Goal: Transaction & Acquisition: Purchase product/service

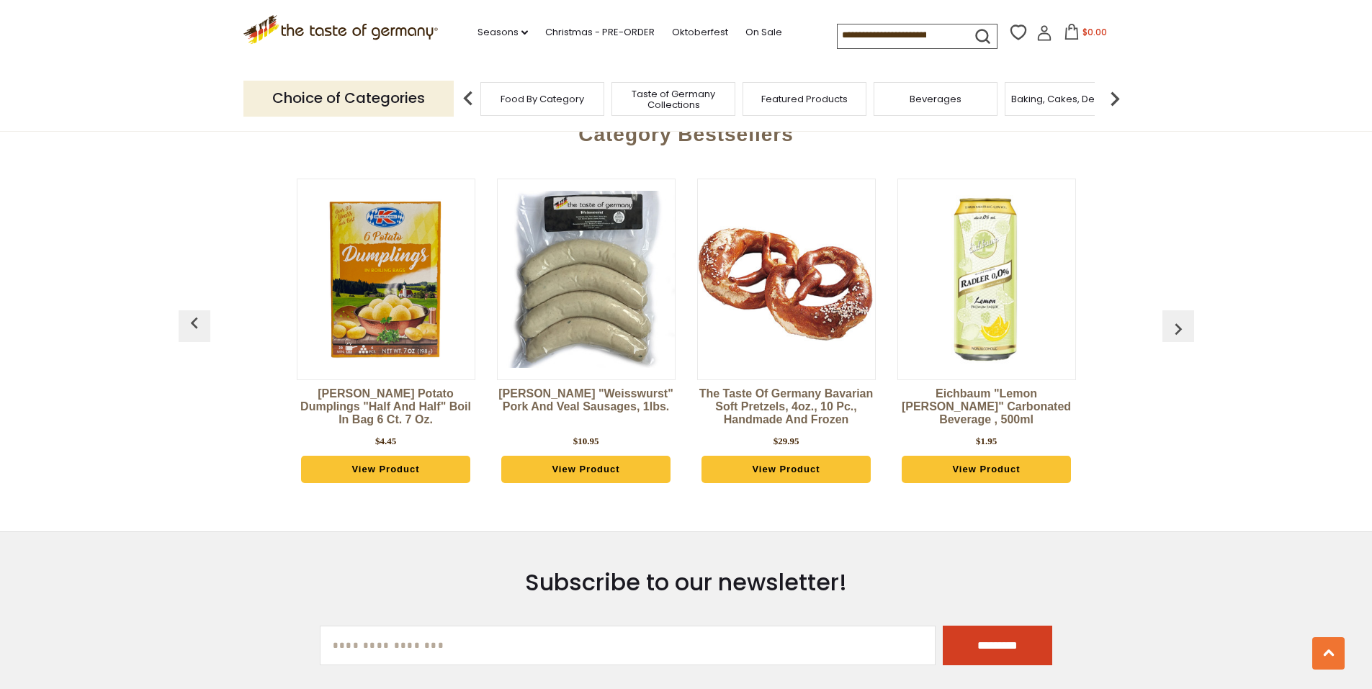
scroll to position [2088, 0]
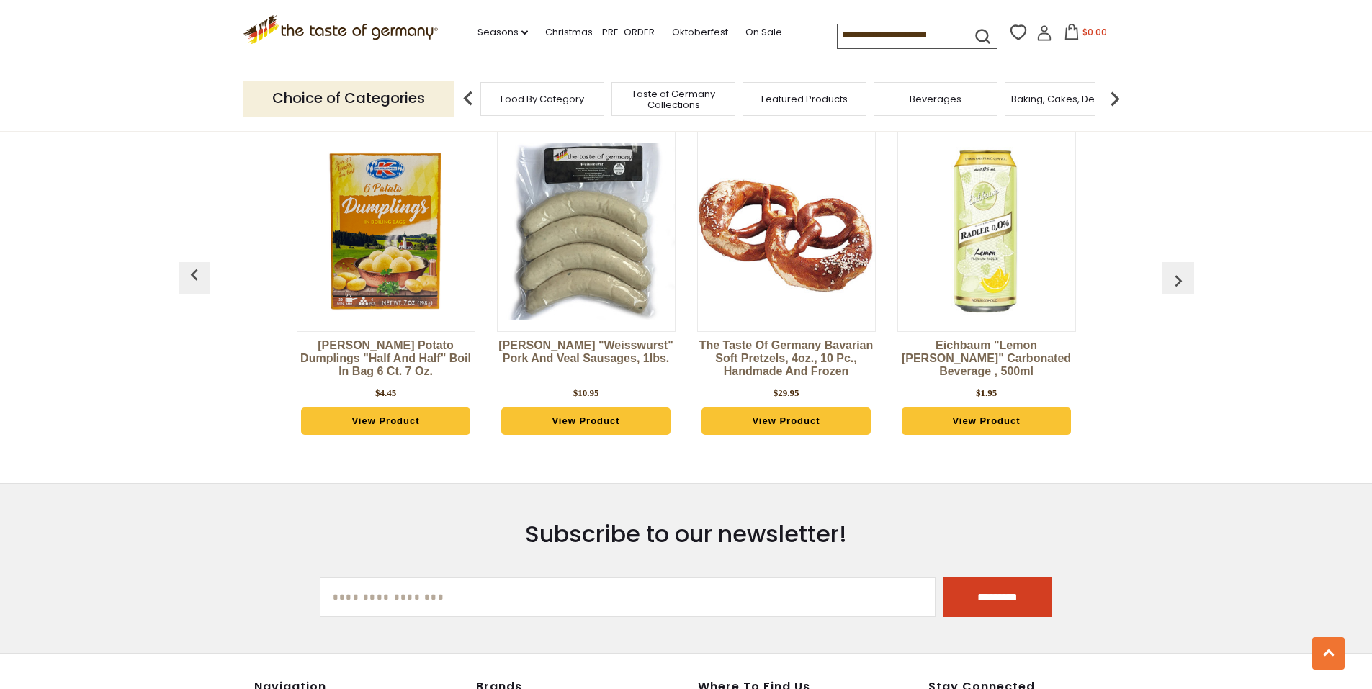
click at [578, 104] on span "Food By Category" at bounding box center [542, 99] width 84 height 11
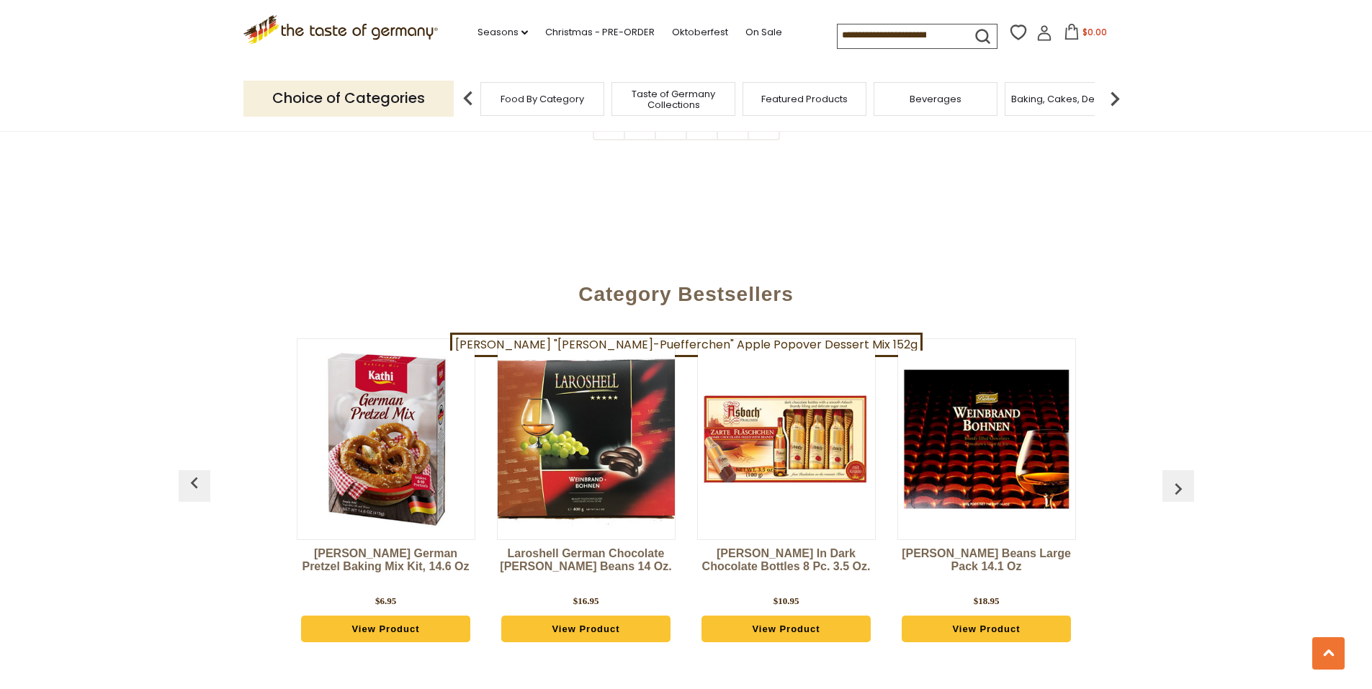
scroll to position [3240, 0]
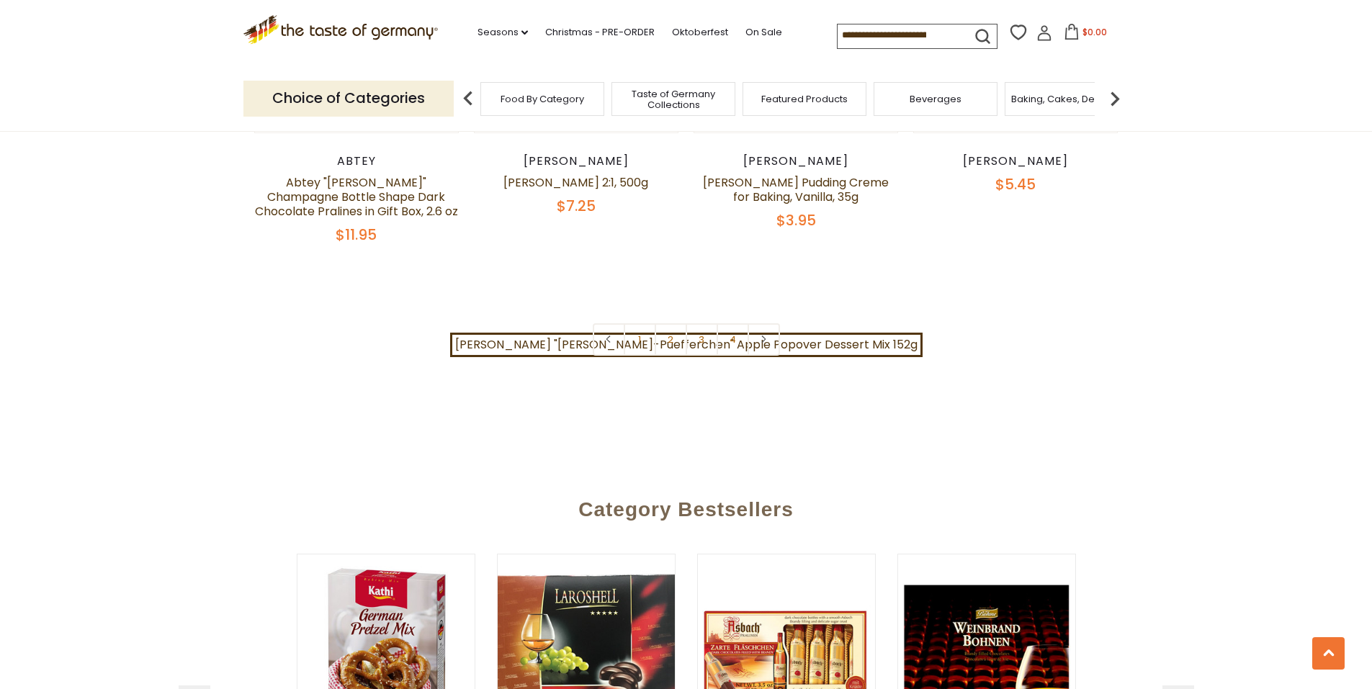
click at [919, 36] on input at bounding box center [898, 34] width 122 height 20
type input "*****"
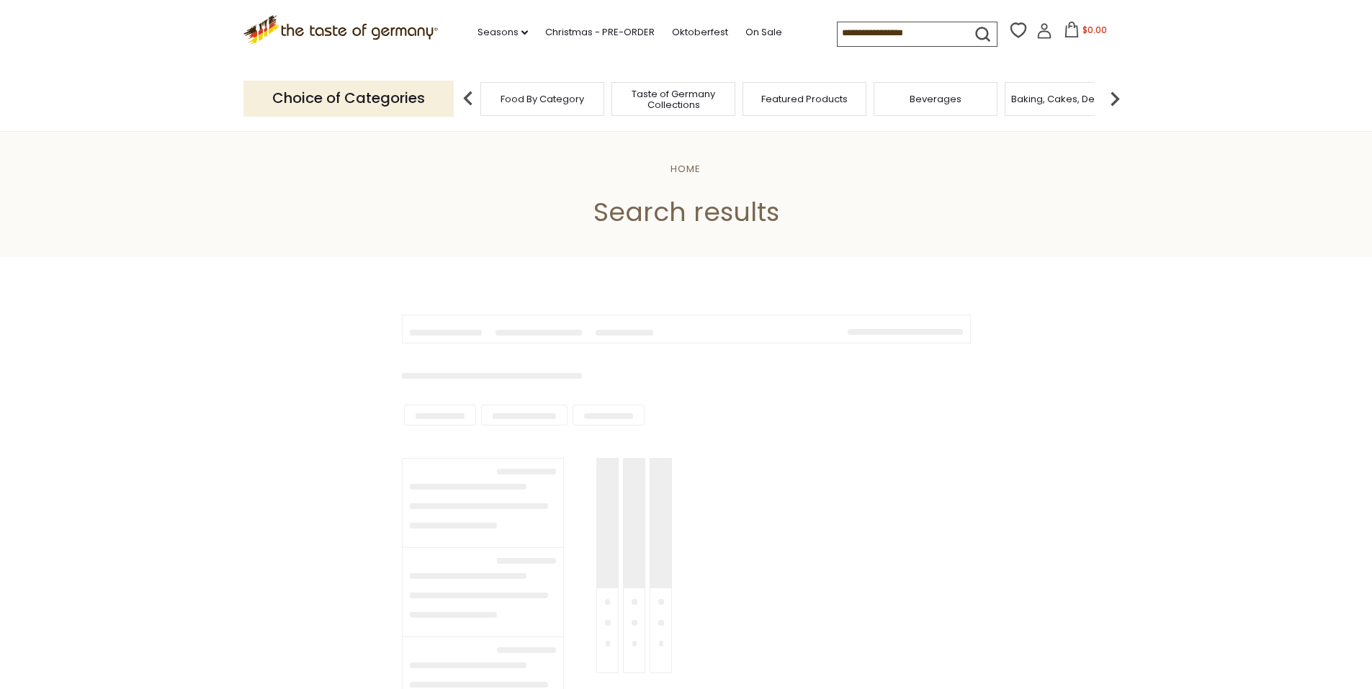
type input "*****"
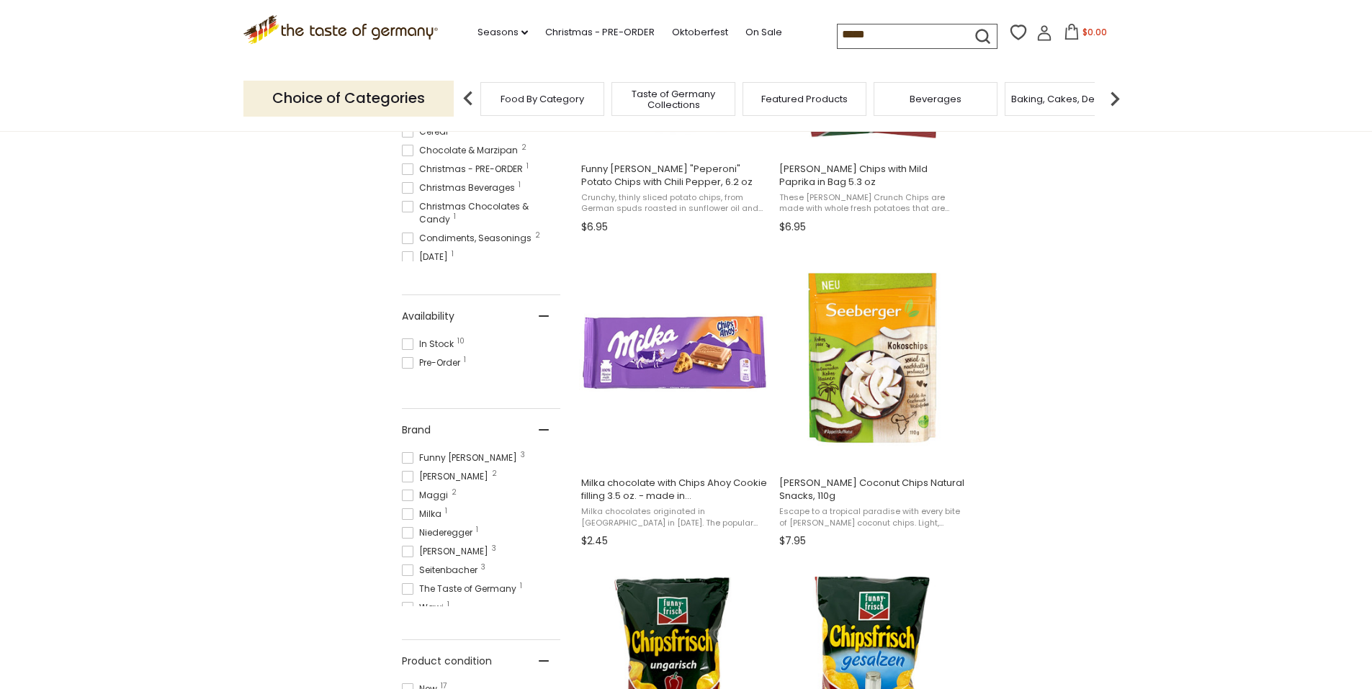
scroll to position [216, 0]
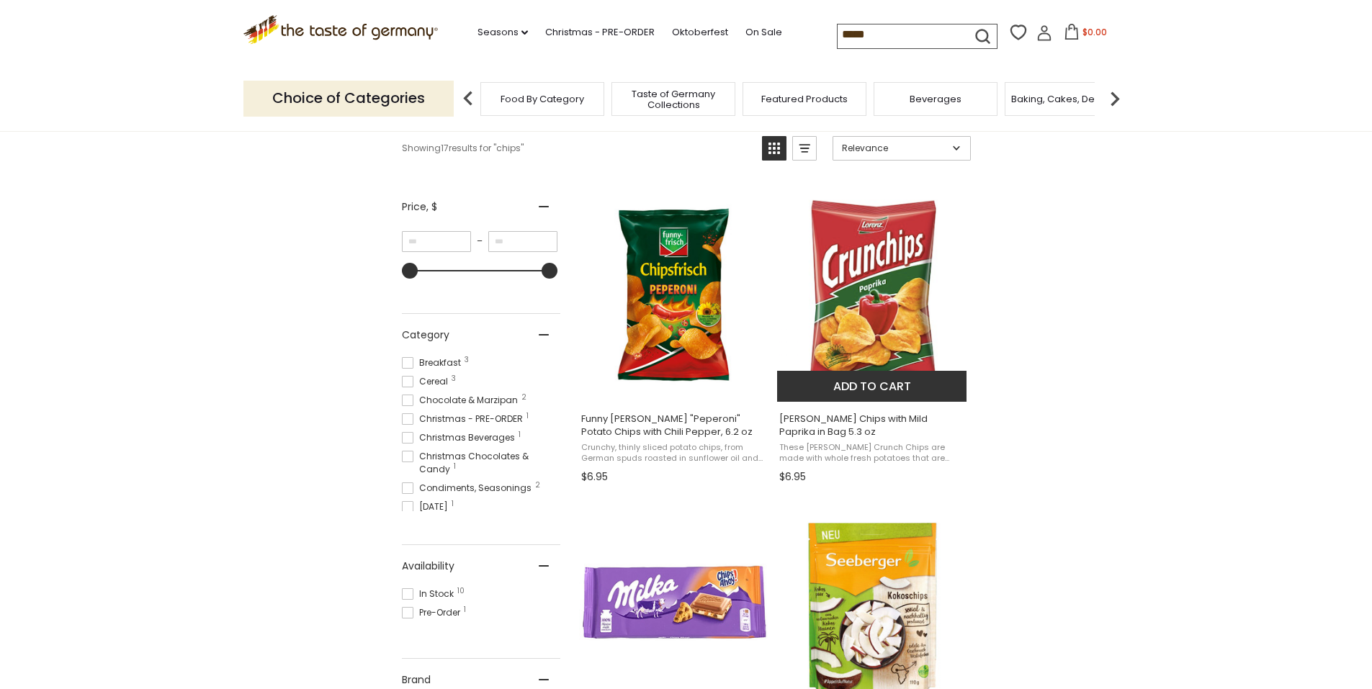
click at [871, 402] on button "Add to cart" at bounding box center [871, 386] width 189 height 31
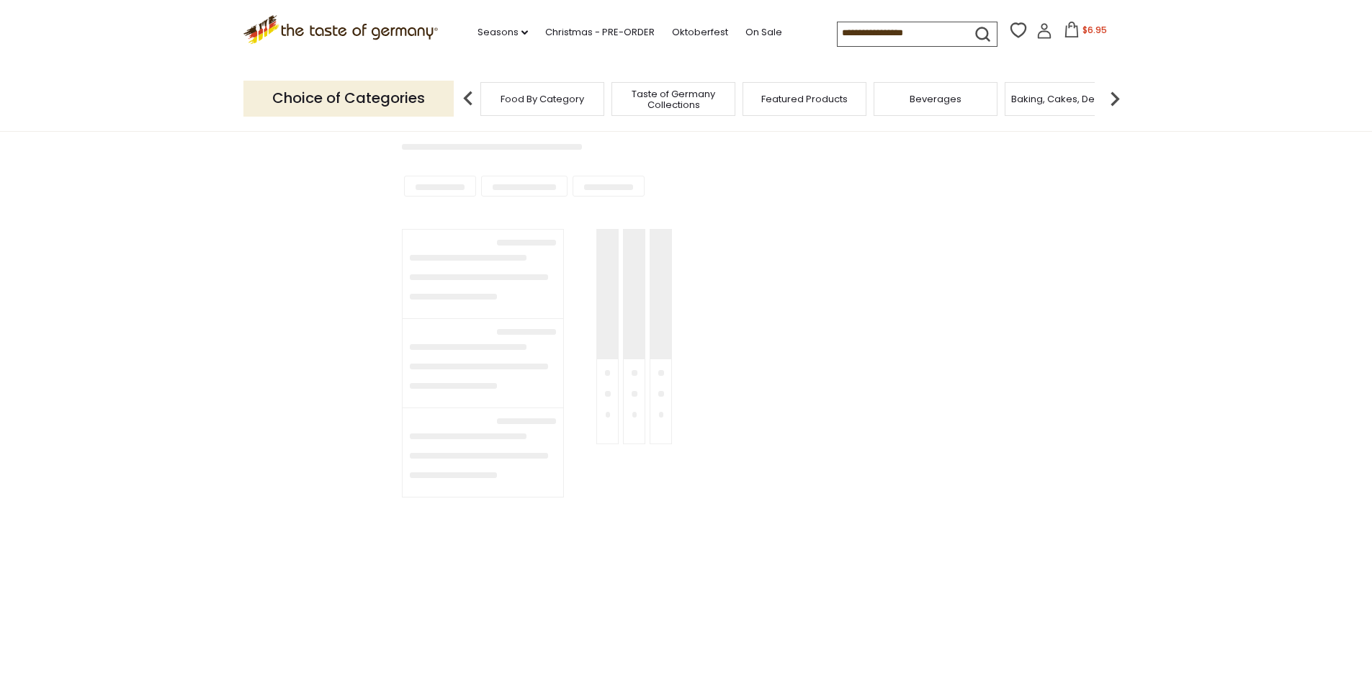
type input "*****"
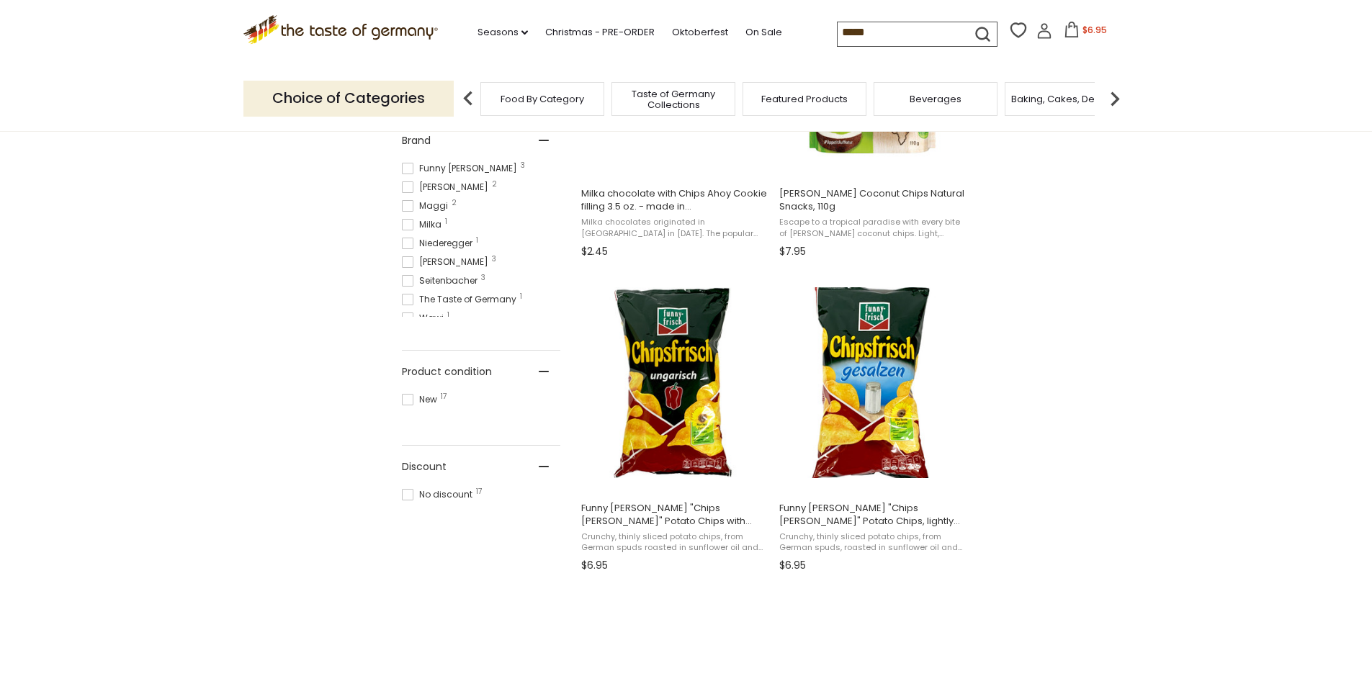
scroll to position [936, 0]
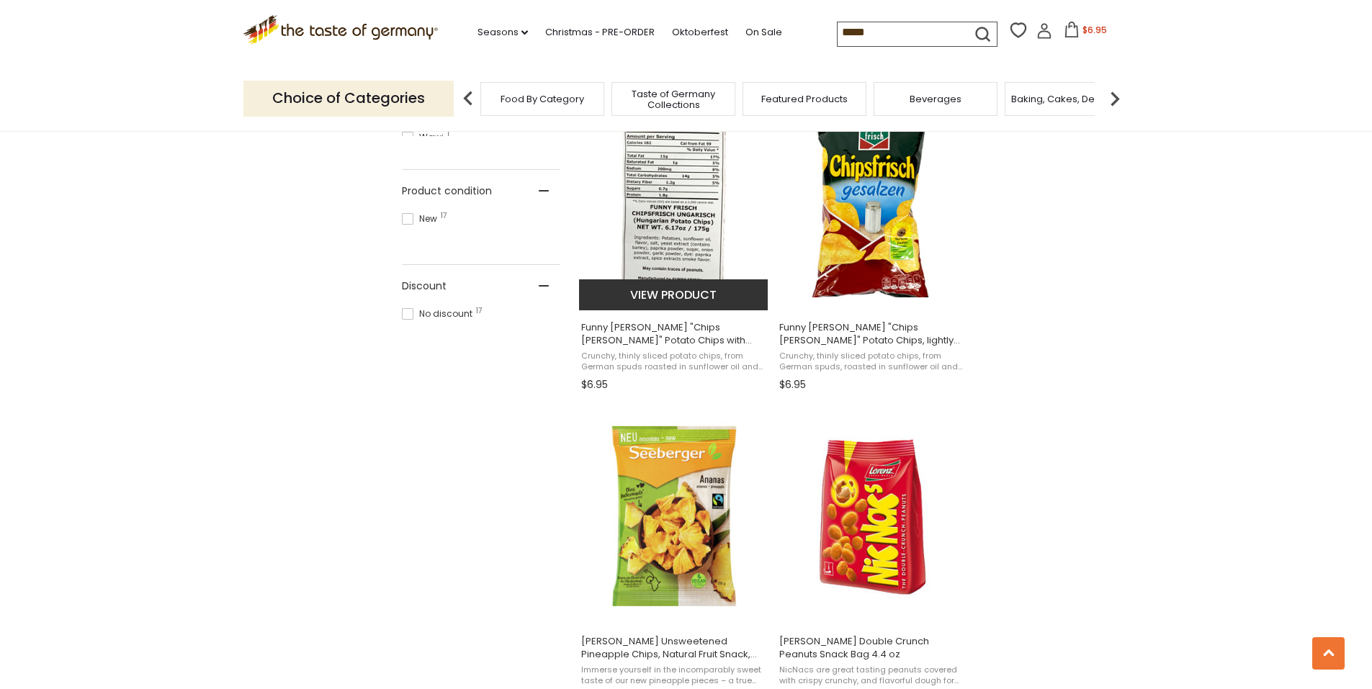
click at [662, 310] on button "View product" at bounding box center [673, 294] width 189 height 31
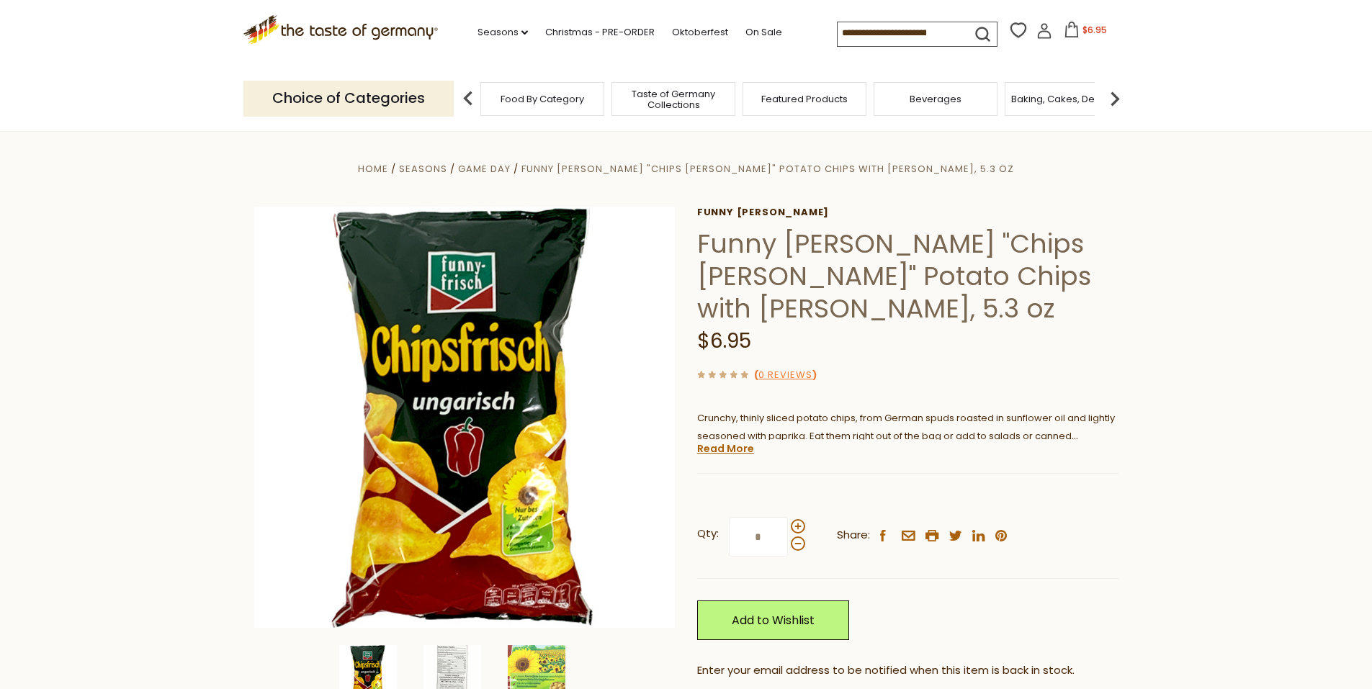
click at [895, 30] on input at bounding box center [898, 32] width 122 height 20
click at [893, 30] on input at bounding box center [898, 32] width 122 height 20
type input "********"
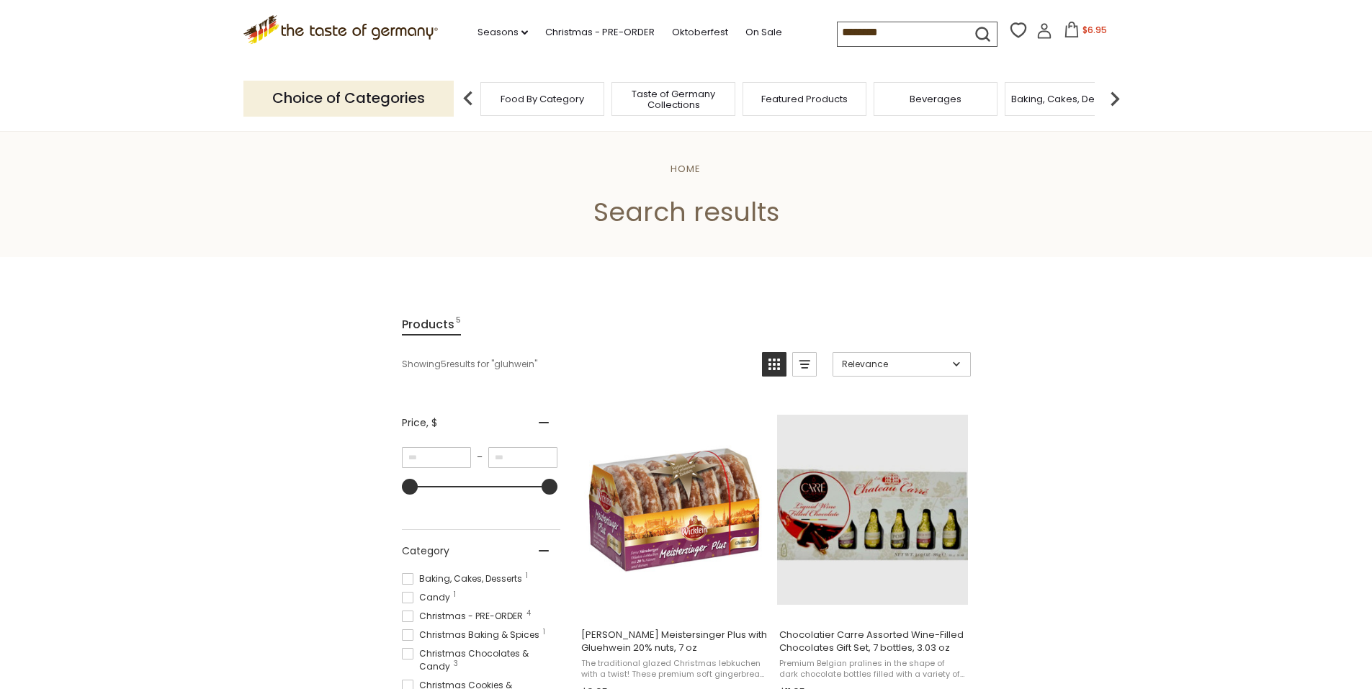
click at [930, 32] on input "********" at bounding box center [898, 32] width 122 height 20
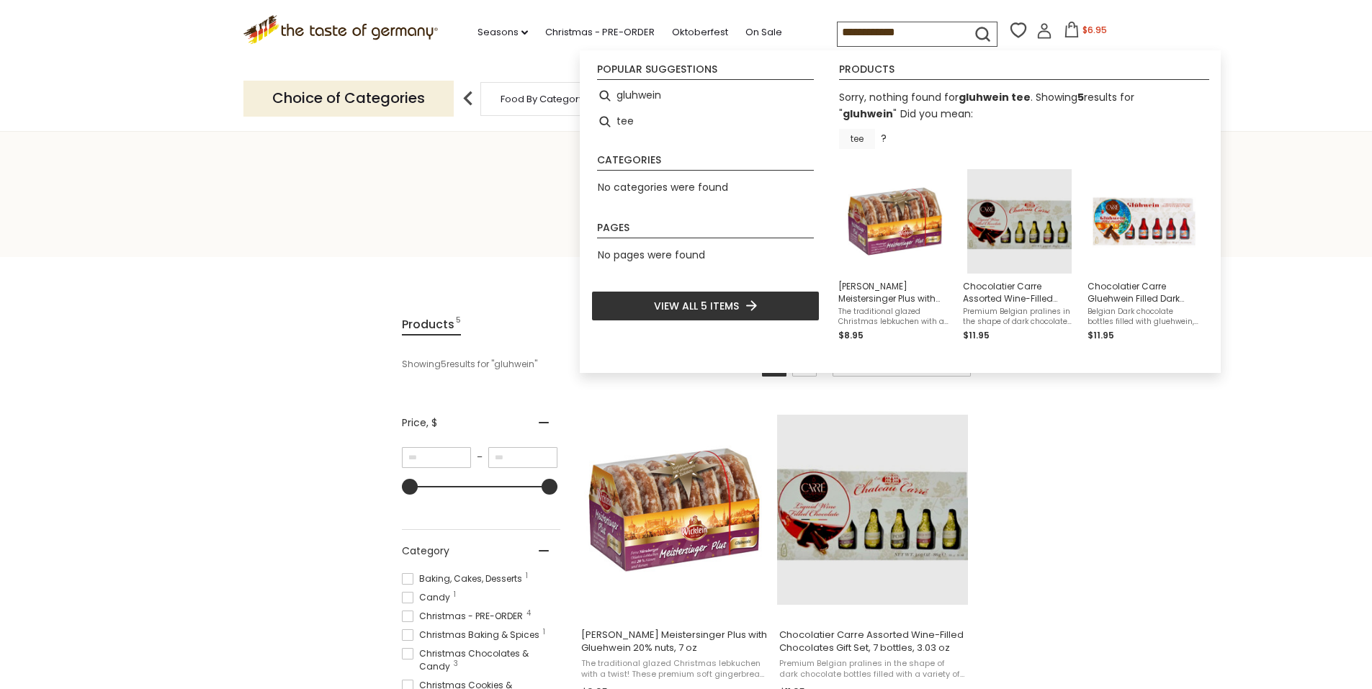
type input "********"
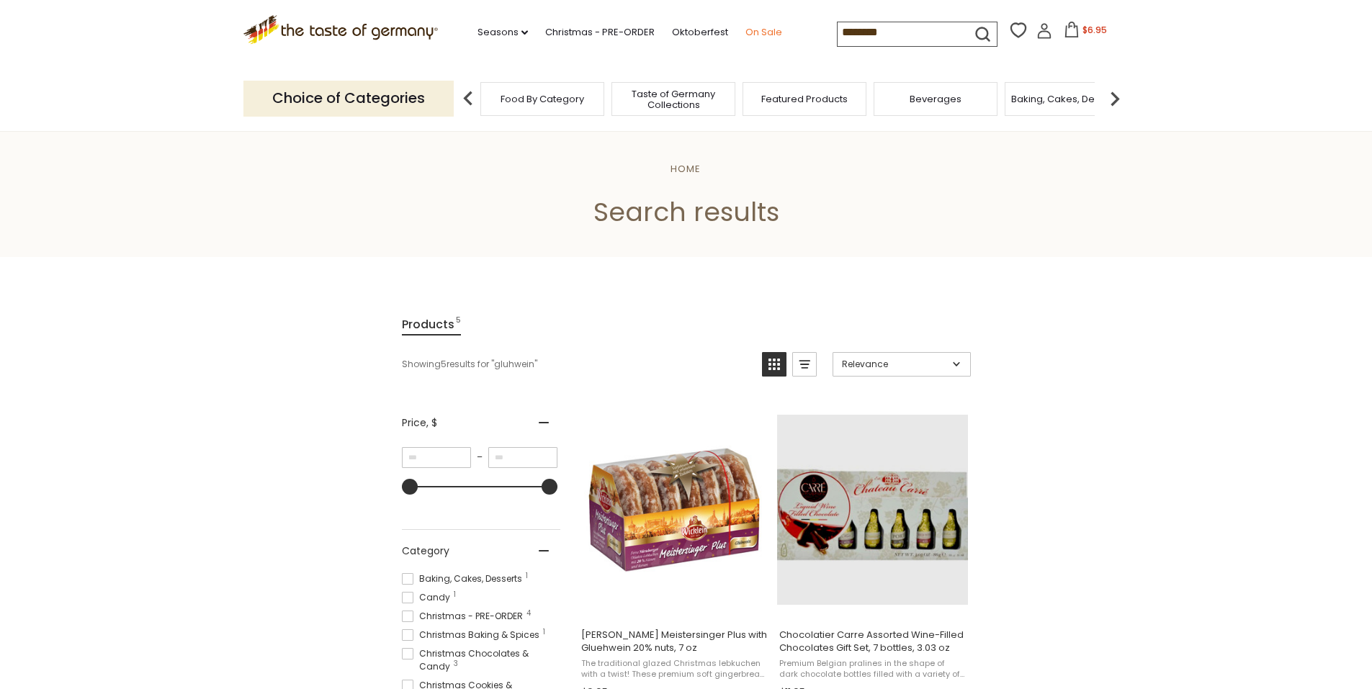
drag, startPoint x: 903, startPoint y: 35, endPoint x: 747, endPoint y: 28, distance: 155.6
click at [747, 28] on div ".st0{fill:#EDD300;} .st1{fill:#D33E21;} .st0{fill:#EDD300;} .st1{fill:#D33E21;}…" at bounding box center [686, 33] width 886 height 66
type input "***"
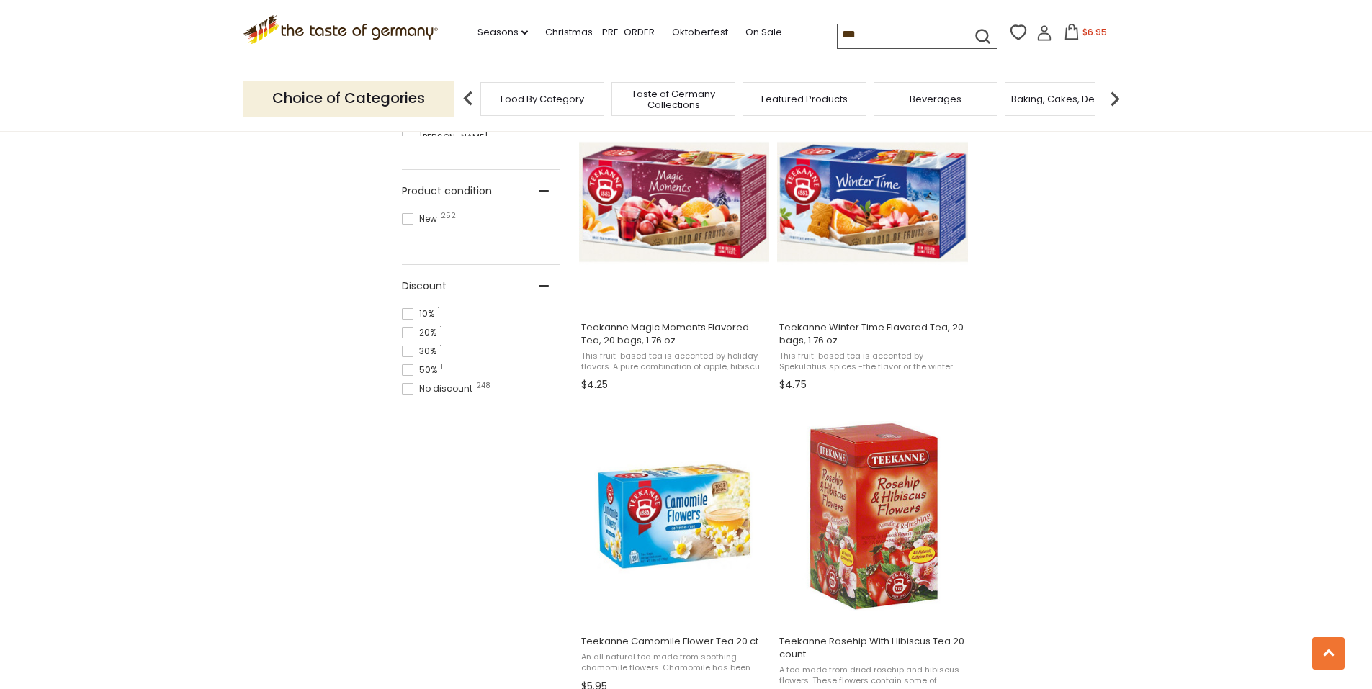
scroll to position [792, 0]
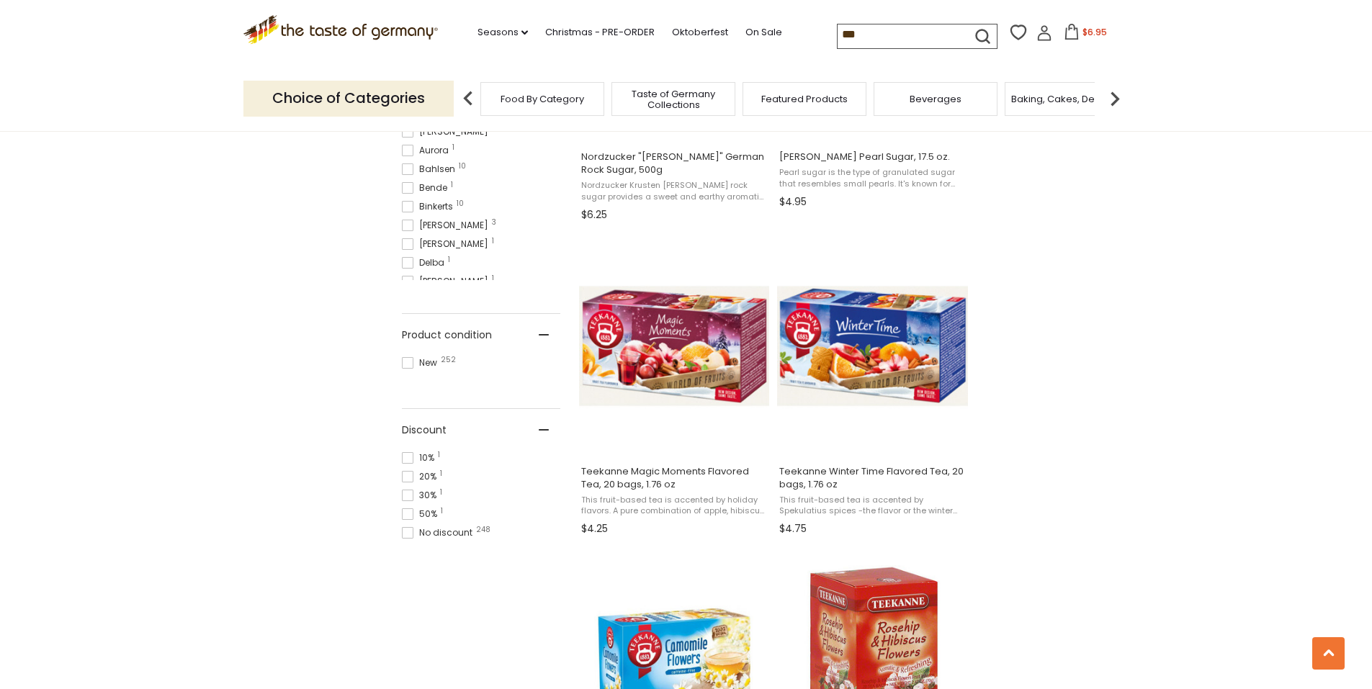
drag, startPoint x: 907, startPoint y: 37, endPoint x: 794, endPoint y: 13, distance: 115.7
click at [816, 30] on div ".st0{fill:#EDD300;} .st1{fill:#D33E21;} .st0{fill:#EDD300;} .st1{fill:#D33E21;}…" at bounding box center [686, 33] width 886 height 66
paste input "*****"
type input "********"
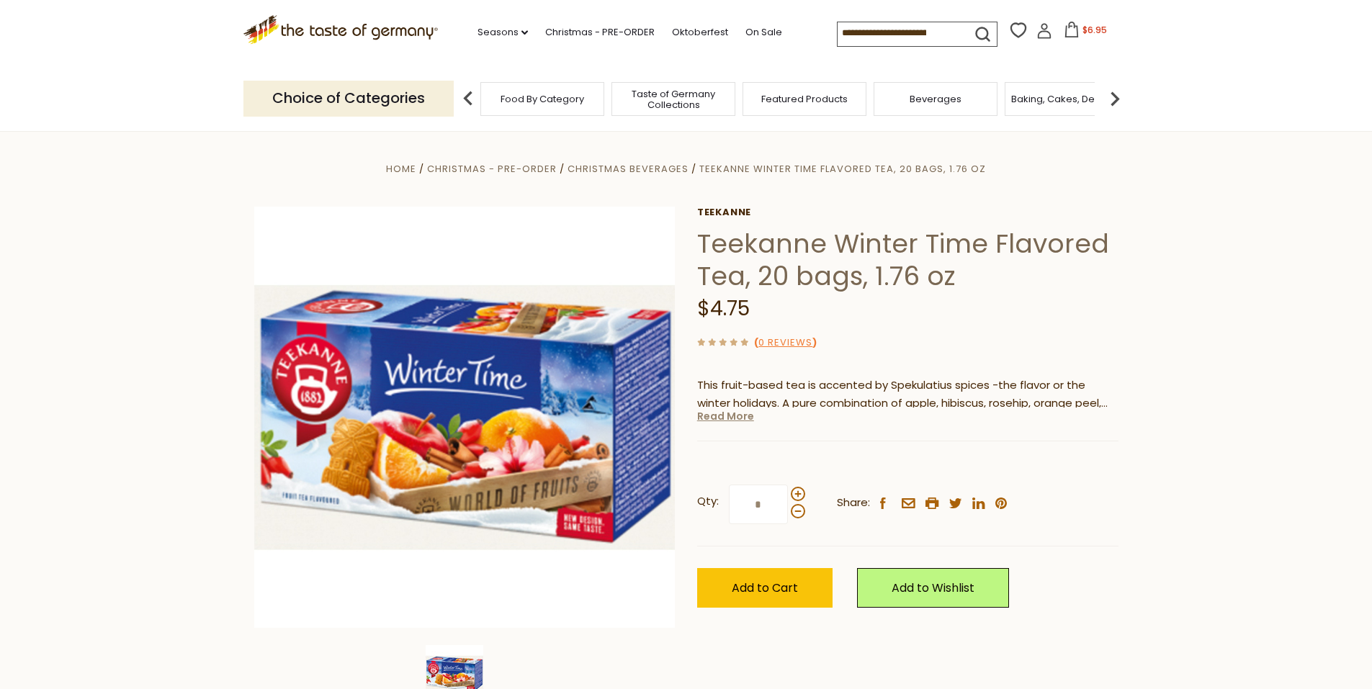
click at [713, 423] on link "Read More" at bounding box center [725, 416] width 57 height 14
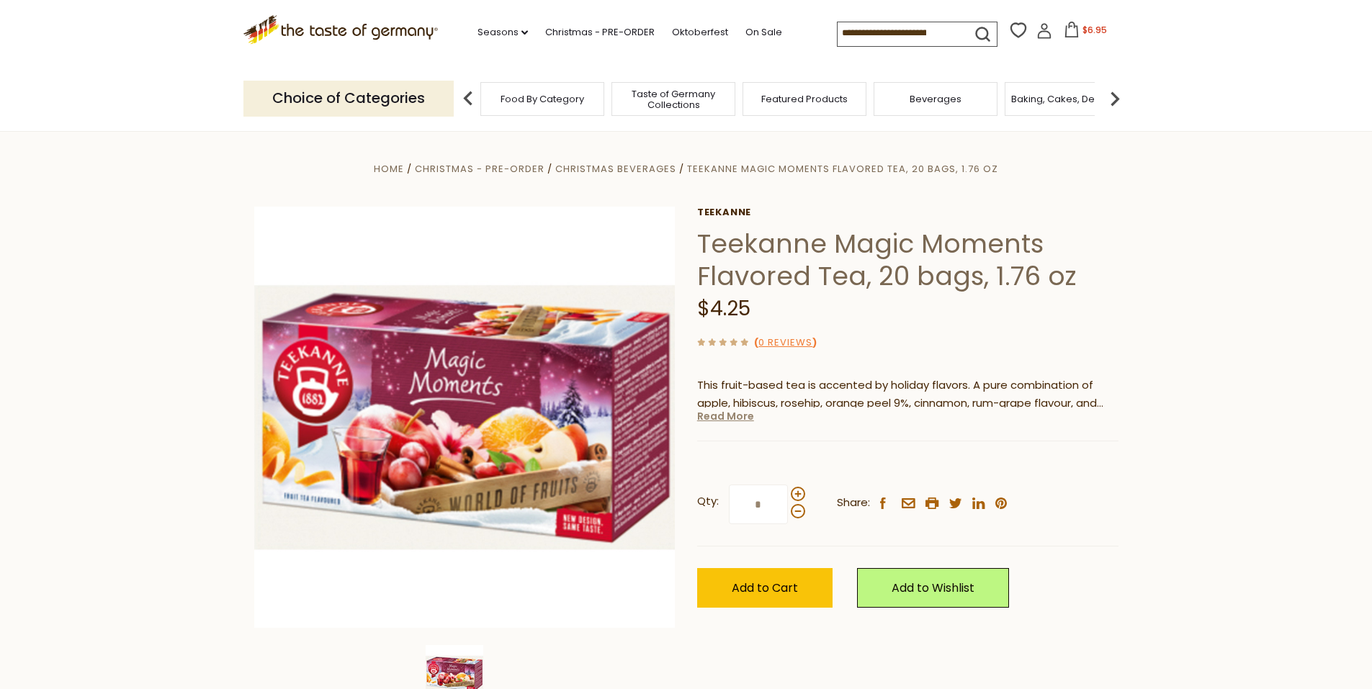
click at [742, 423] on link "Read More" at bounding box center [725, 416] width 57 height 14
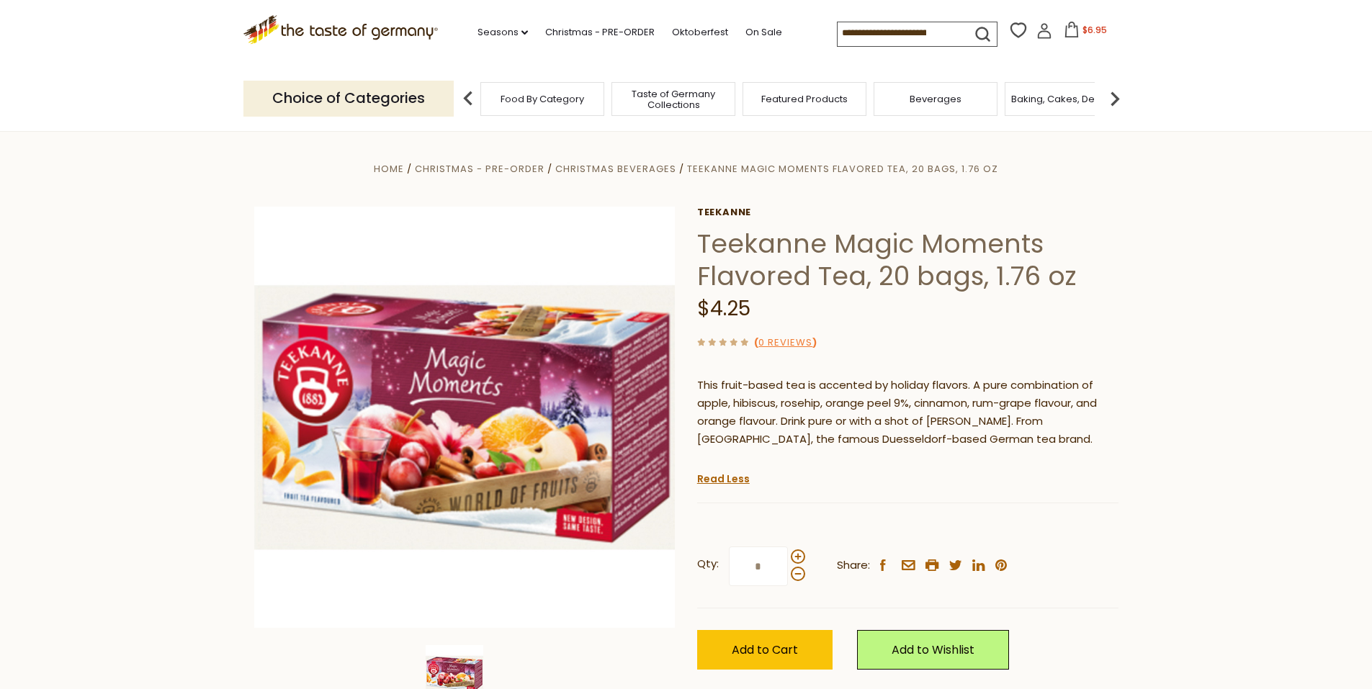
click at [919, 35] on input at bounding box center [898, 32] width 122 height 20
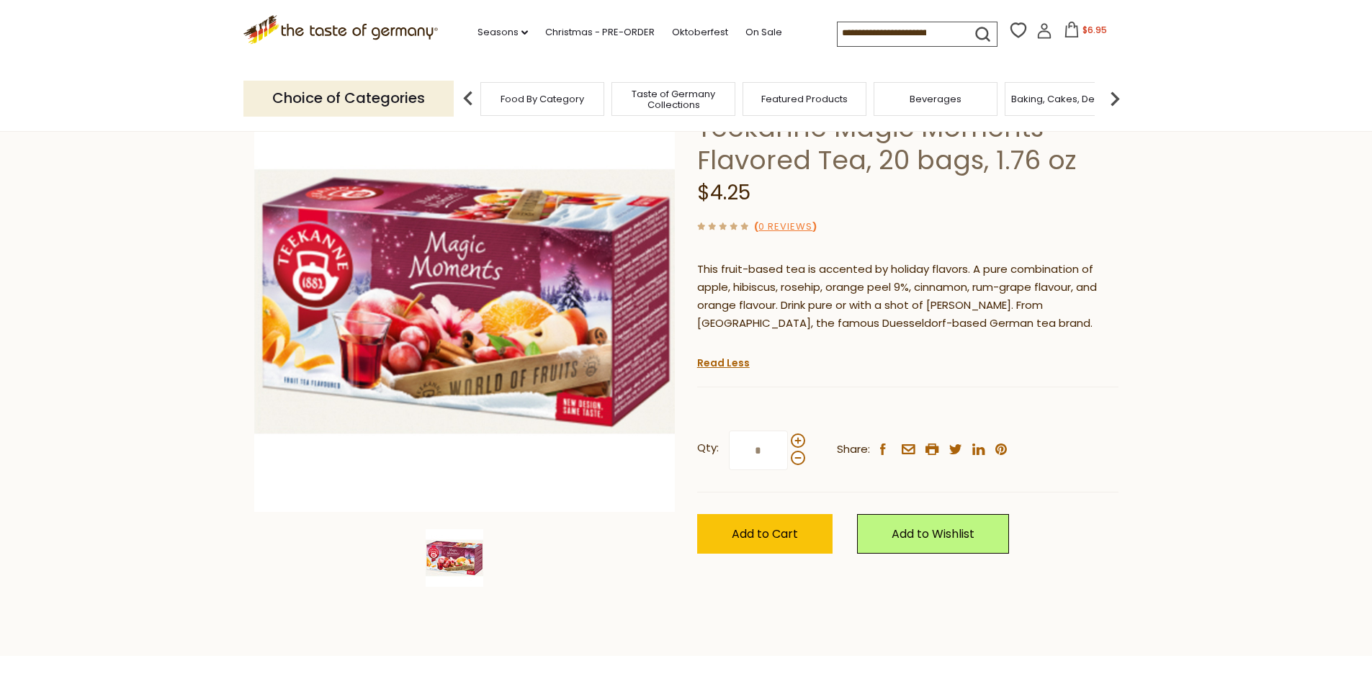
scroll to position [216, 0]
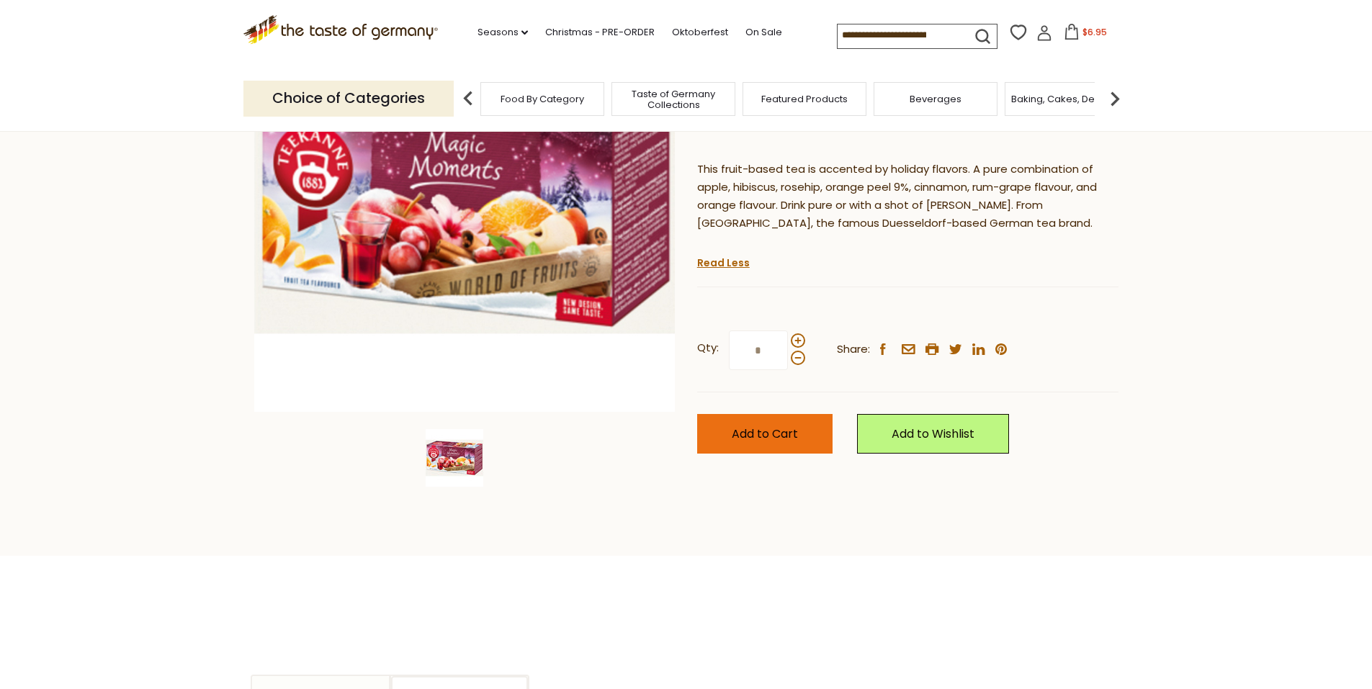
click at [789, 454] on button "Add to Cart" at bounding box center [764, 434] width 135 height 40
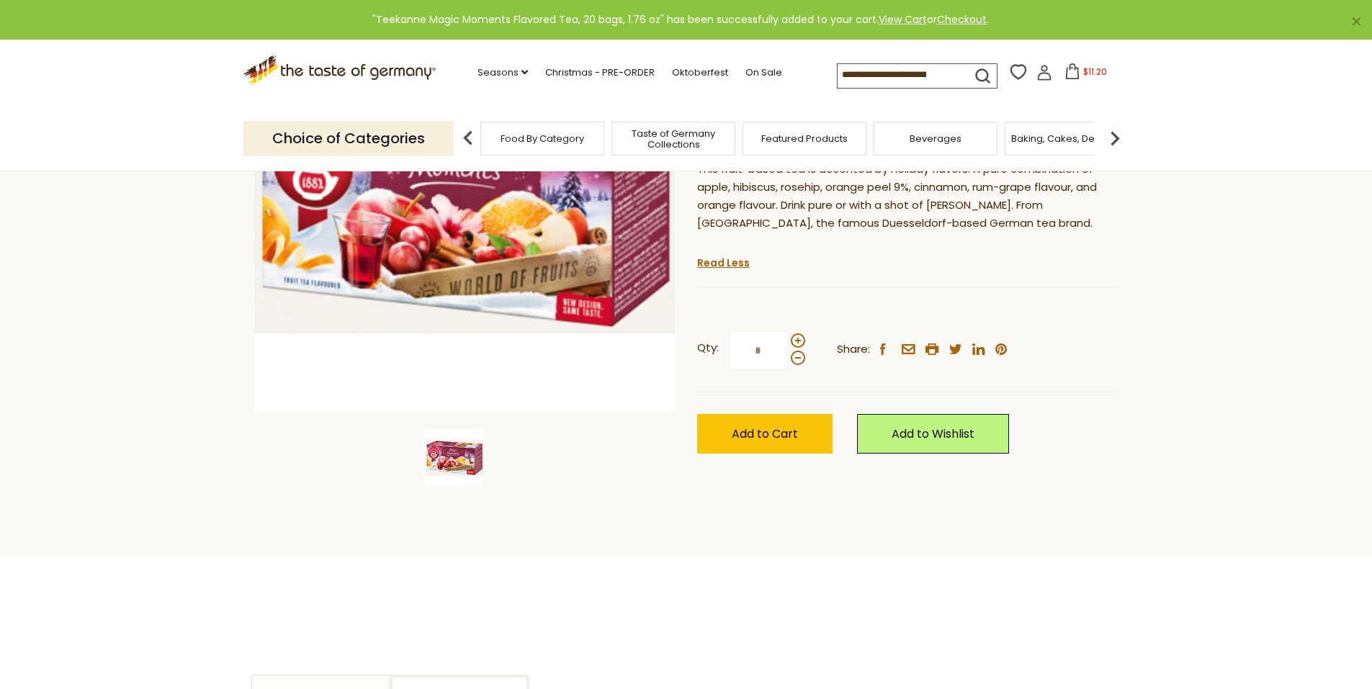
scroll to position [0, 0]
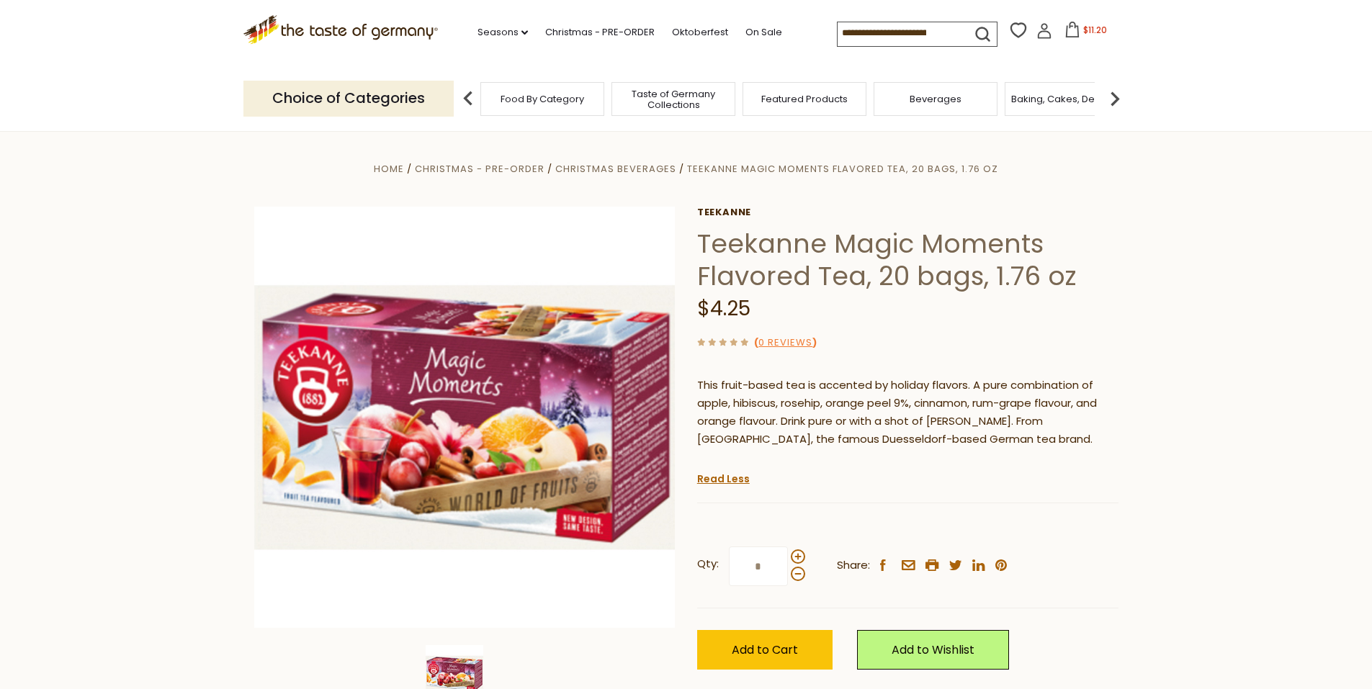
click at [554, 110] on div "Food By Category" at bounding box center [542, 99] width 124 height 34
click at [352, 96] on p "Choice of Categories" at bounding box center [348, 98] width 210 height 35
click at [510, 96] on span "Food By Category" at bounding box center [542, 99] width 84 height 11
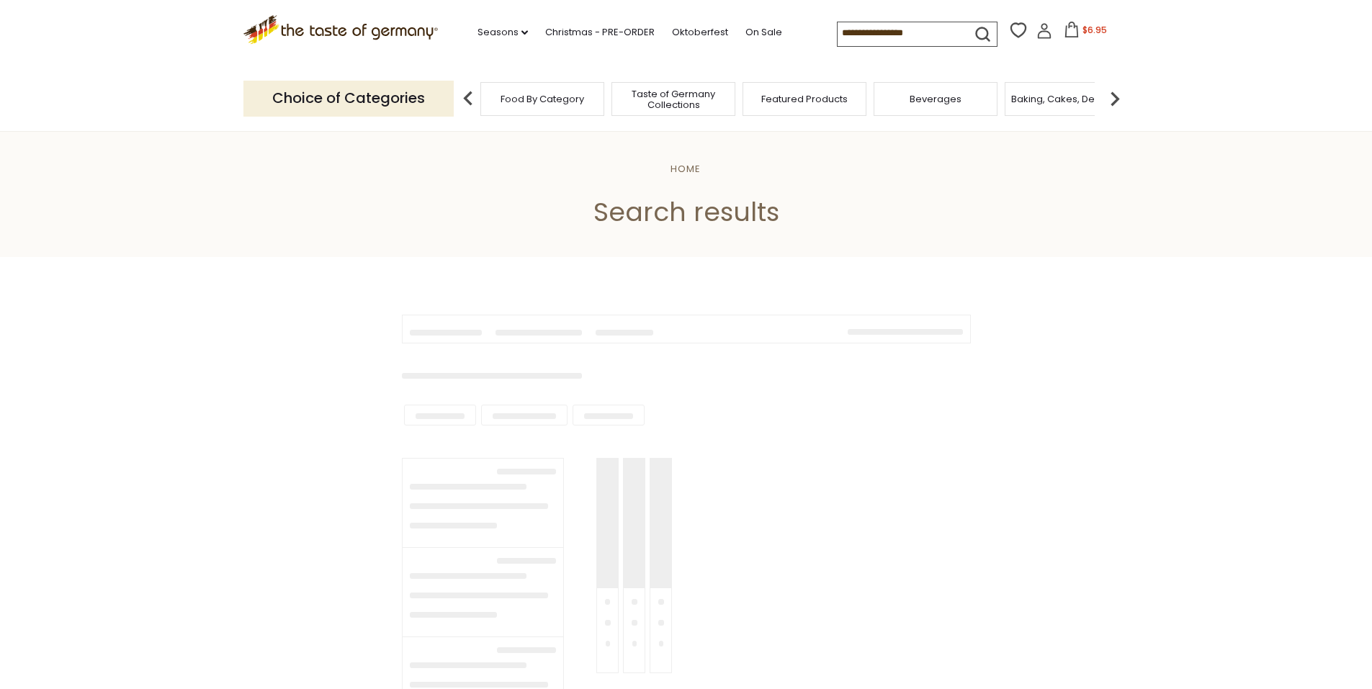
type input "********"
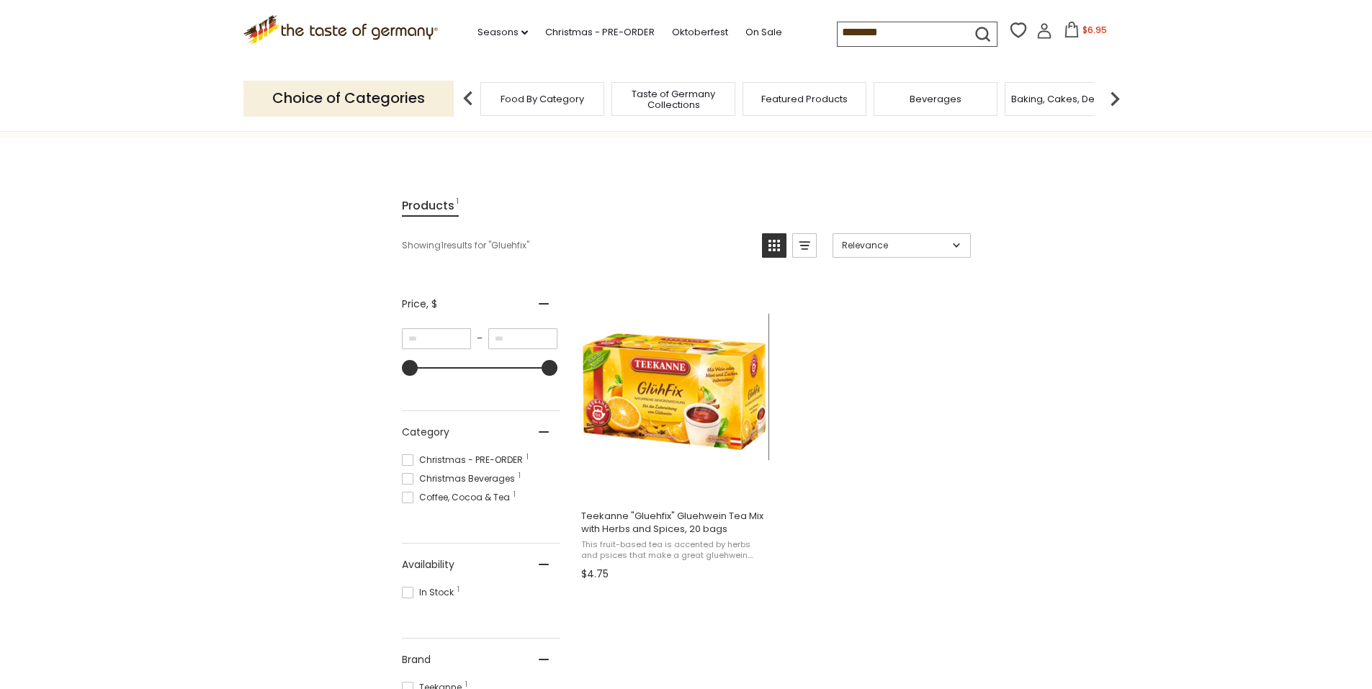
scroll to position [216, 0]
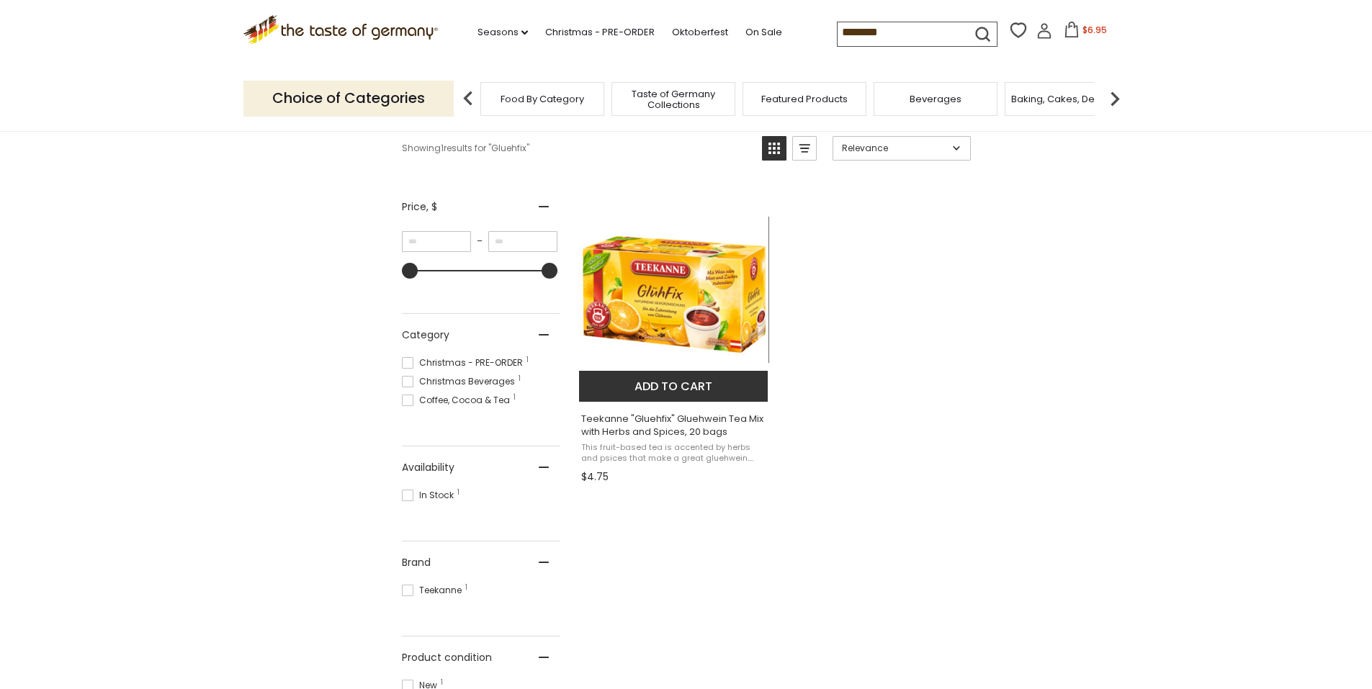
click at [679, 305] on img at bounding box center [674, 294] width 191 height 191
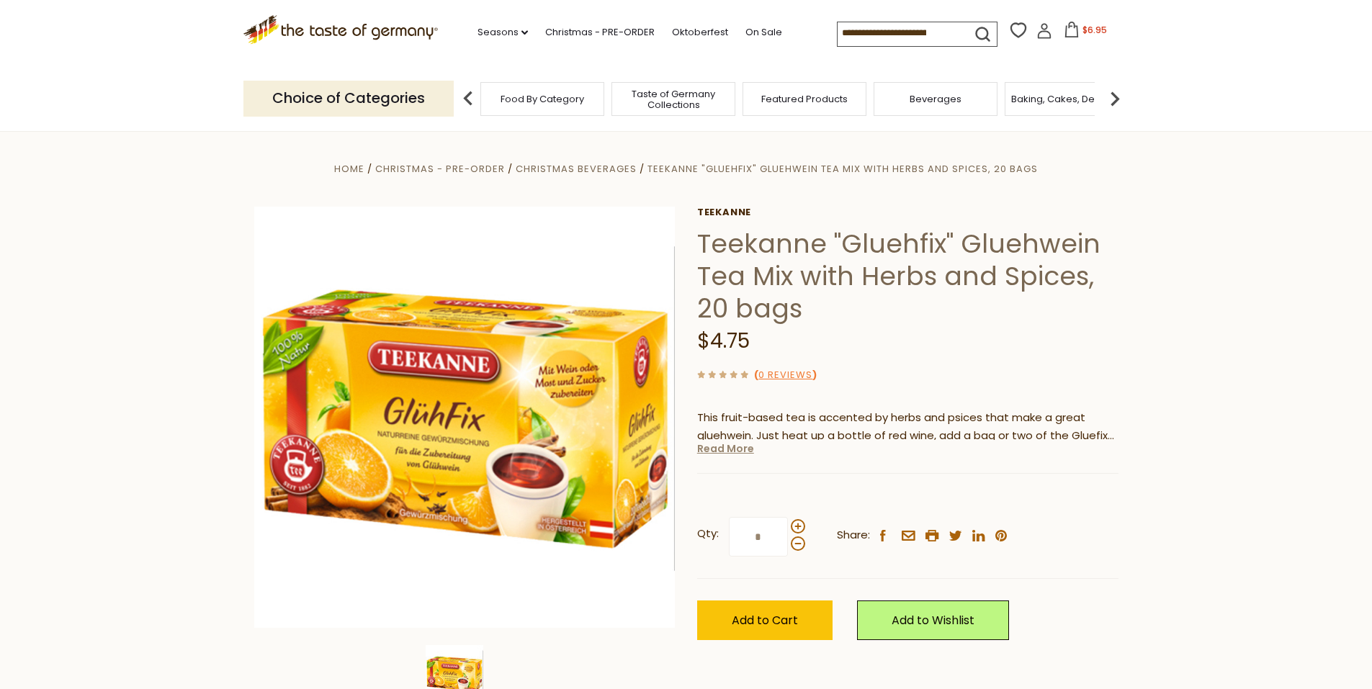
click at [736, 456] on link "Read More" at bounding box center [725, 448] width 57 height 14
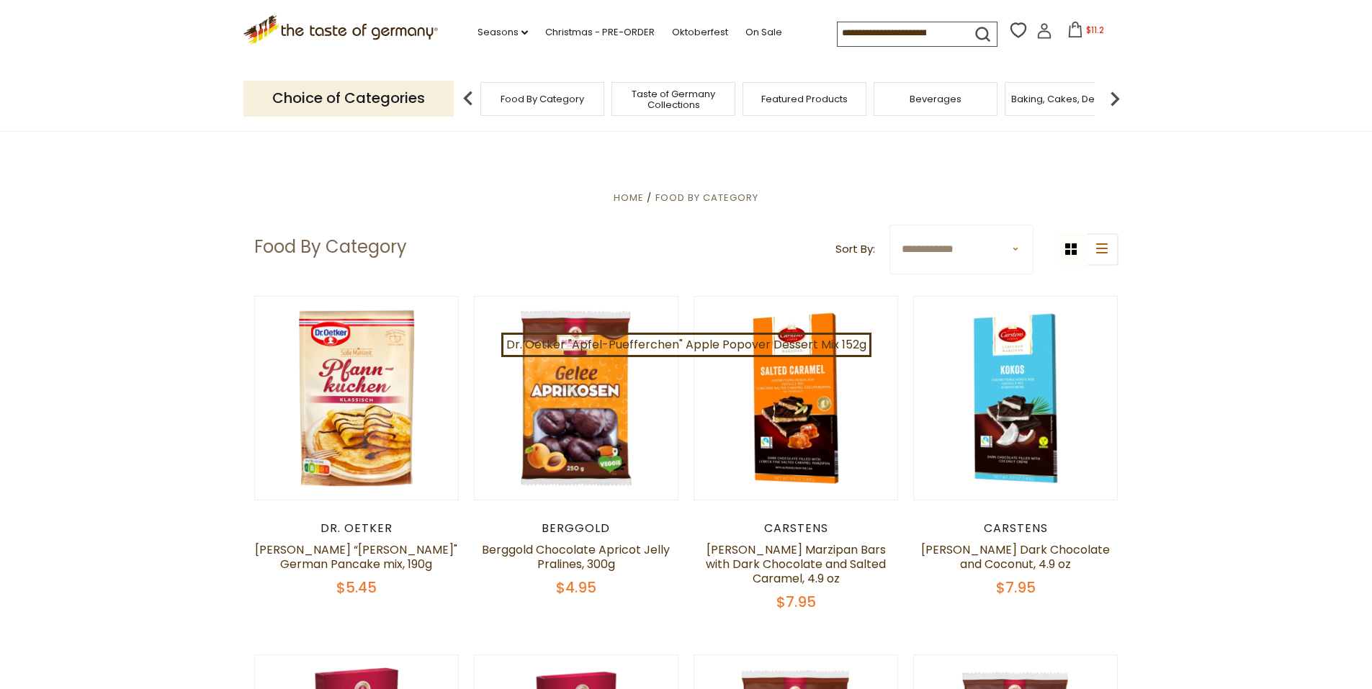
click at [949, 269] on select "**********" at bounding box center [960, 250] width 143 height 50
drag, startPoint x: 1243, startPoint y: 295, endPoint x: 904, endPoint y: 283, distance: 339.3
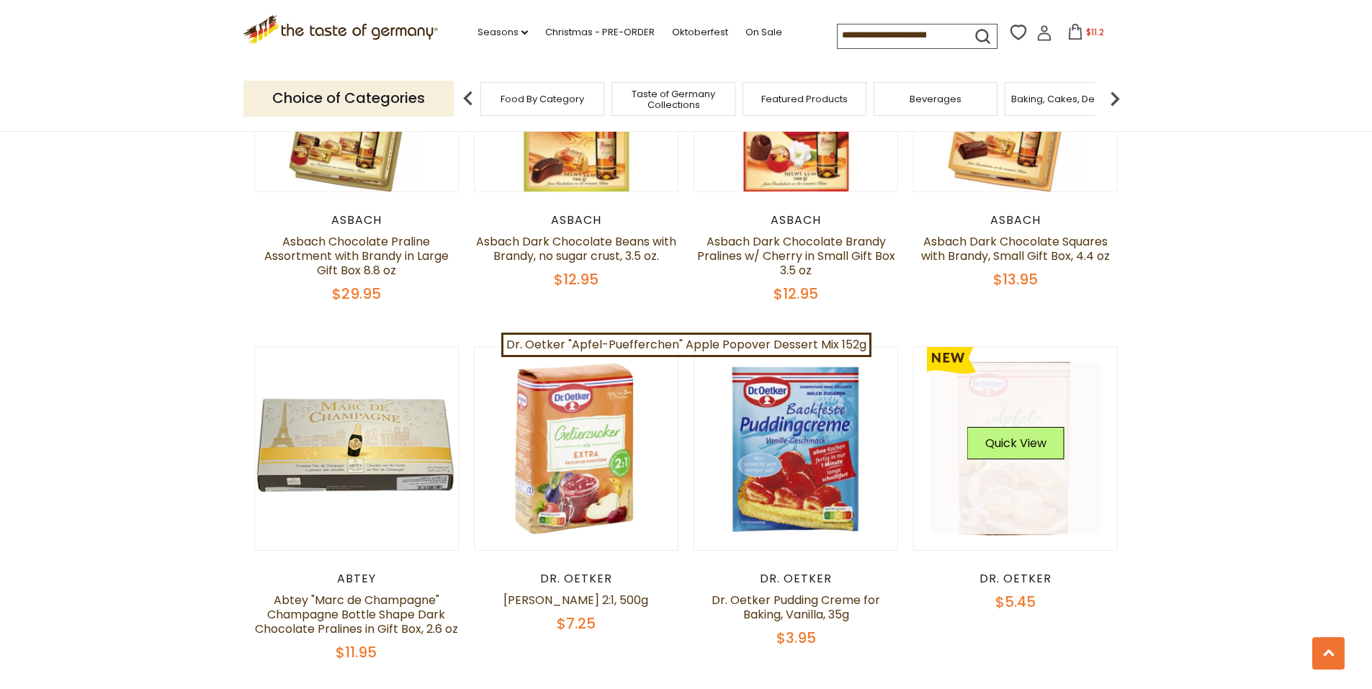
scroll to position [3312, 0]
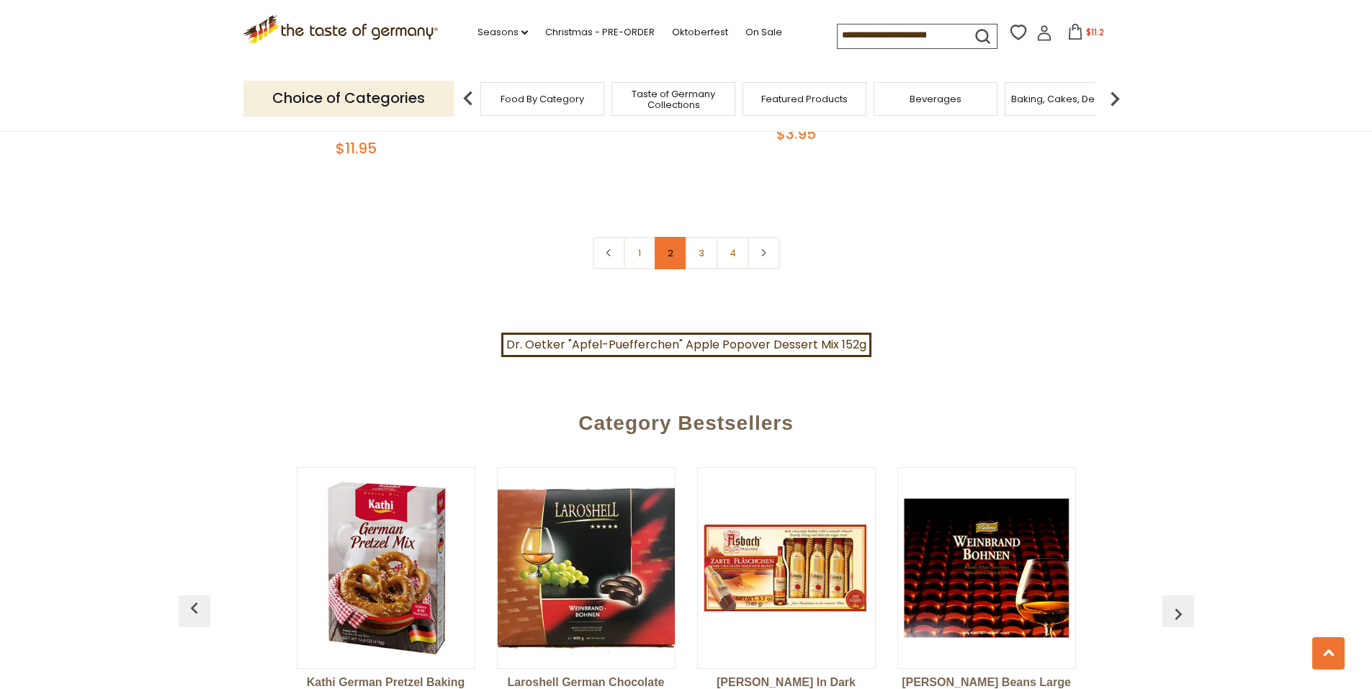
click at [681, 269] on link "2" at bounding box center [670, 253] width 32 height 32
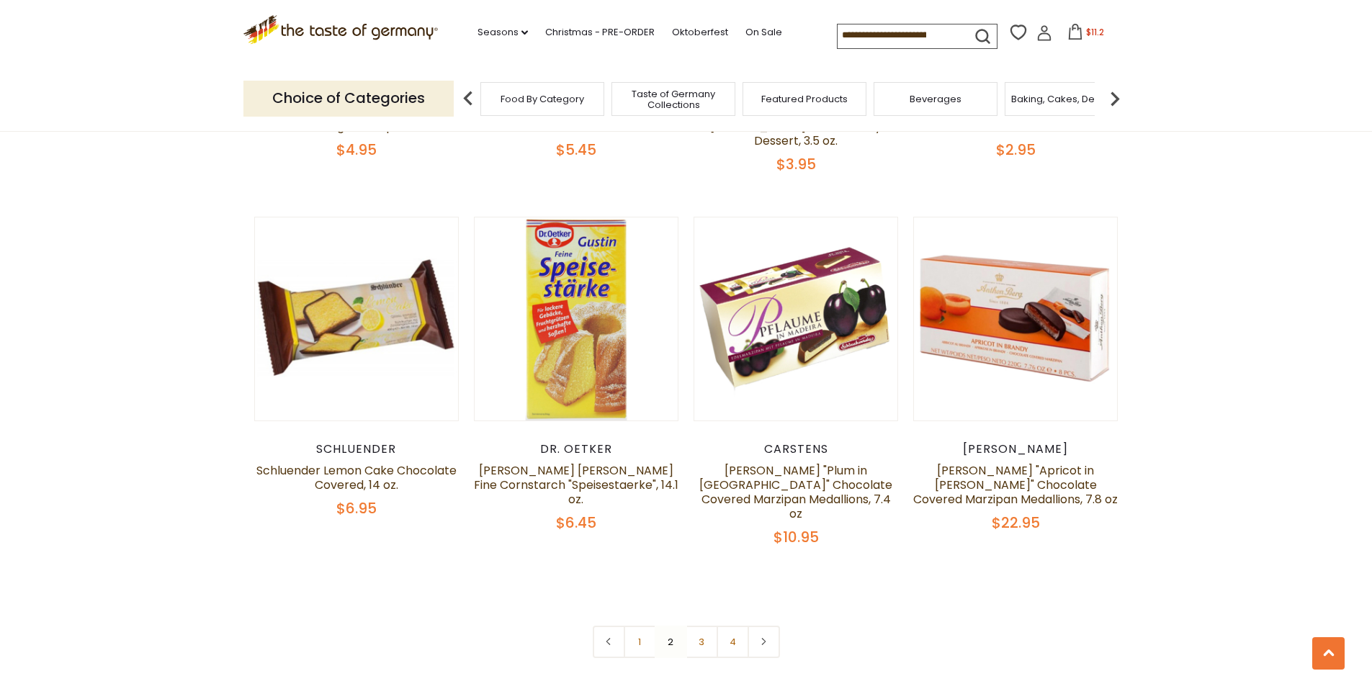
scroll to position [3269, 0]
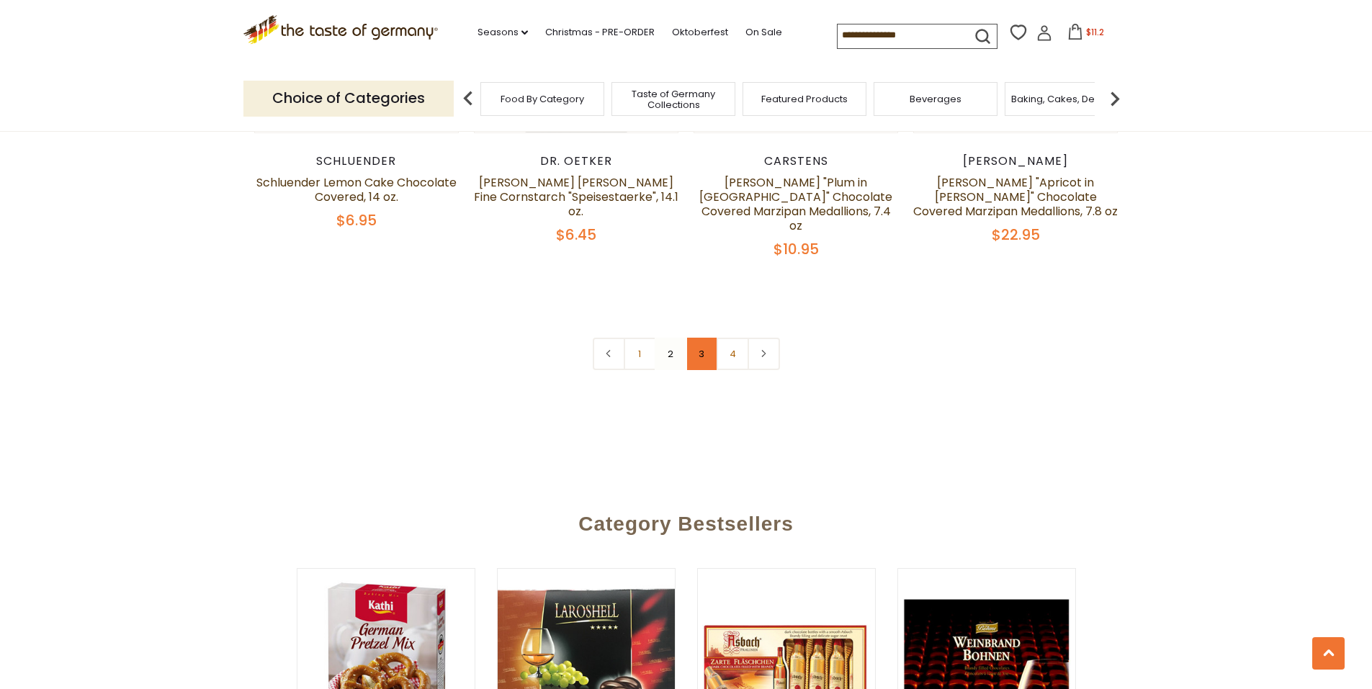
click at [701, 370] on link "3" at bounding box center [701, 354] width 32 height 32
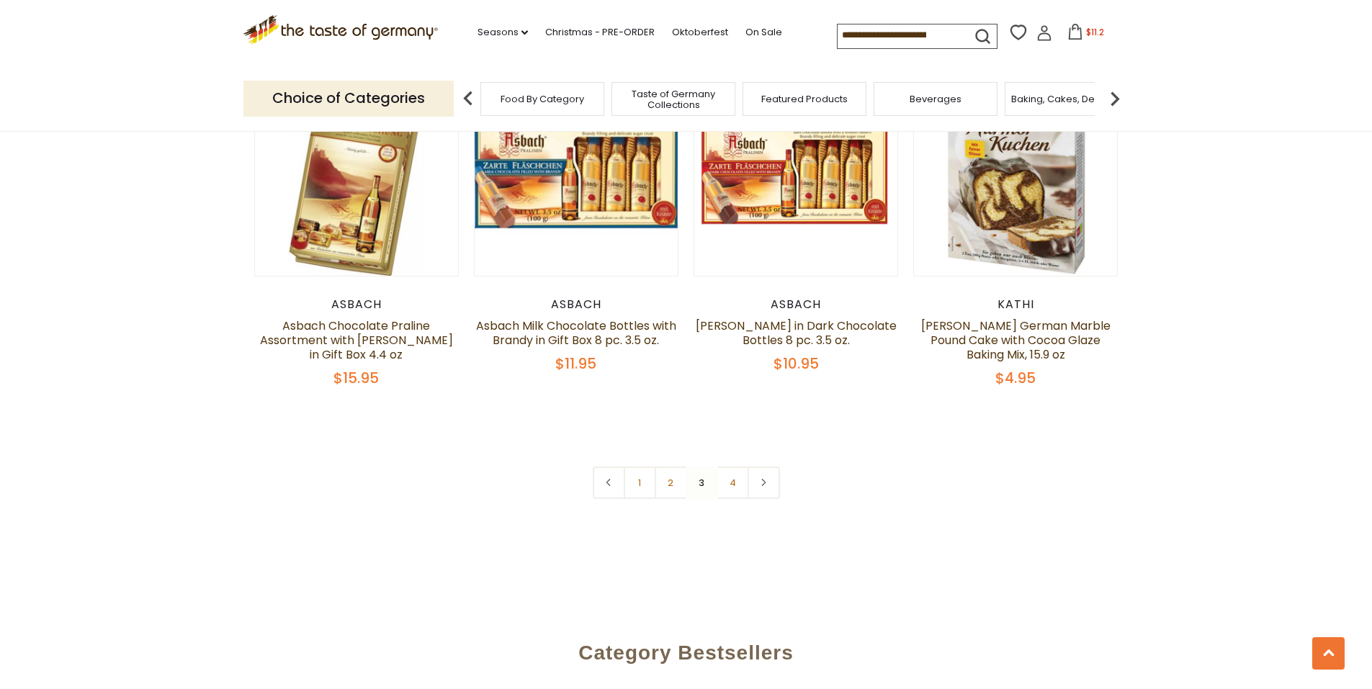
scroll to position [3197, 0]
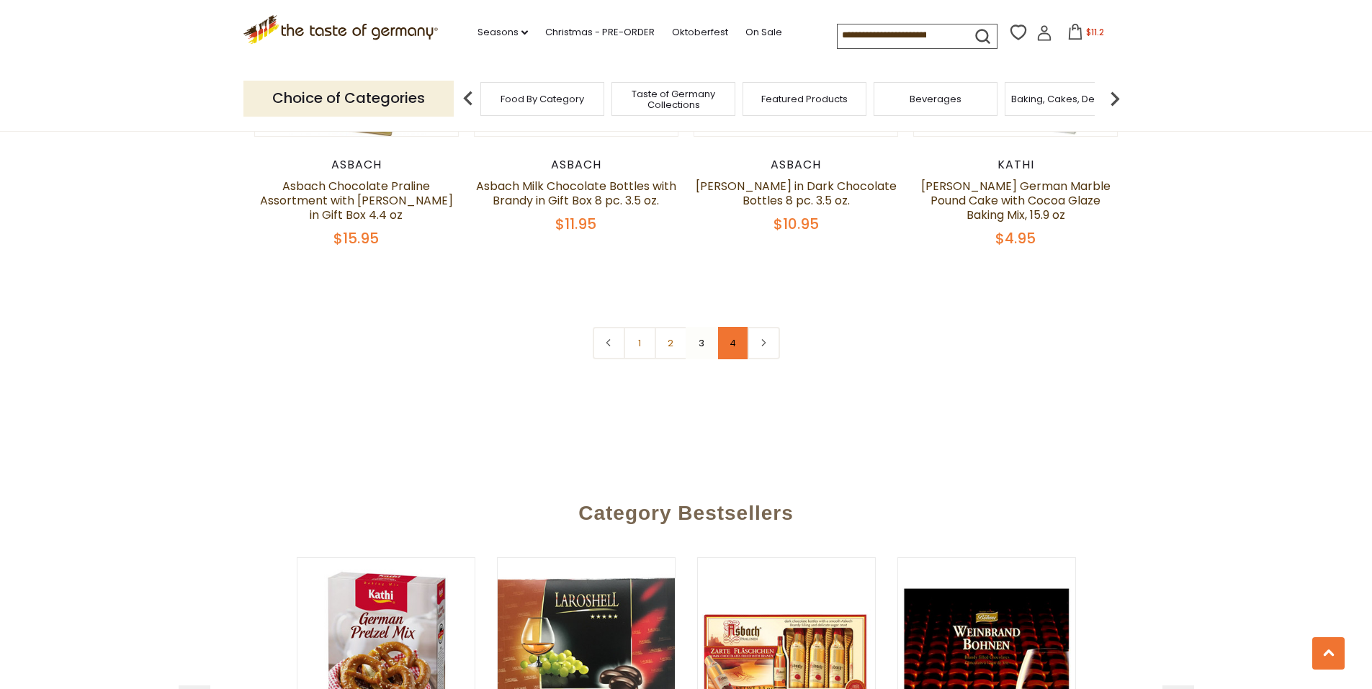
click at [731, 359] on link "4" at bounding box center [732, 343] width 32 height 32
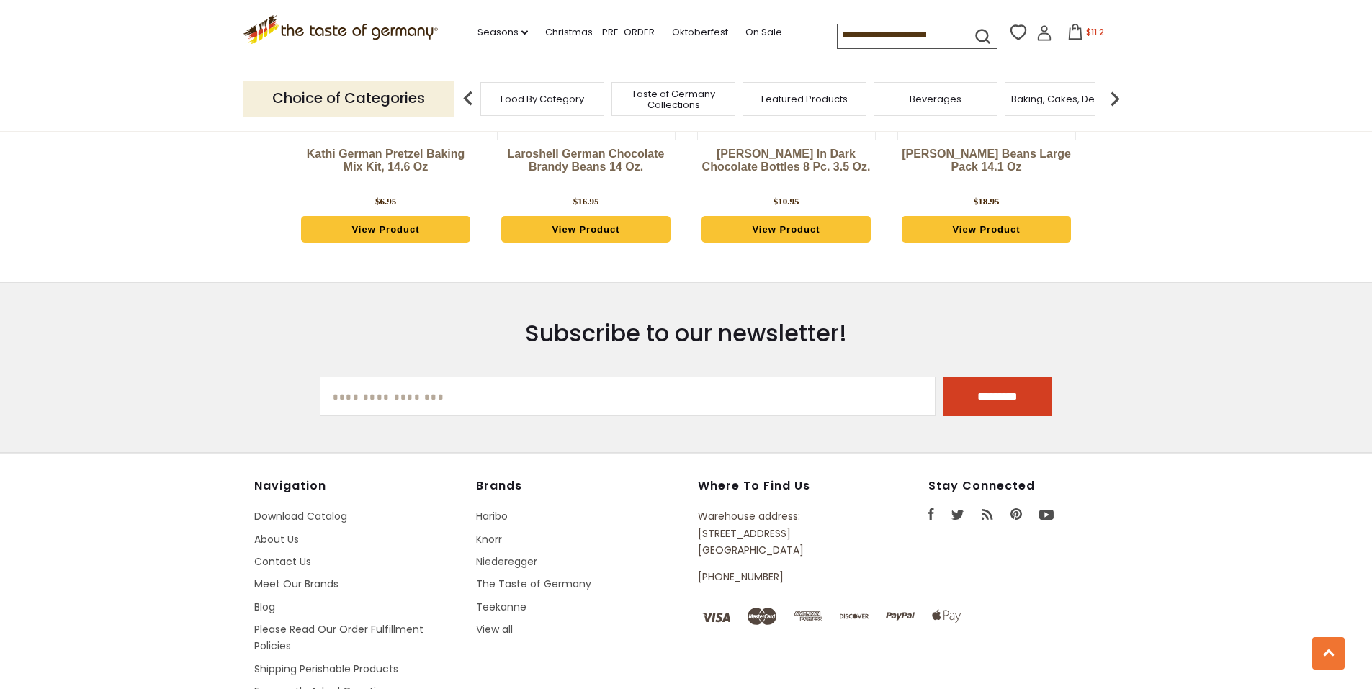
scroll to position [2765, 0]
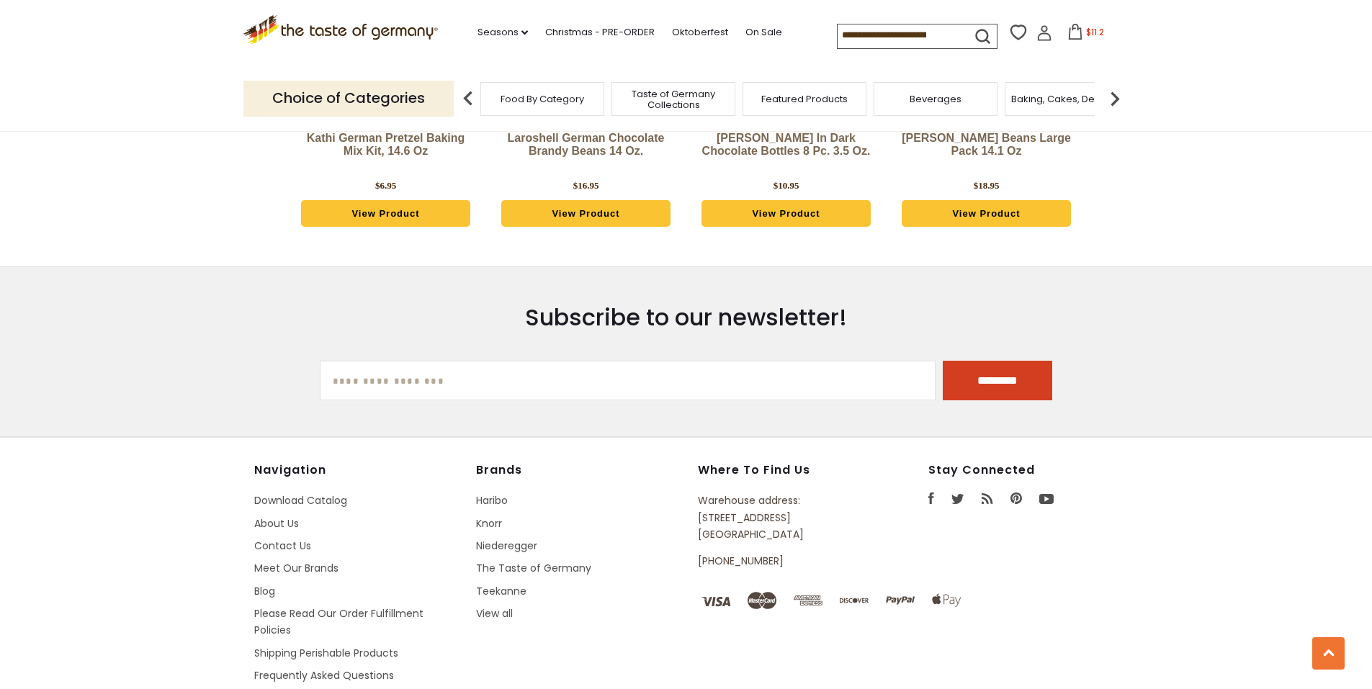
click at [396, 93] on p "Choice of Categories" at bounding box center [348, 98] width 210 height 35
click at [1118, 101] on img at bounding box center [1114, 98] width 29 height 29
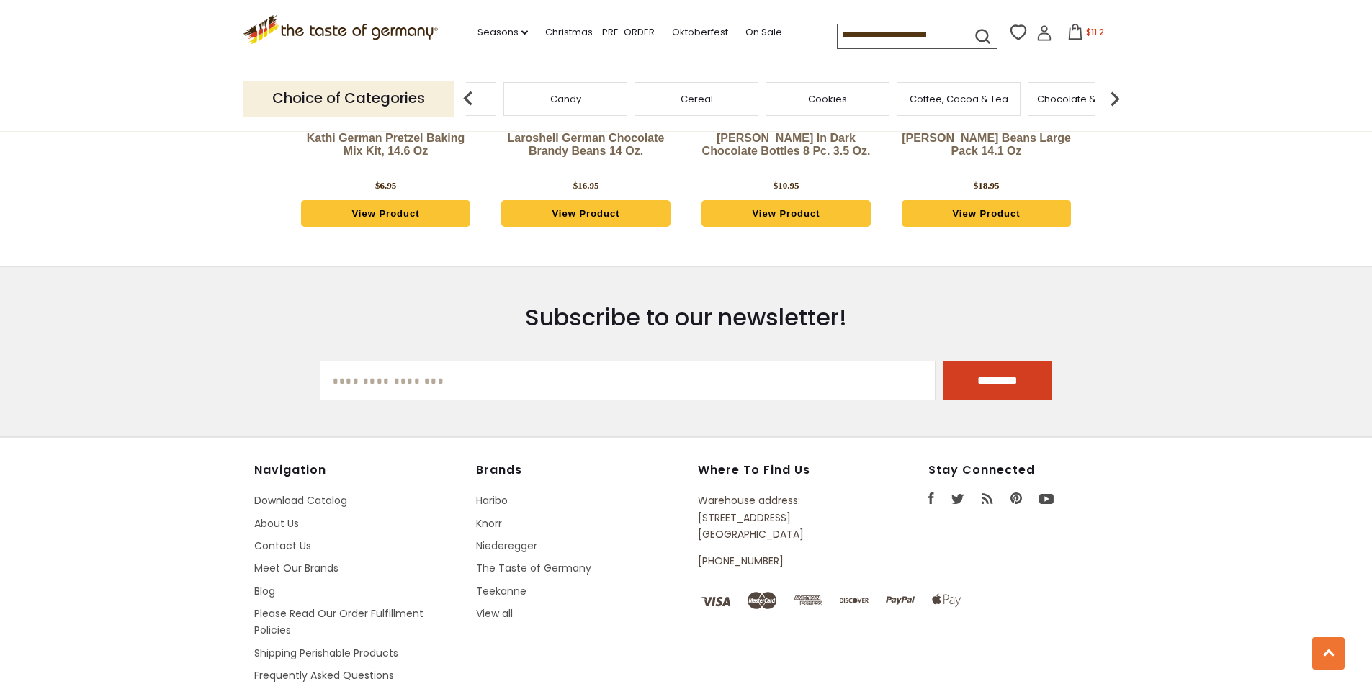
click at [1118, 101] on img at bounding box center [1114, 98] width 29 height 29
click at [790, 103] on span "Coffee, Cocoa & Tea" at bounding box center [768, 99] width 99 height 11
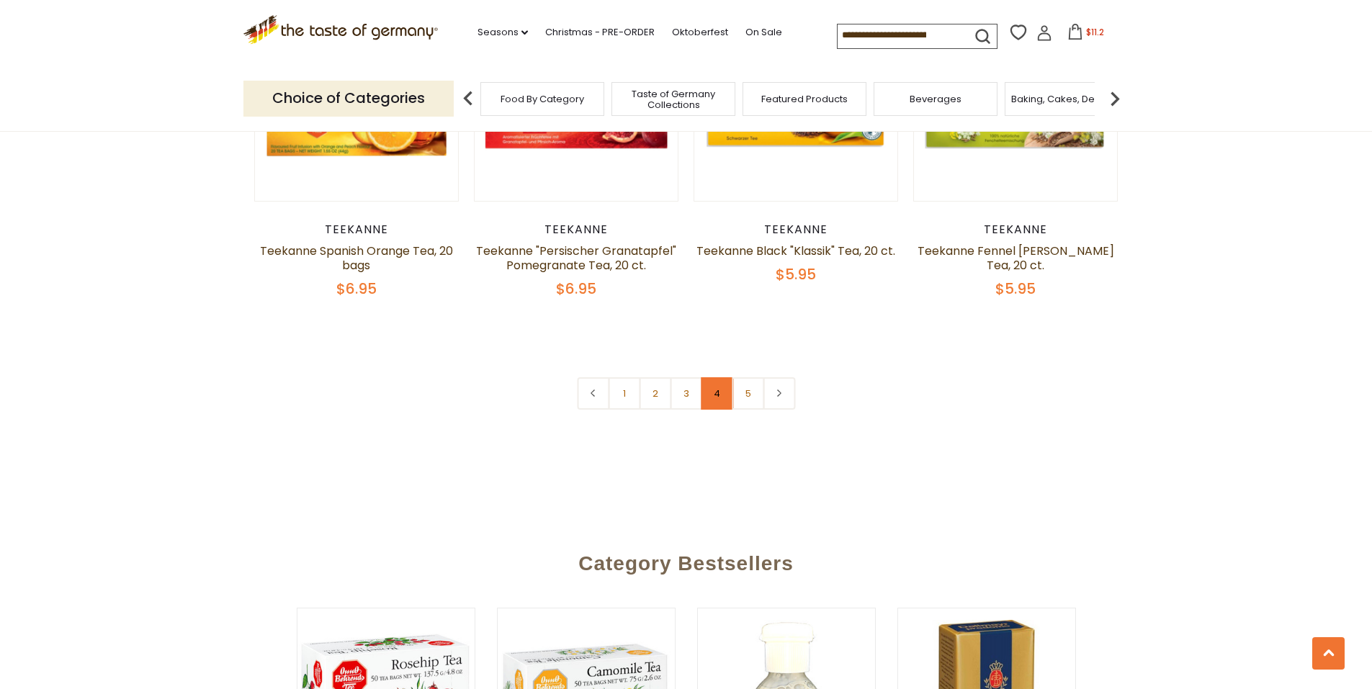
scroll to position [3528, 0]
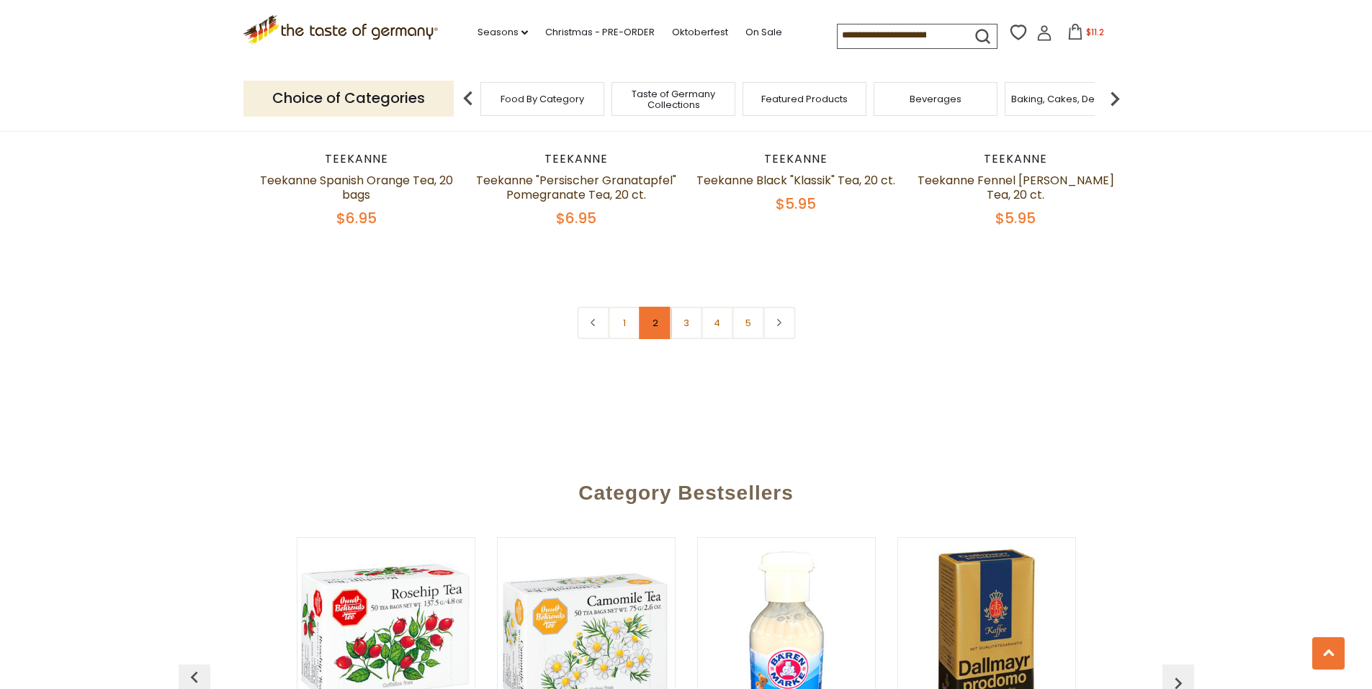
click at [658, 339] on link "2" at bounding box center [655, 323] width 32 height 32
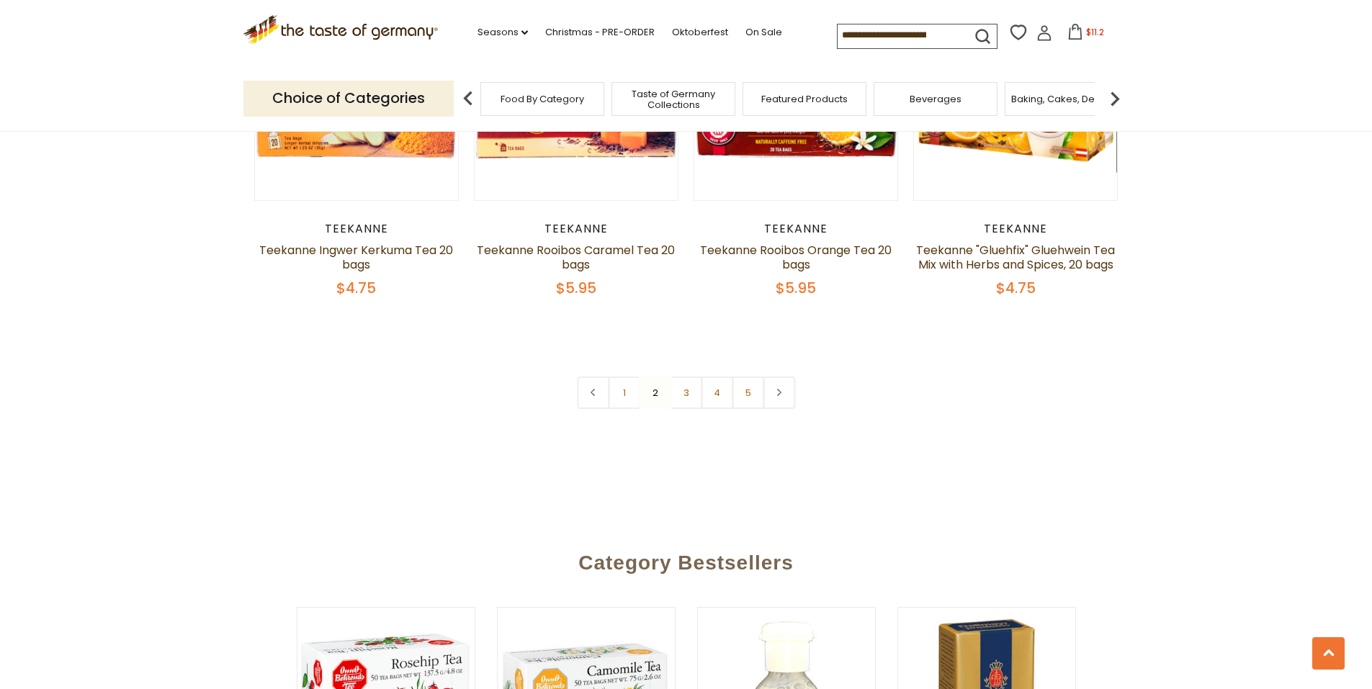
scroll to position [3612, 0]
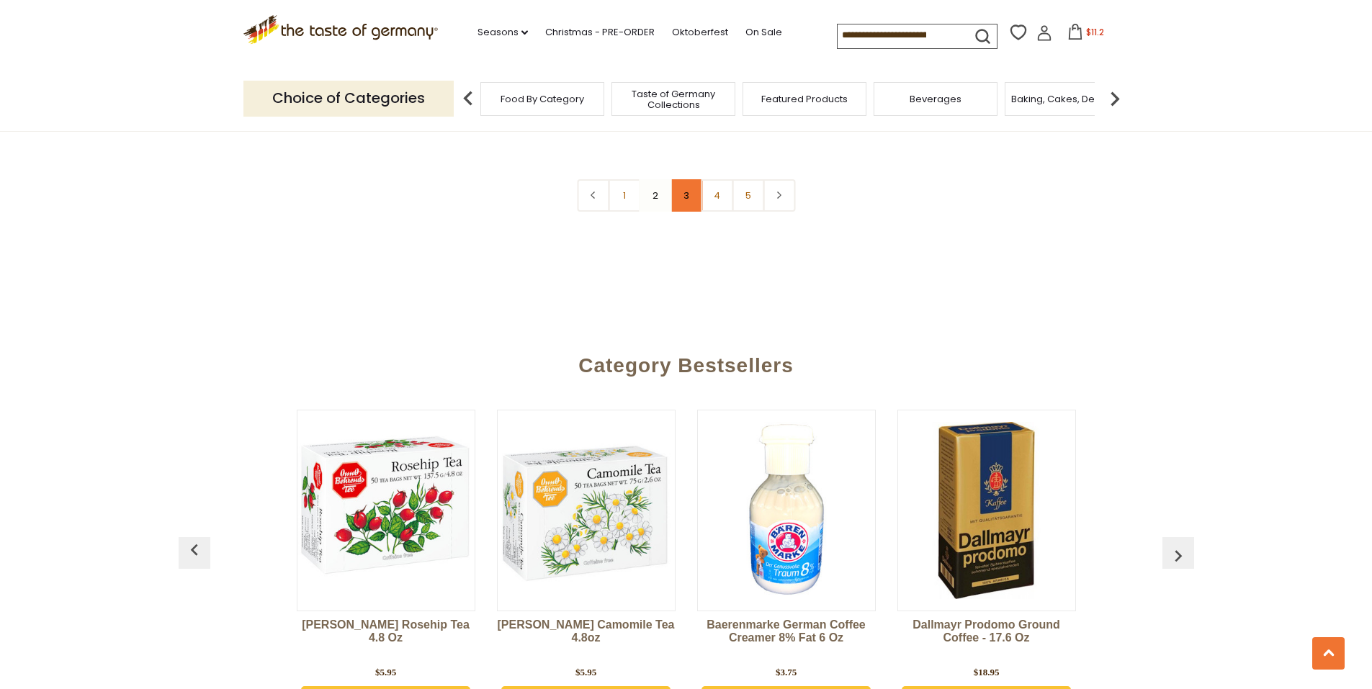
click at [681, 212] on link "3" at bounding box center [686, 195] width 32 height 32
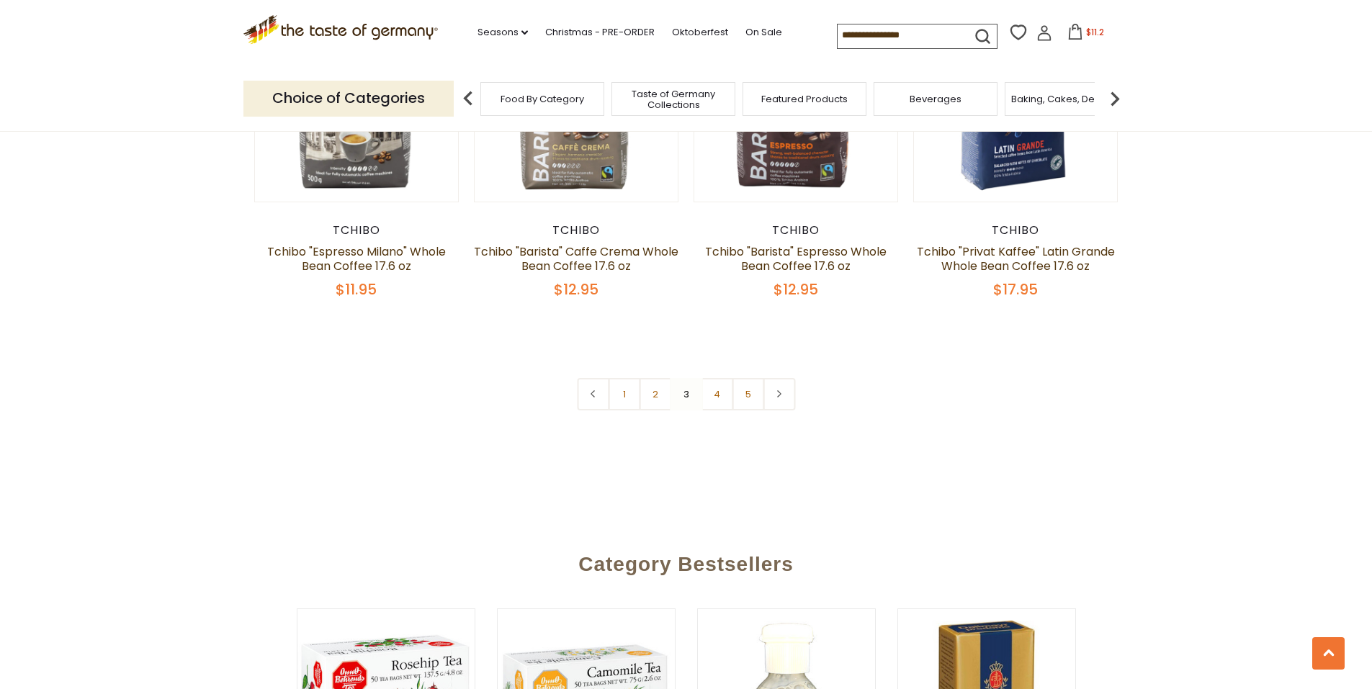
scroll to position [3540, 0]
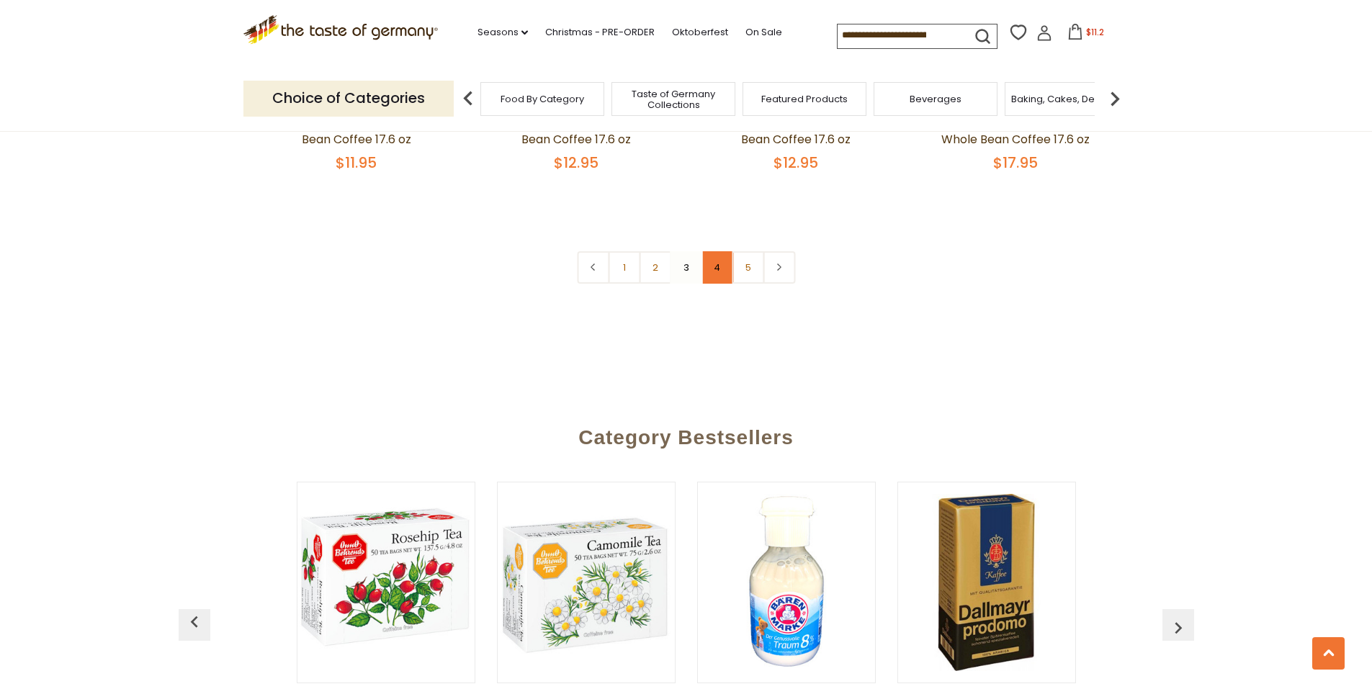
click at [708, 284] on link "4" at bounding box center [717, 267] width 32 height 32
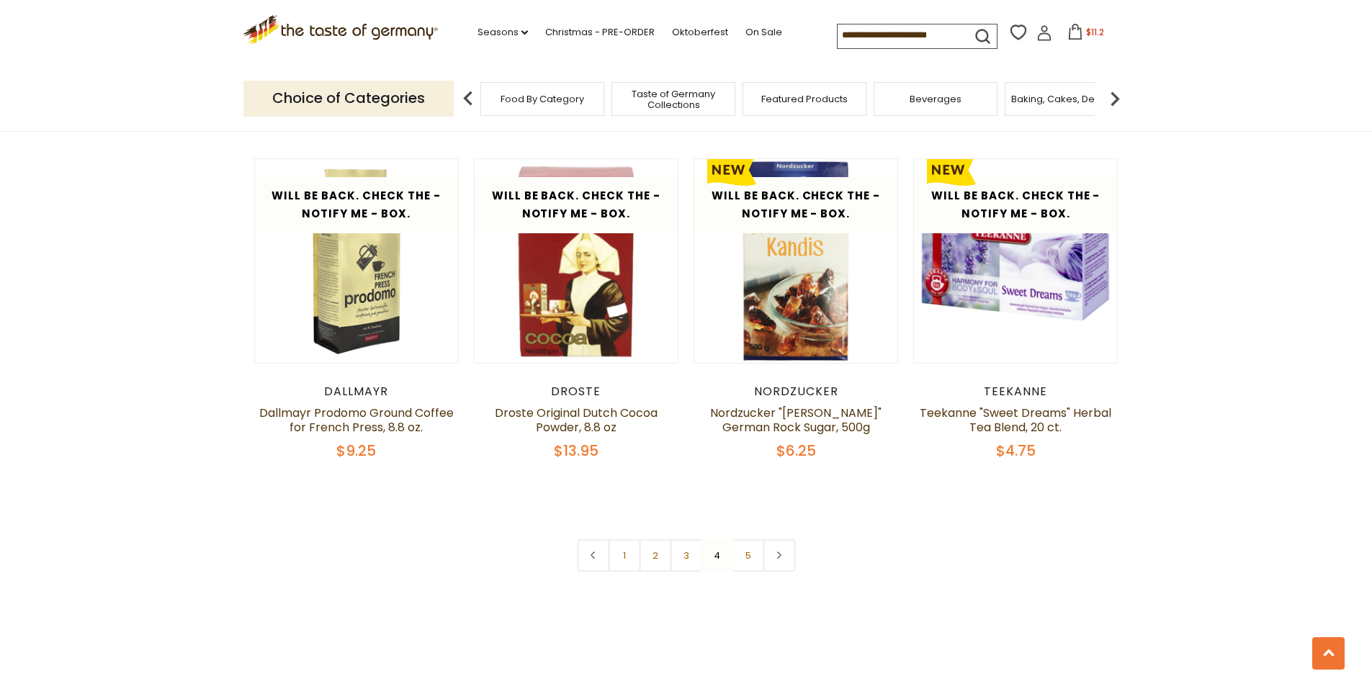
scroll to position [3396, 0]
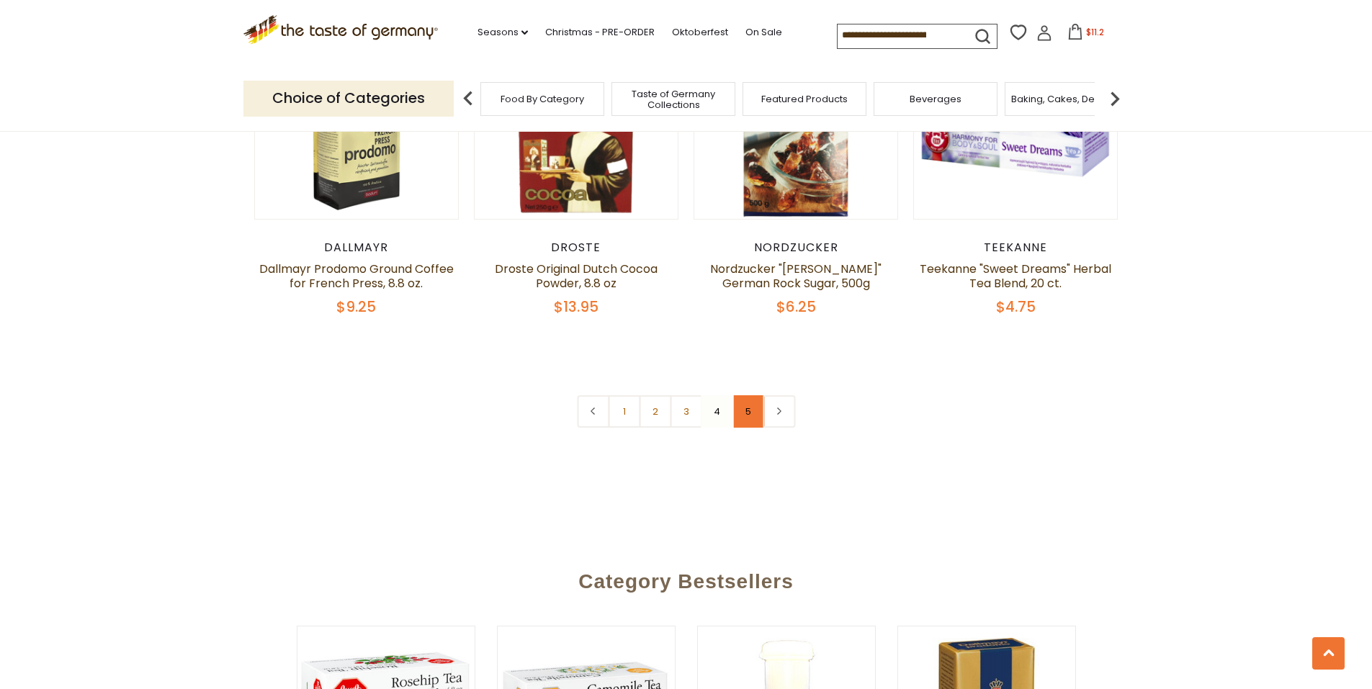
click at [738, 428] on link "5" at bounding box center [747, 411] width 32 height 32
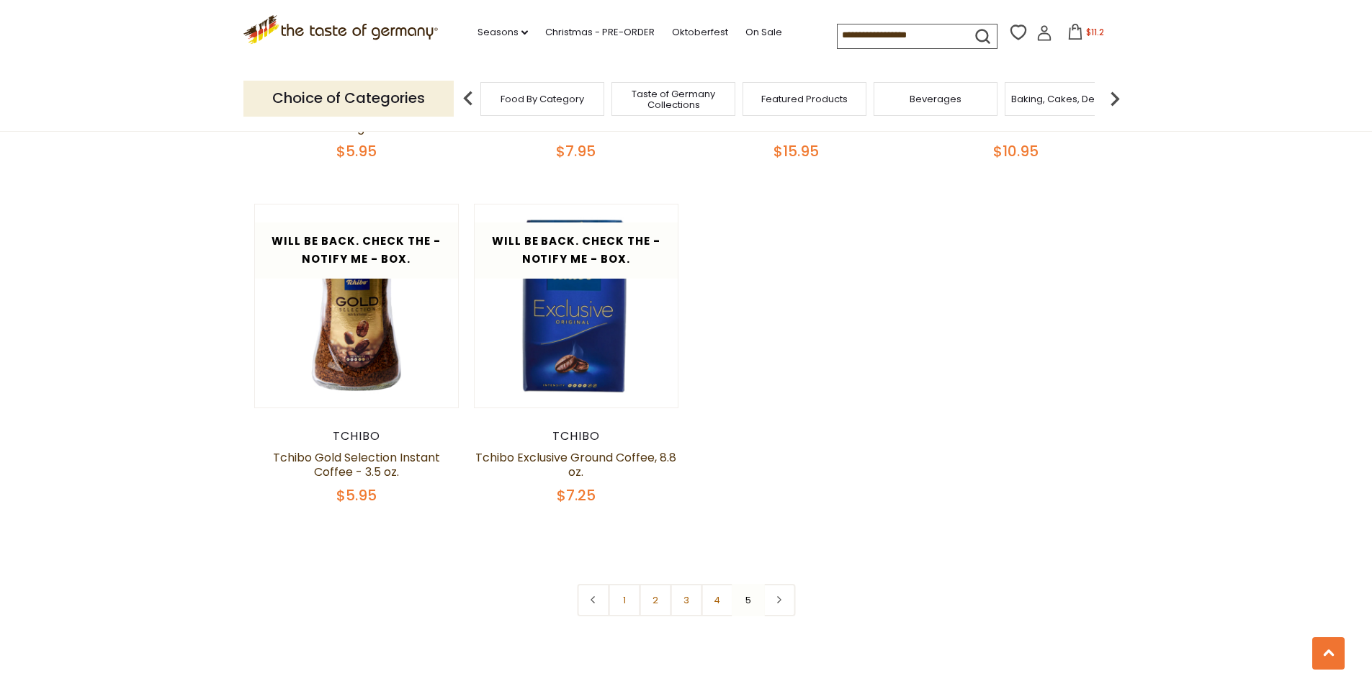
scroll to position [2388, 0]
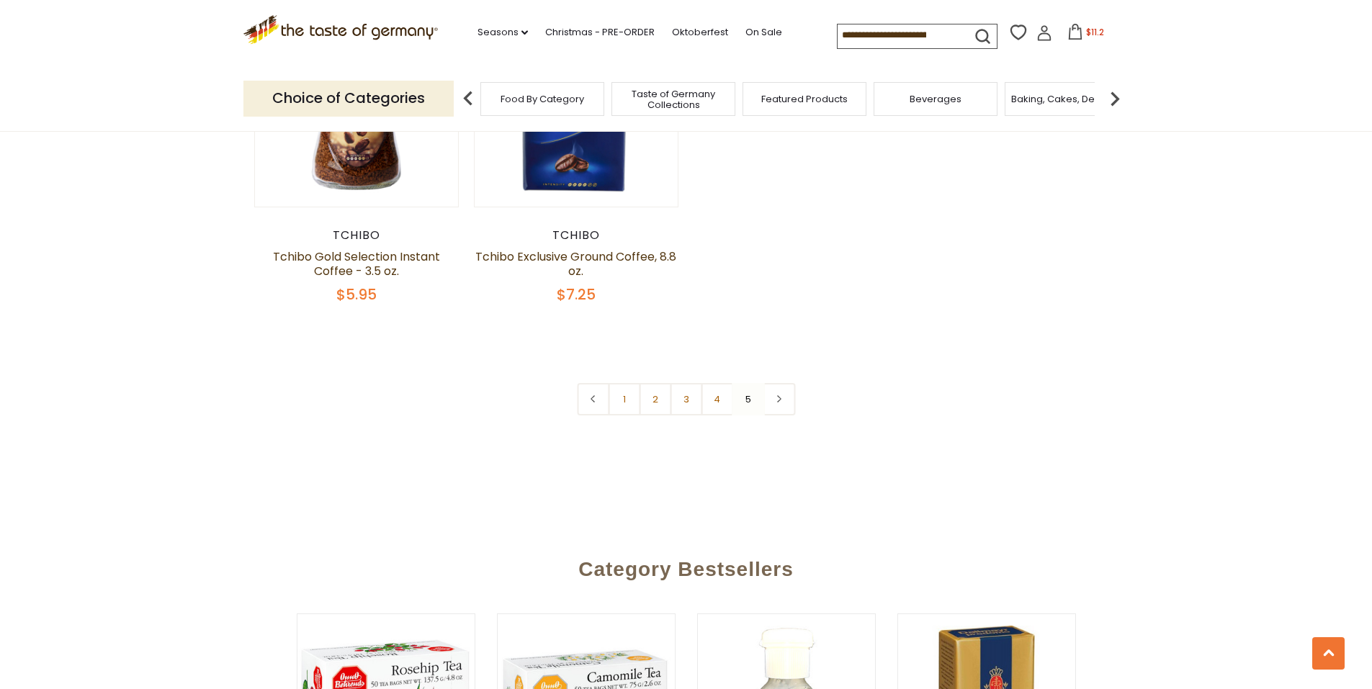
click at [1110, 102] on img at bounding box center [1114, 98] width 29 height 29
click at [1110, 97] on img at bounding box center [1114, 98] width 29 height 29
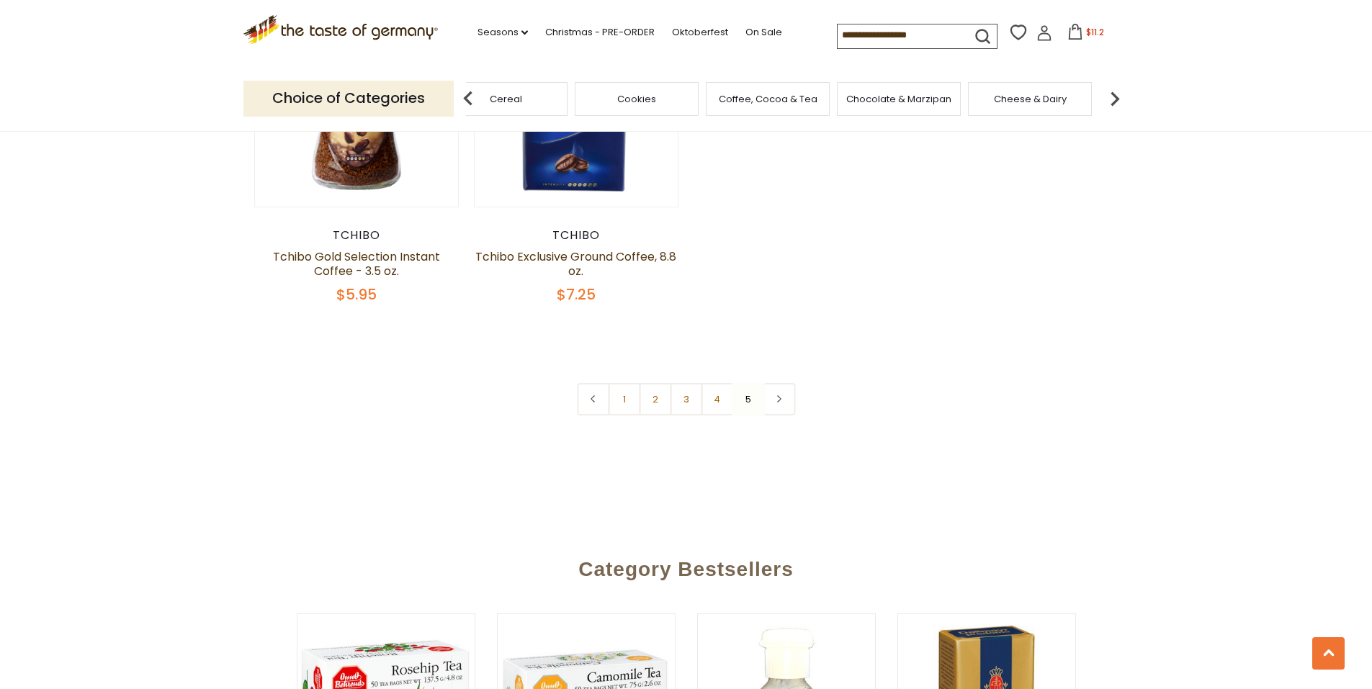
click at [1110, 97] on img at bounding box center [1114, 98] width 29 height 29
click at [771, 99] on span "Condiments, Seasonings" at bounding box center [778, 100] width 115 height 22
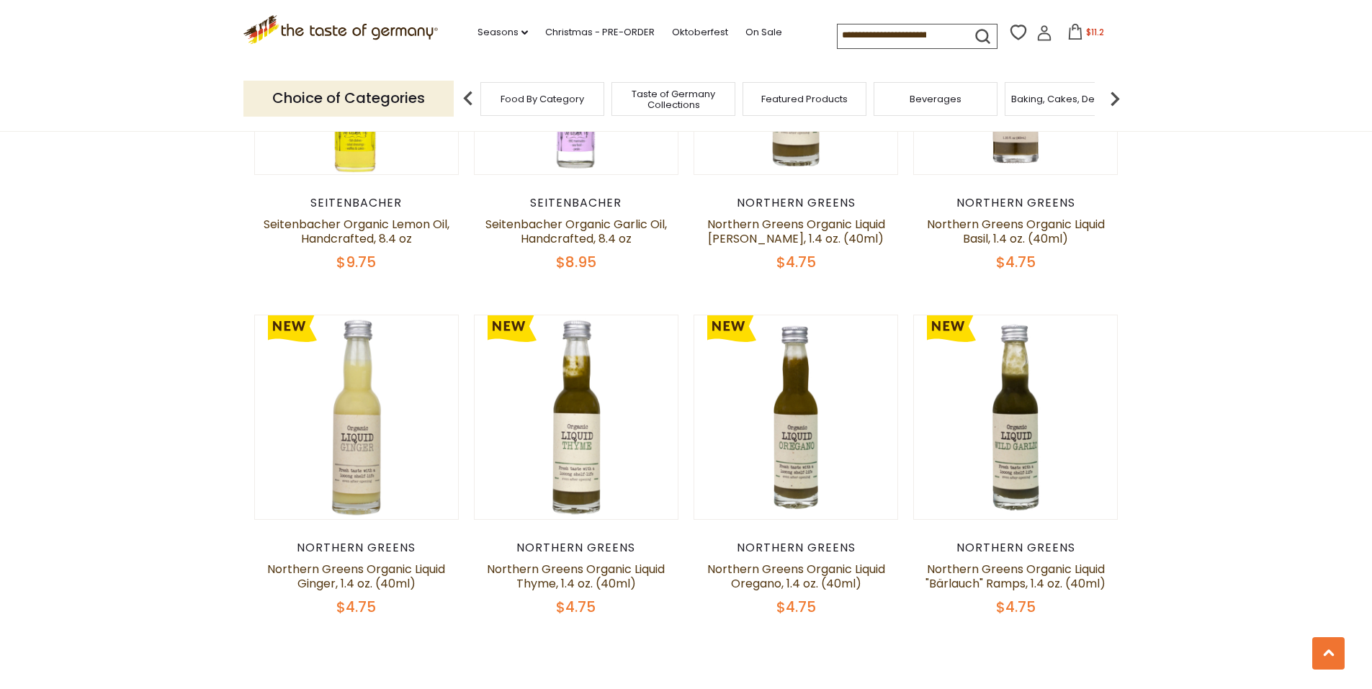
scroll to position [3528, 0]
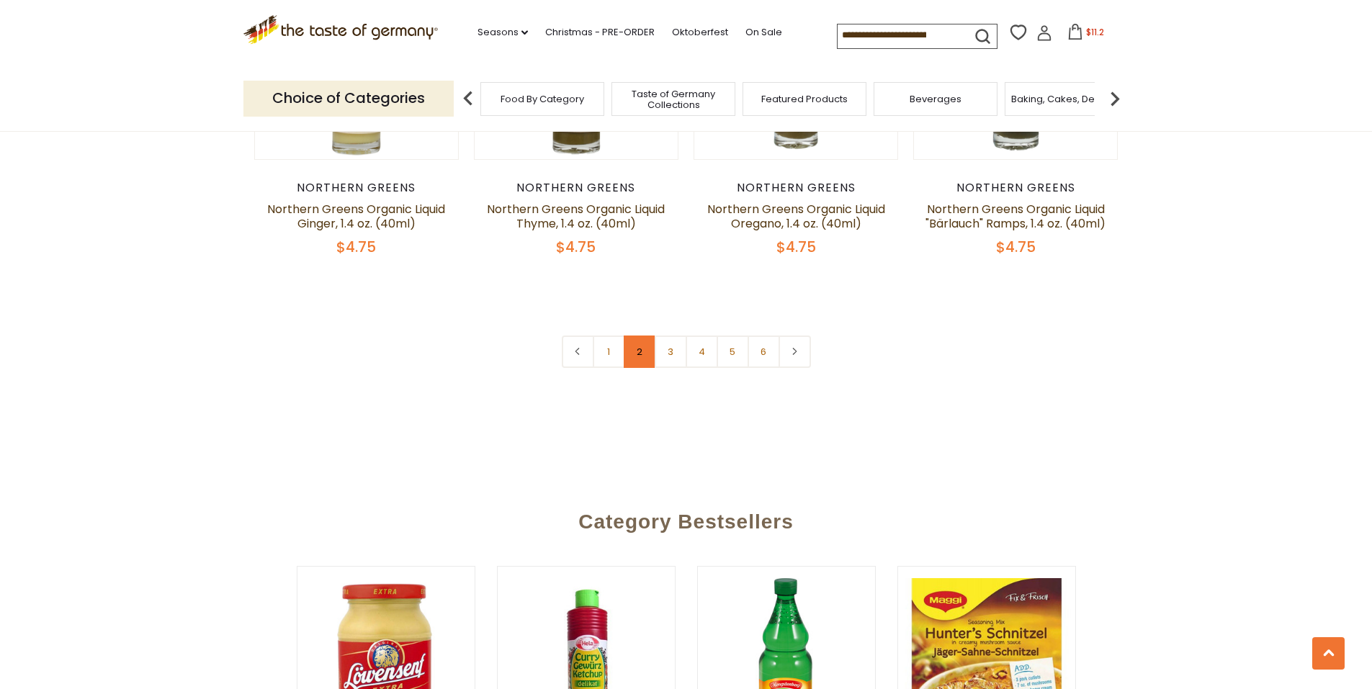
click at [631, 368] on link "2" at bounding box center [639, 352] width 32 height 32
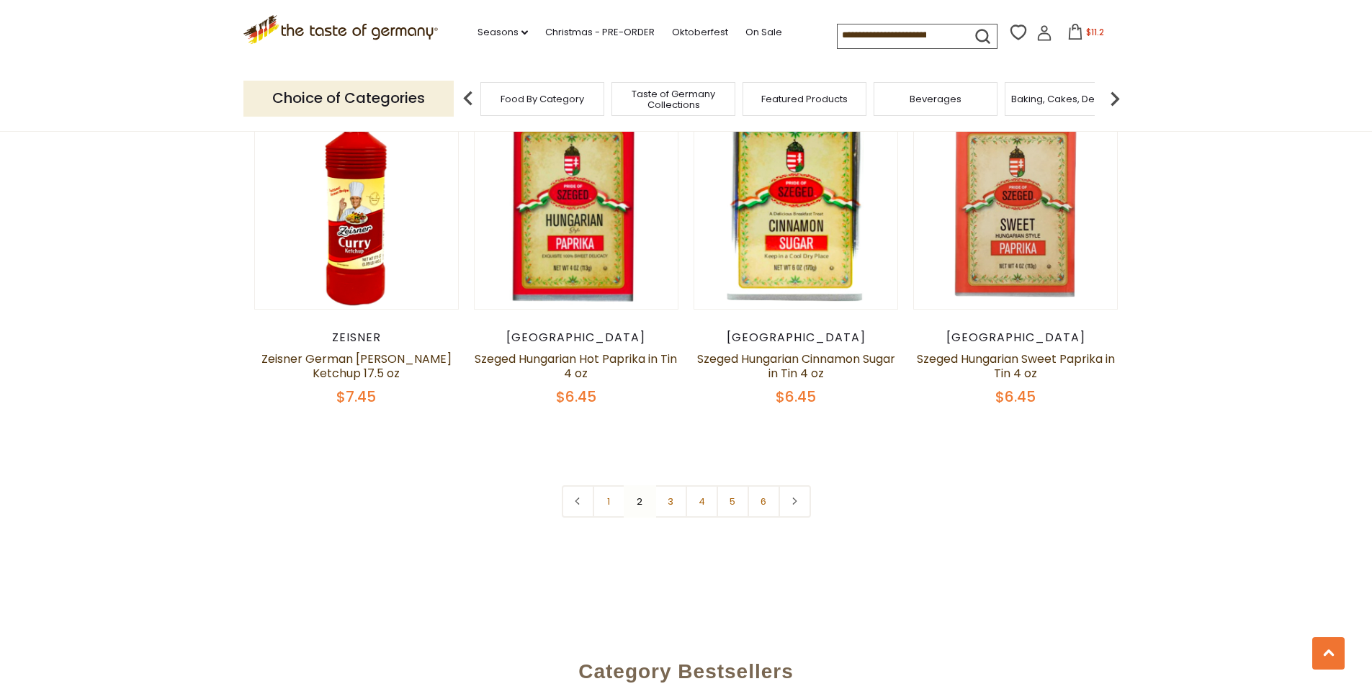
scroll to position [3468, 0]
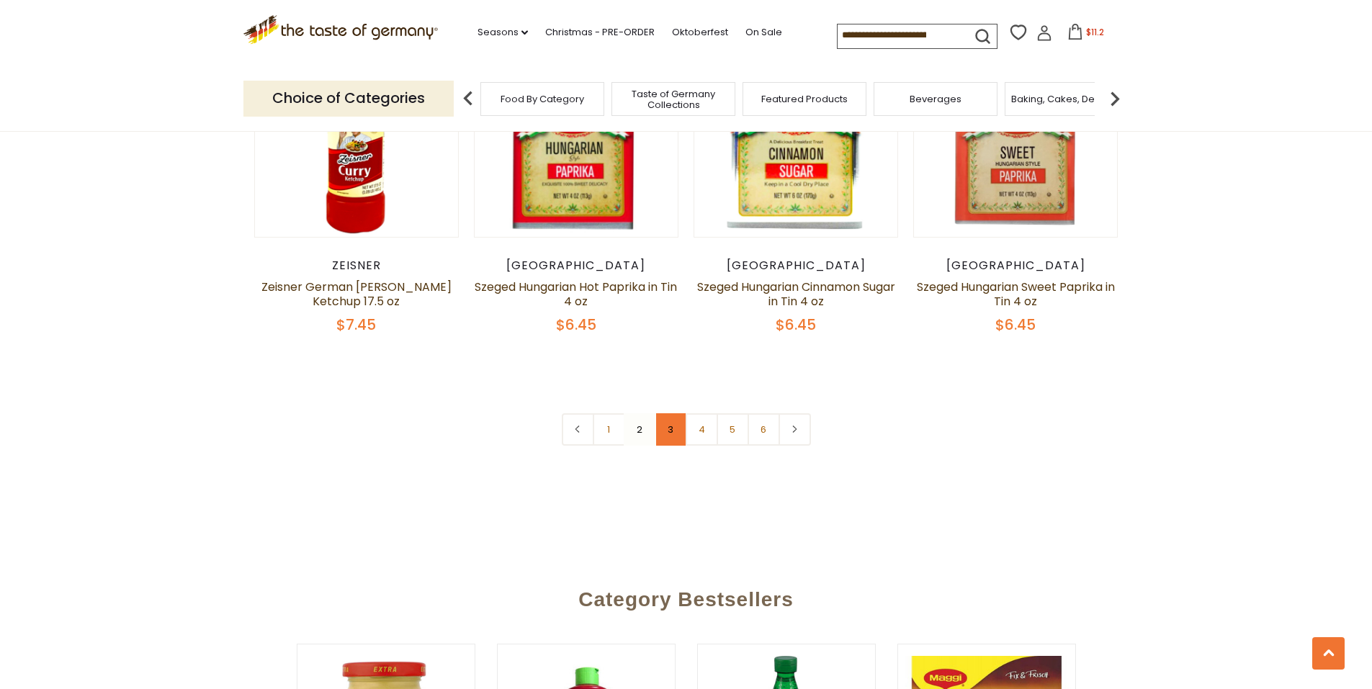
click at [675, 446] on link "3" at bounding box center [670, 429] width 32 height 32
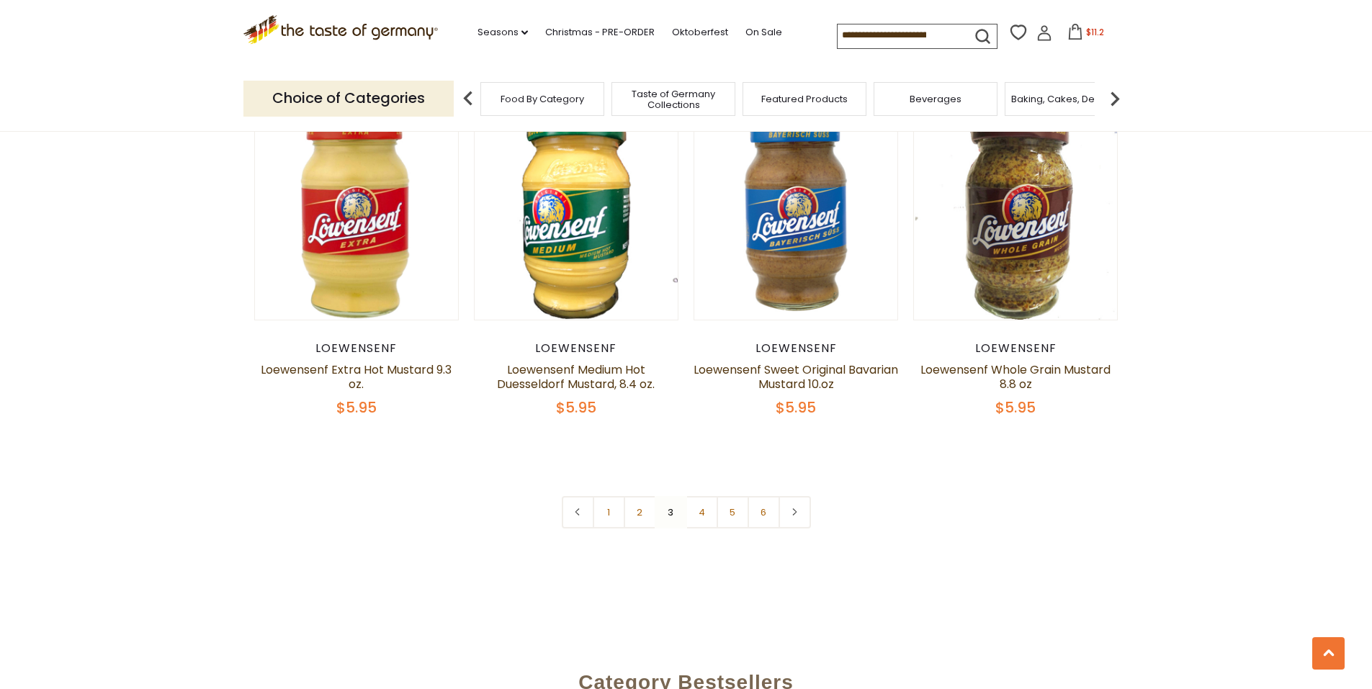
scroll to position [3684, 0]
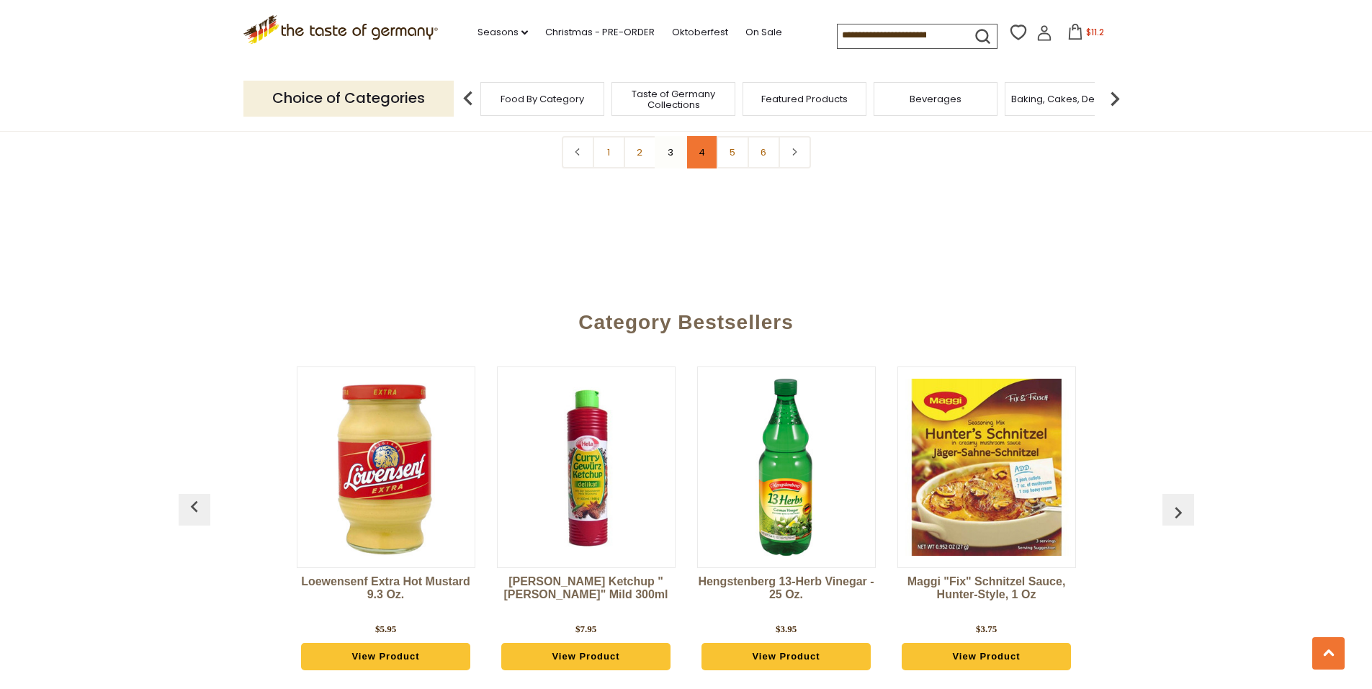
click at [697, 168] on link "4" at bounding box center [701, 152] width 32 height 32
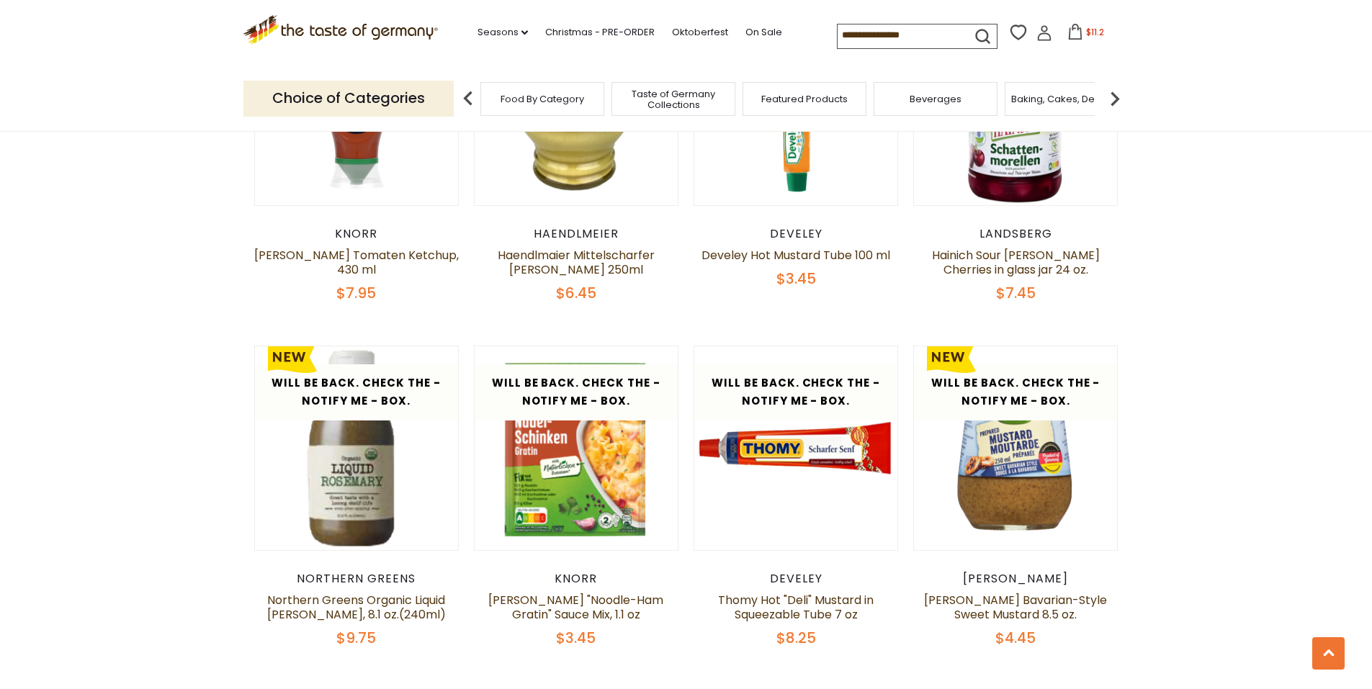
scroll to position [3468, 0]
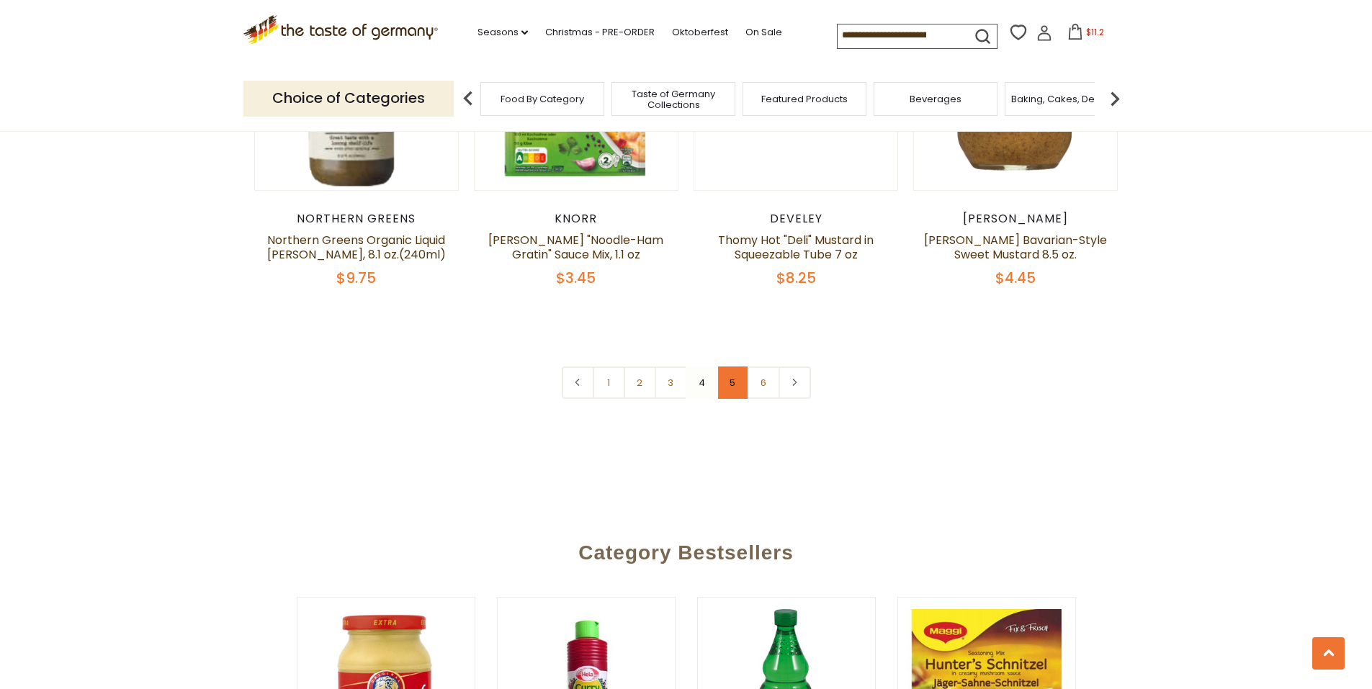
click at [729, 399] on link "5" at bounding box center [732, 382] width 32 height 32
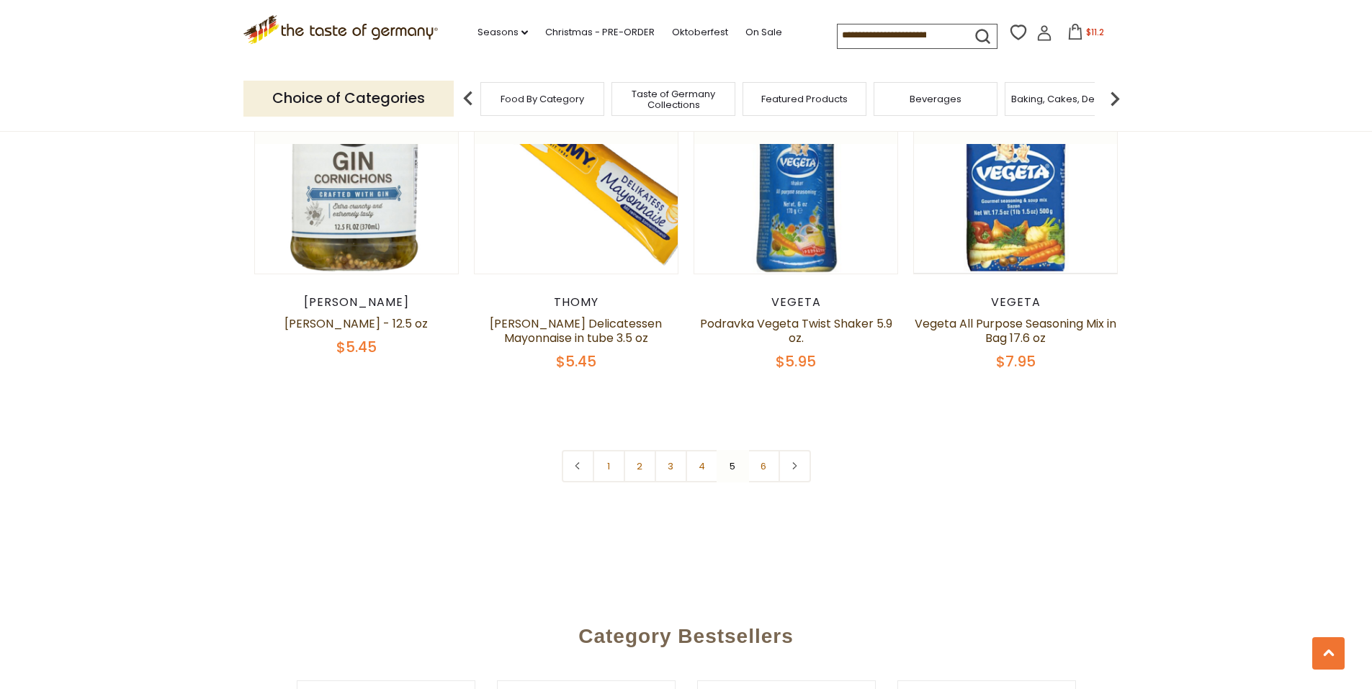
scroll to position [3396, 0]
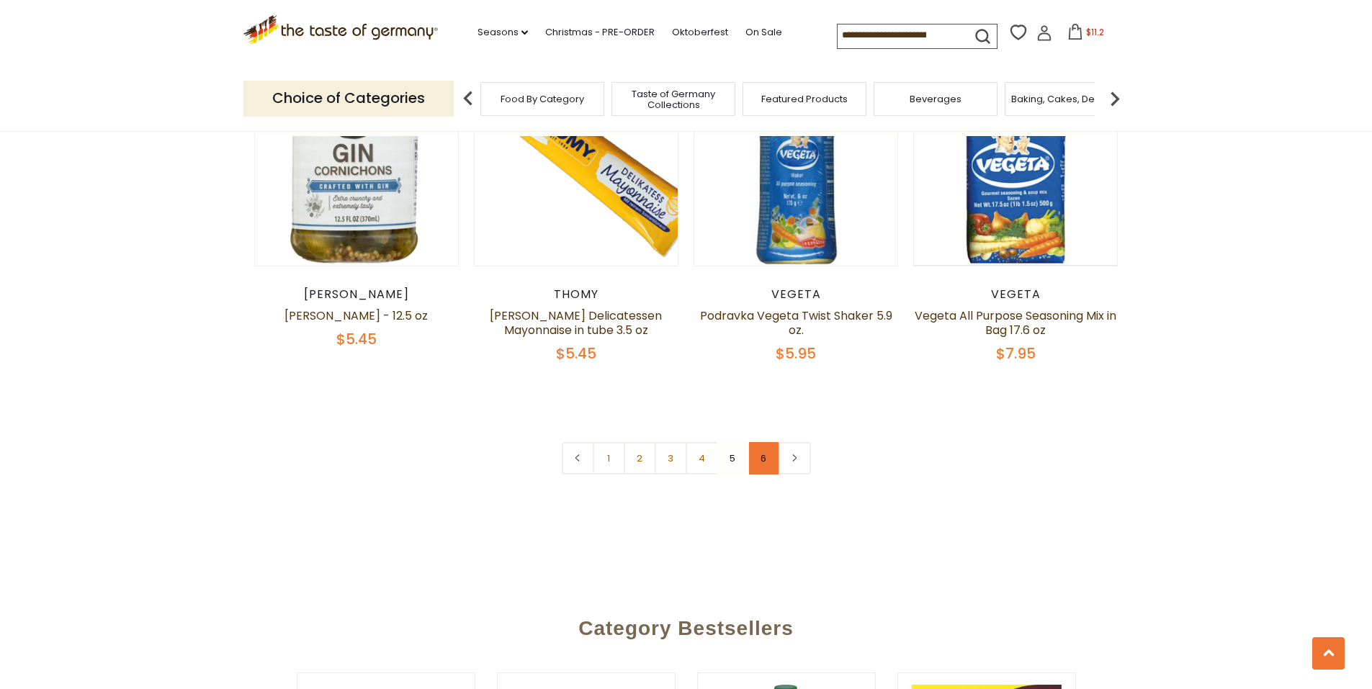
click at [776, 474] on link "6" at bounding box center [763, 458] width 32 height 32
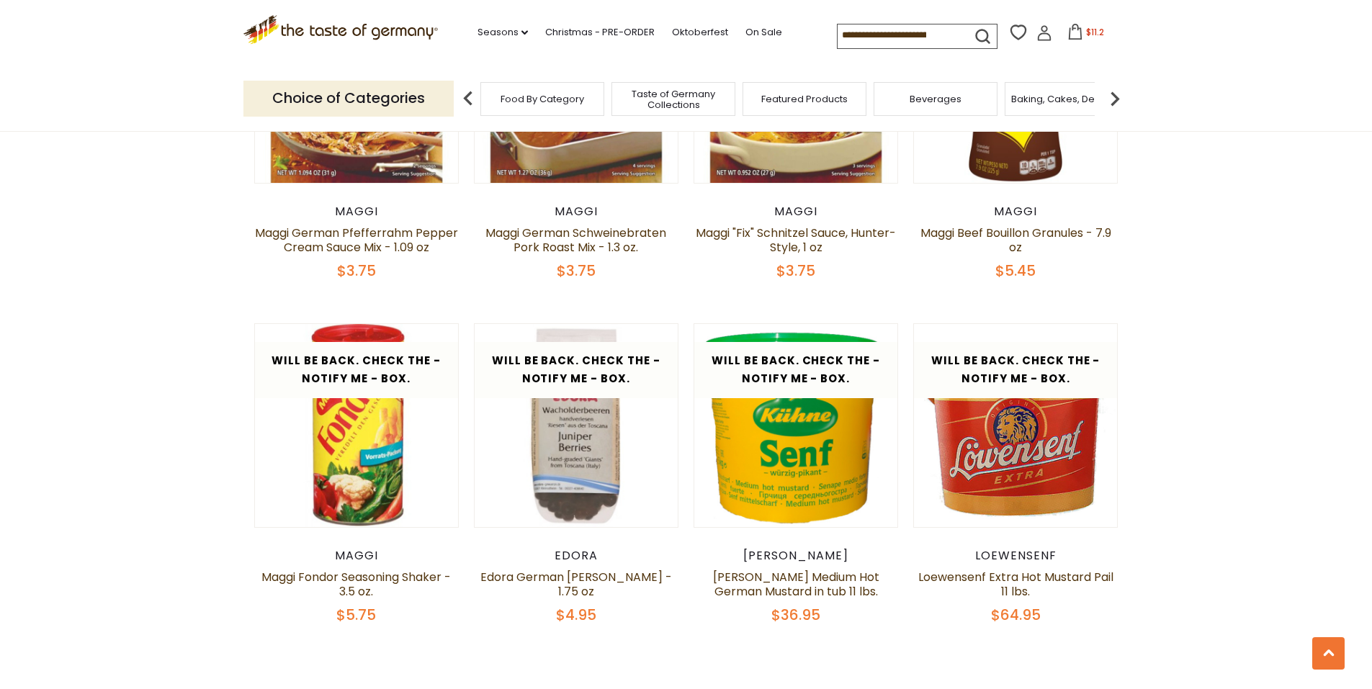
scroll to position [876, 0]
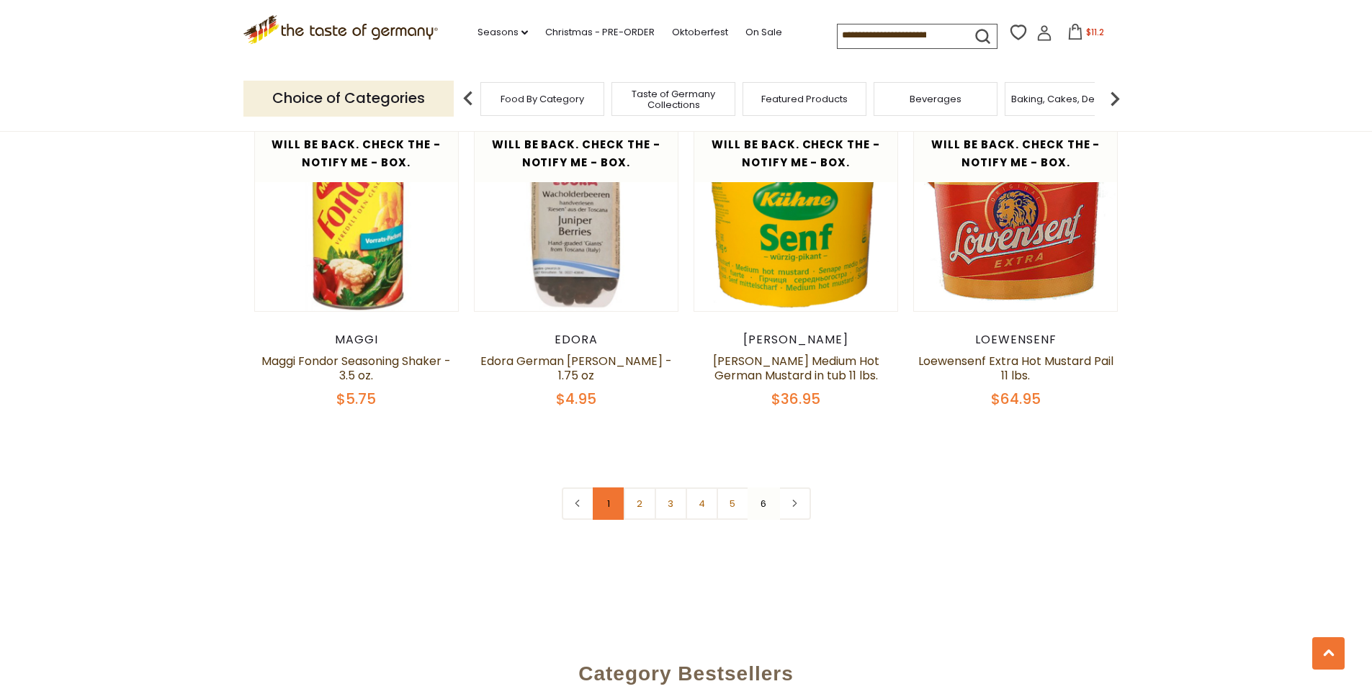
click at [608, 520] on link "1" at bounding box center [609, 503] width 32 height 32
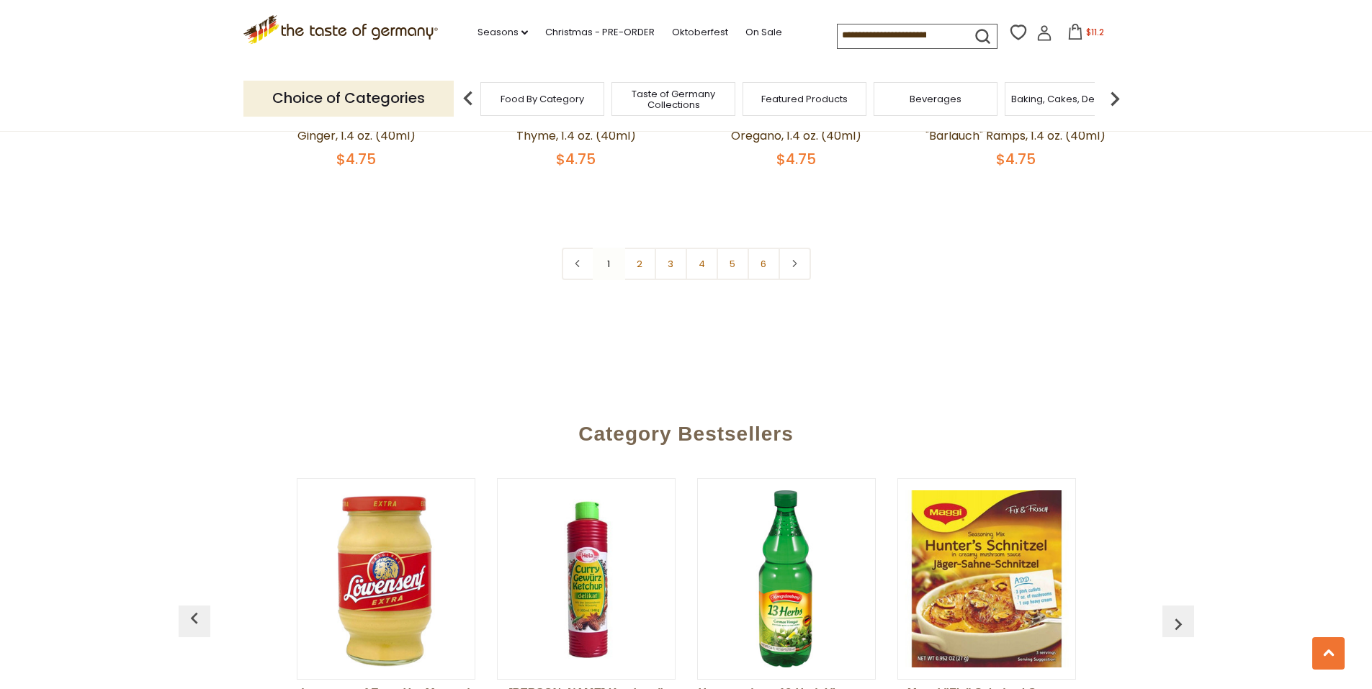
scroll to position [3612, 0]
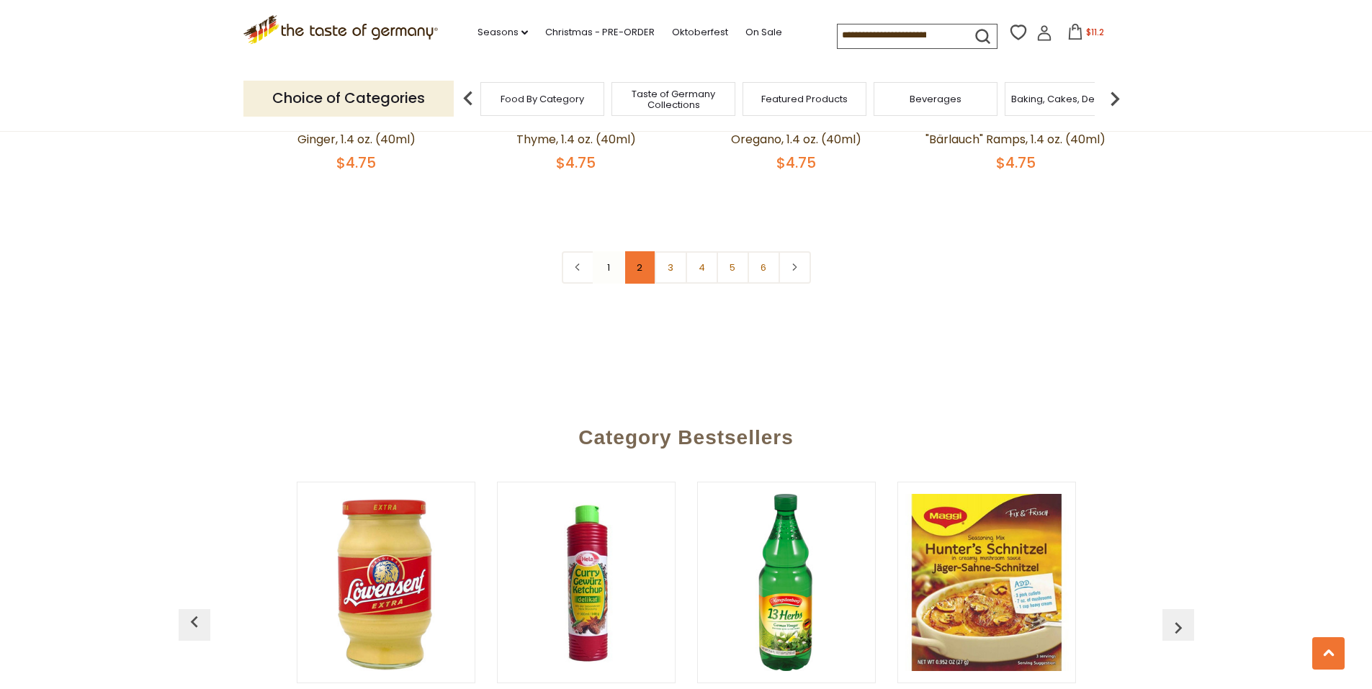
click at [646, 284] on link "2" at bounding box center [639, 267] width 32 height 32
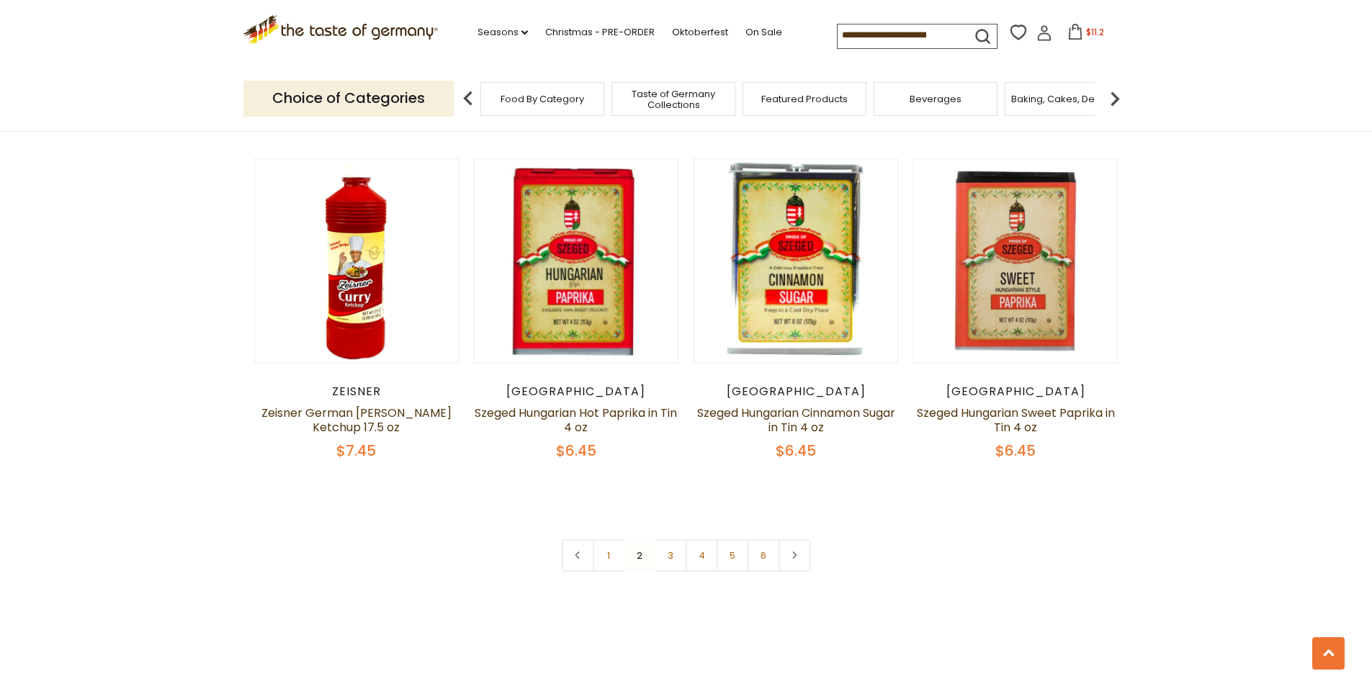
scroll to position [3540, 0]
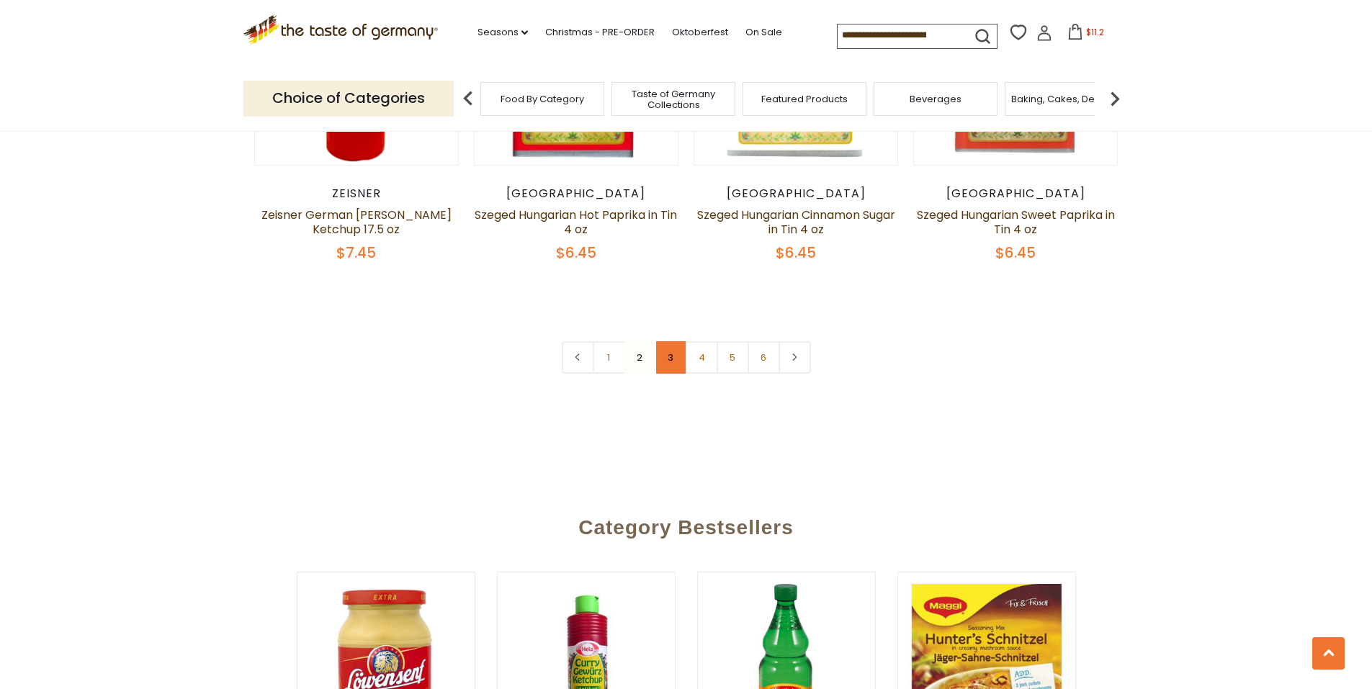
click at [672, 374] on link "3" at bounding box center [670, 357] width 32 height 32
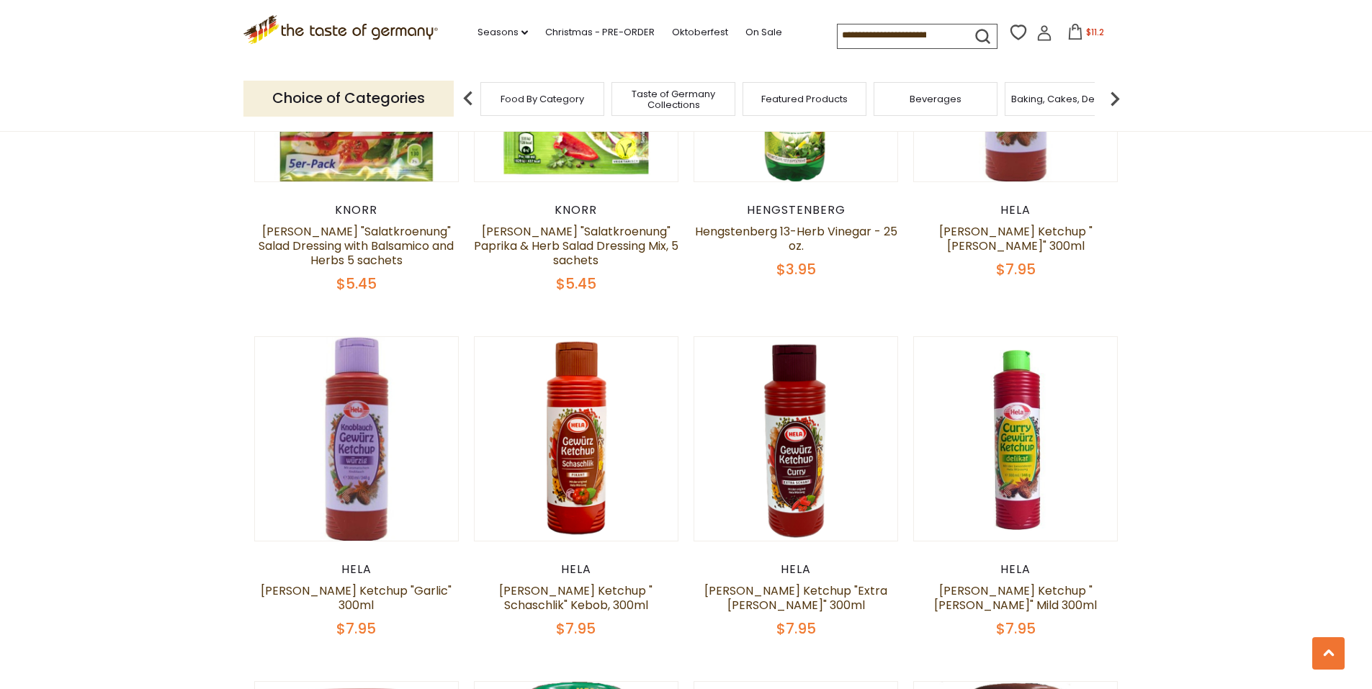
scroll to position [2964, 0]
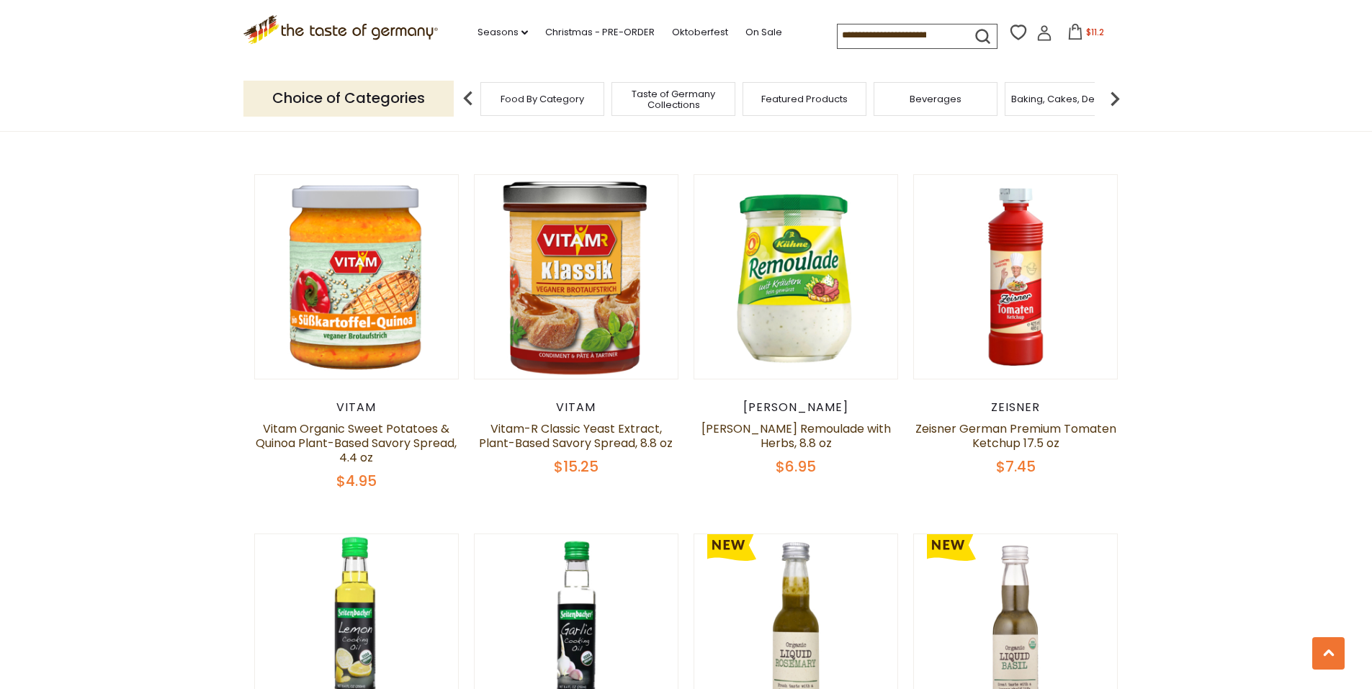
scroll to position [2676, 0]
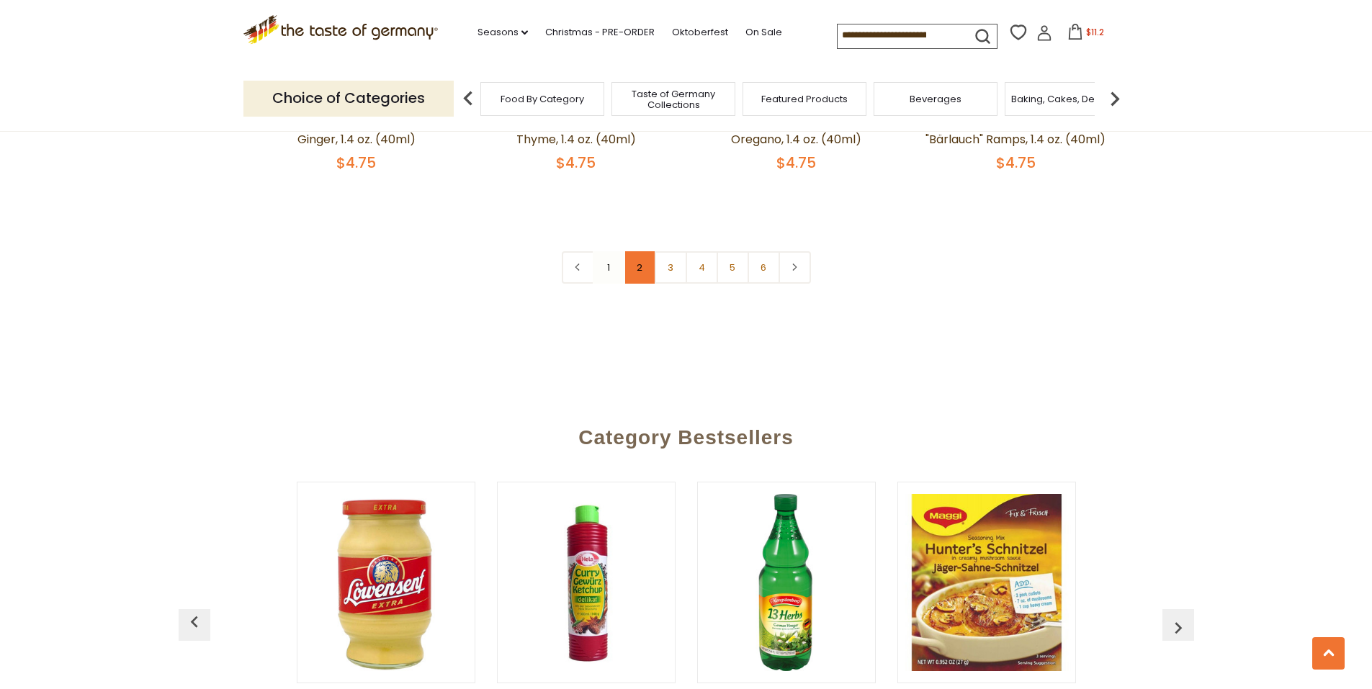
click at [639, 284] on link "2" at bounding box center [639, 267] width 32 height 32
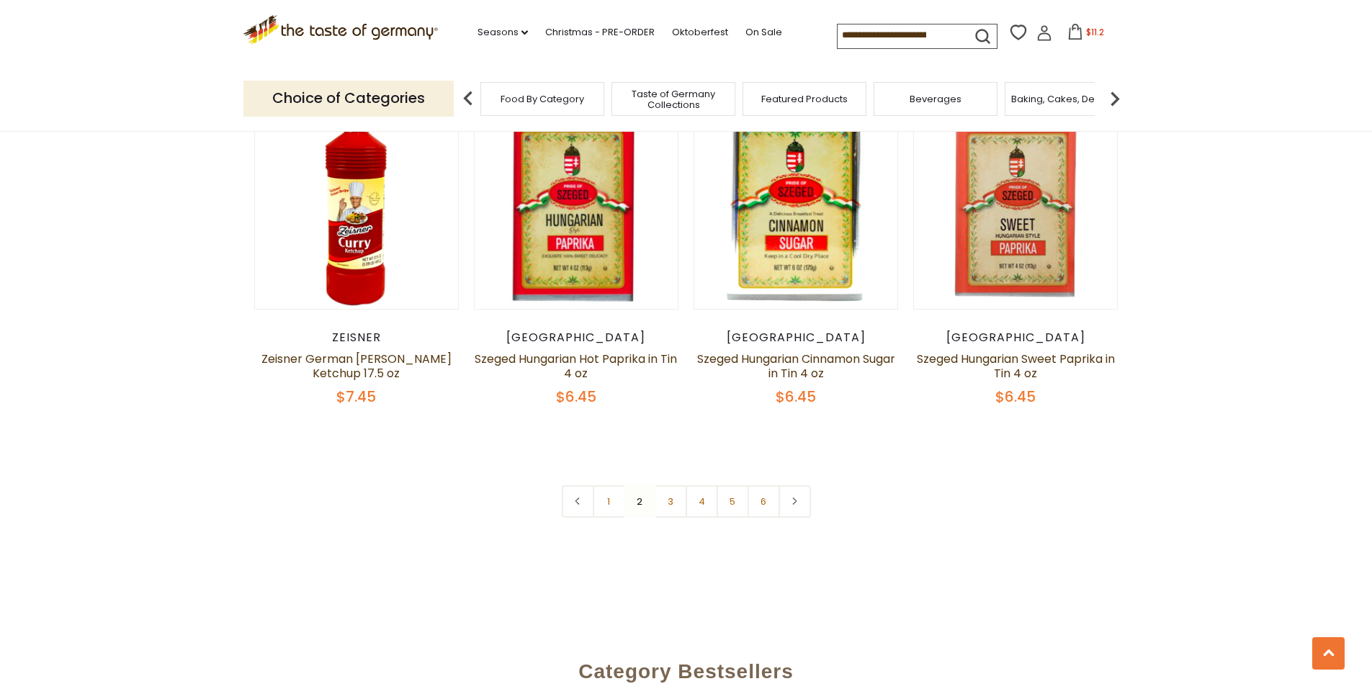
scroll to position [3468, 0]
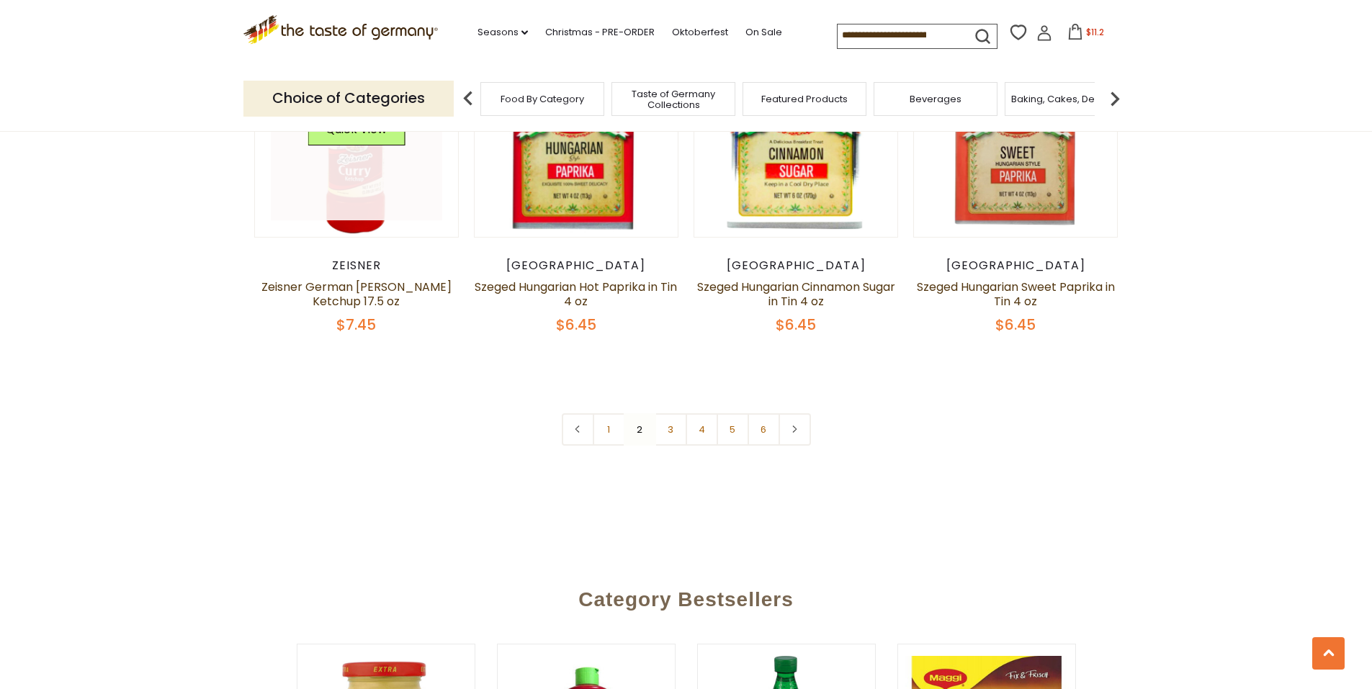
click at [394, 220] on link at bounding box center [356, 134] width 171 height 171
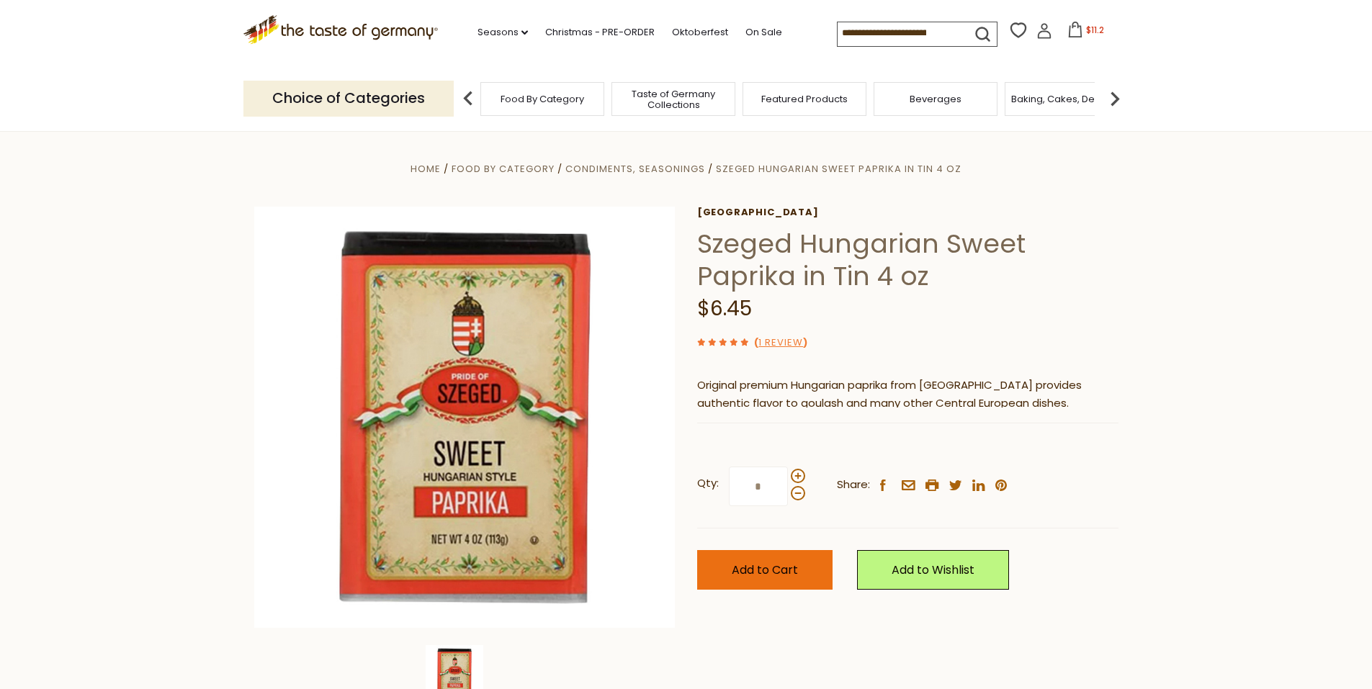
click at [762, 590] on button "Add to Cart" at bounding box center [764, 570] width 135 height 40
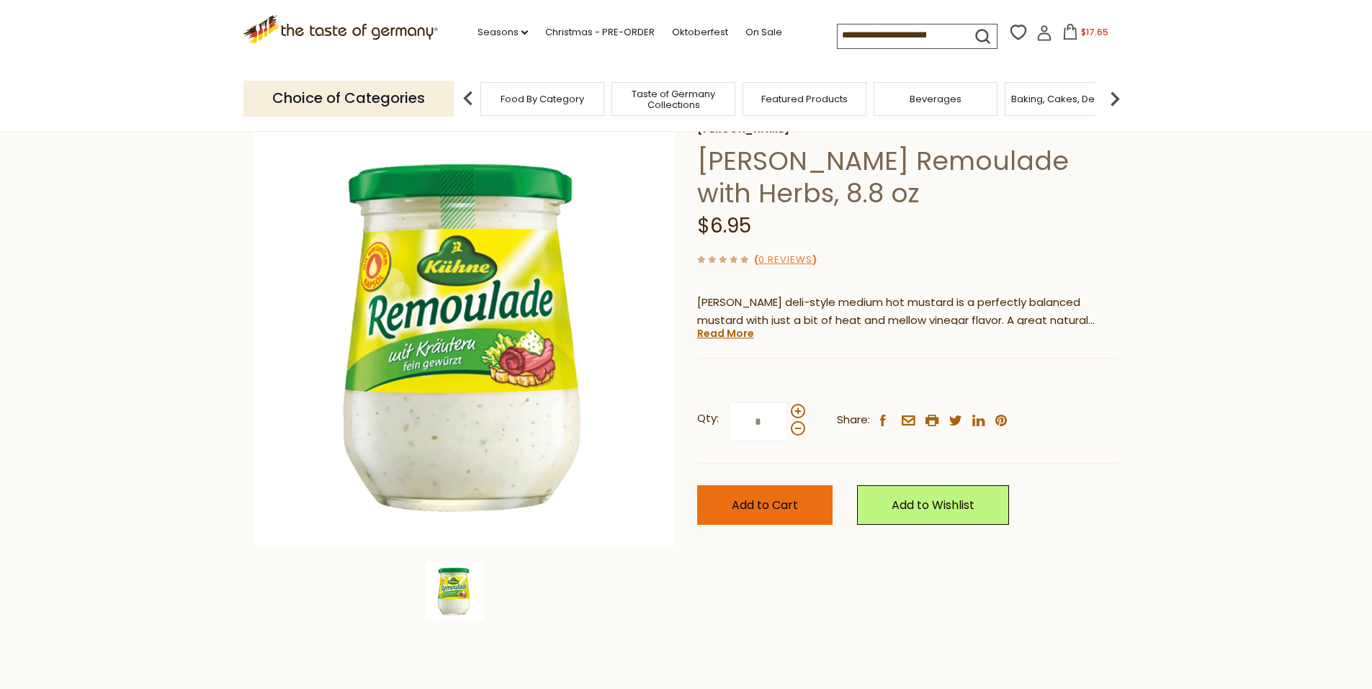
scroll to position [216, 0]
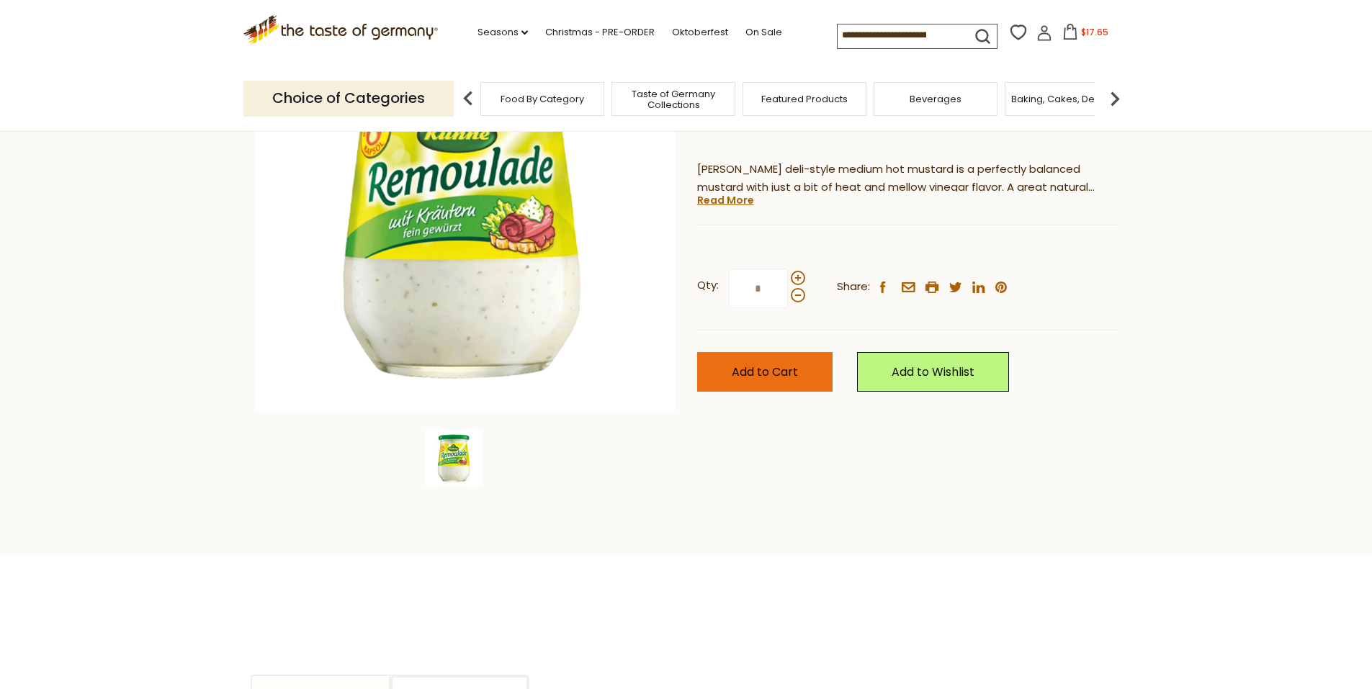
click at [753, 380] on span "Add to Cart" at bounding box center [764, 372] width 66 height 17
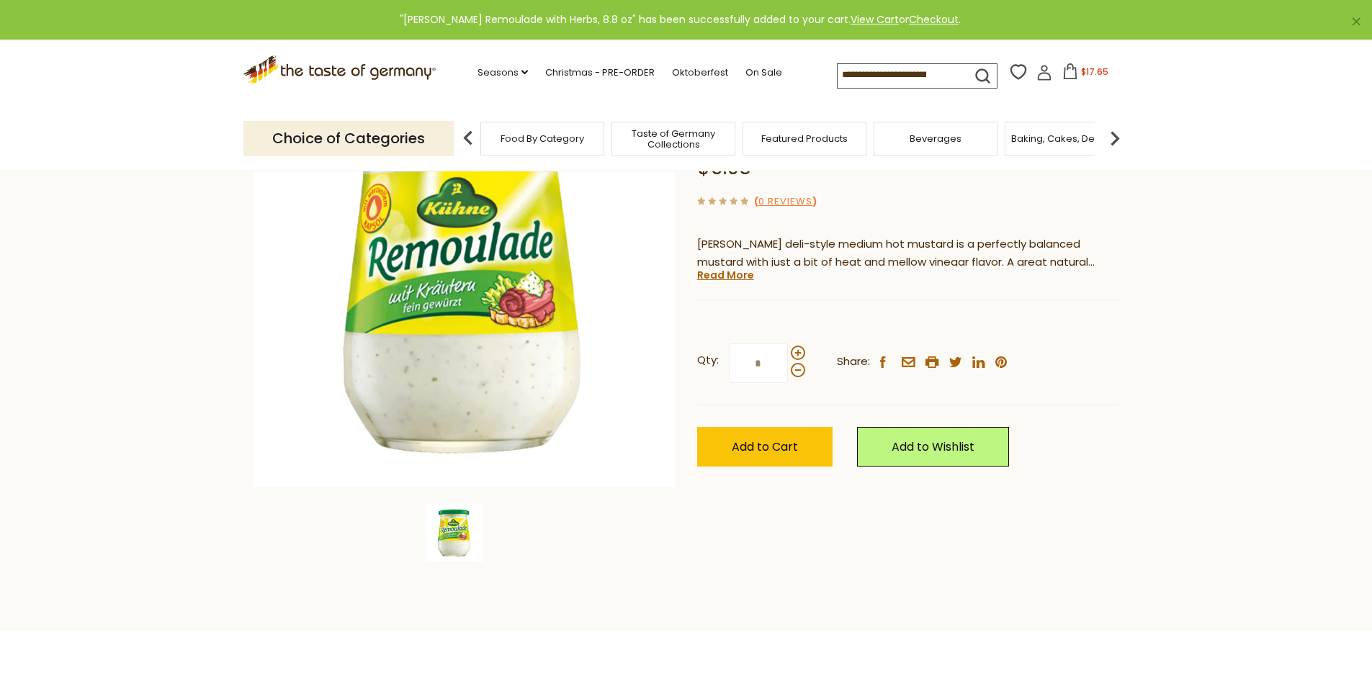
scroll to position [72, 0]
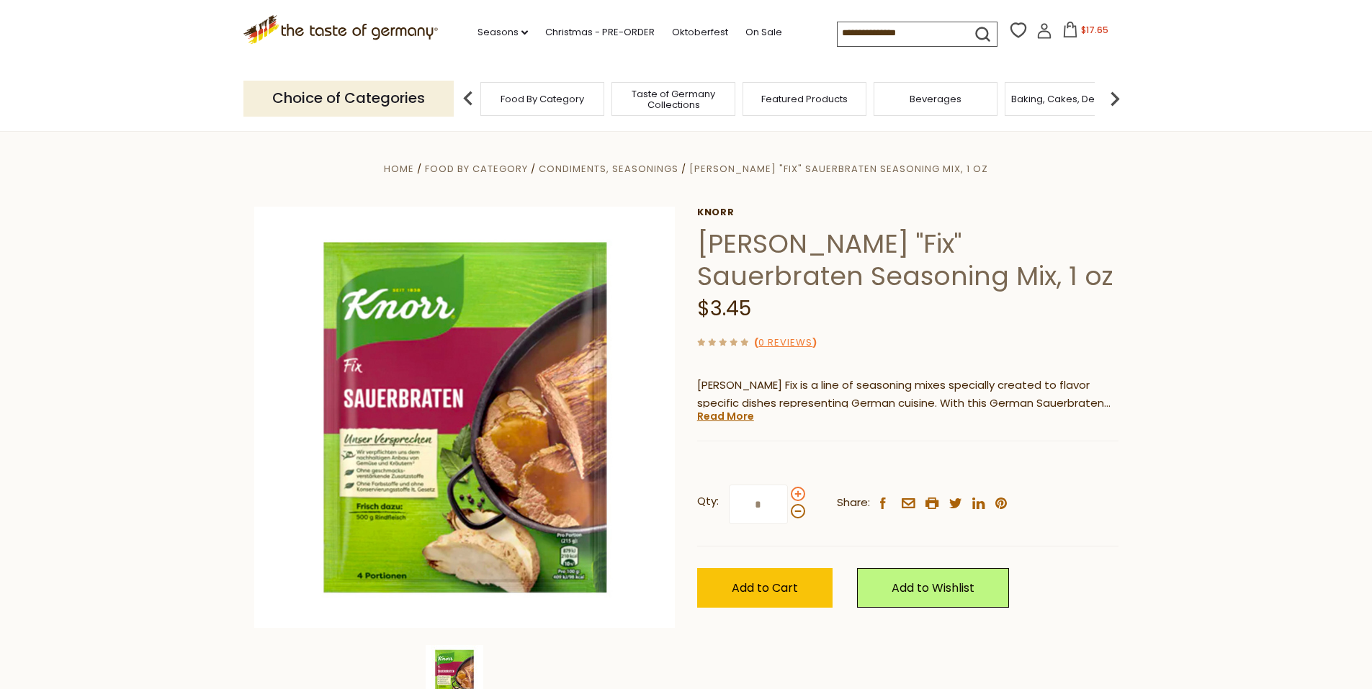
click at [795, 501] on span at bounding box center [798, 494] width 14 height 14
click at [788, 524] on input "*" at bounding box center [758, 505] width 59 height 40
click at [797, 518] on span at bounding box center [798, 511] width 14 height 14
click at [788, 524] on input "*" at bounding box center [758, 505] width 59 height 40
click at [802, 501] on span at bounding box center [798, 494] width 14 height 14
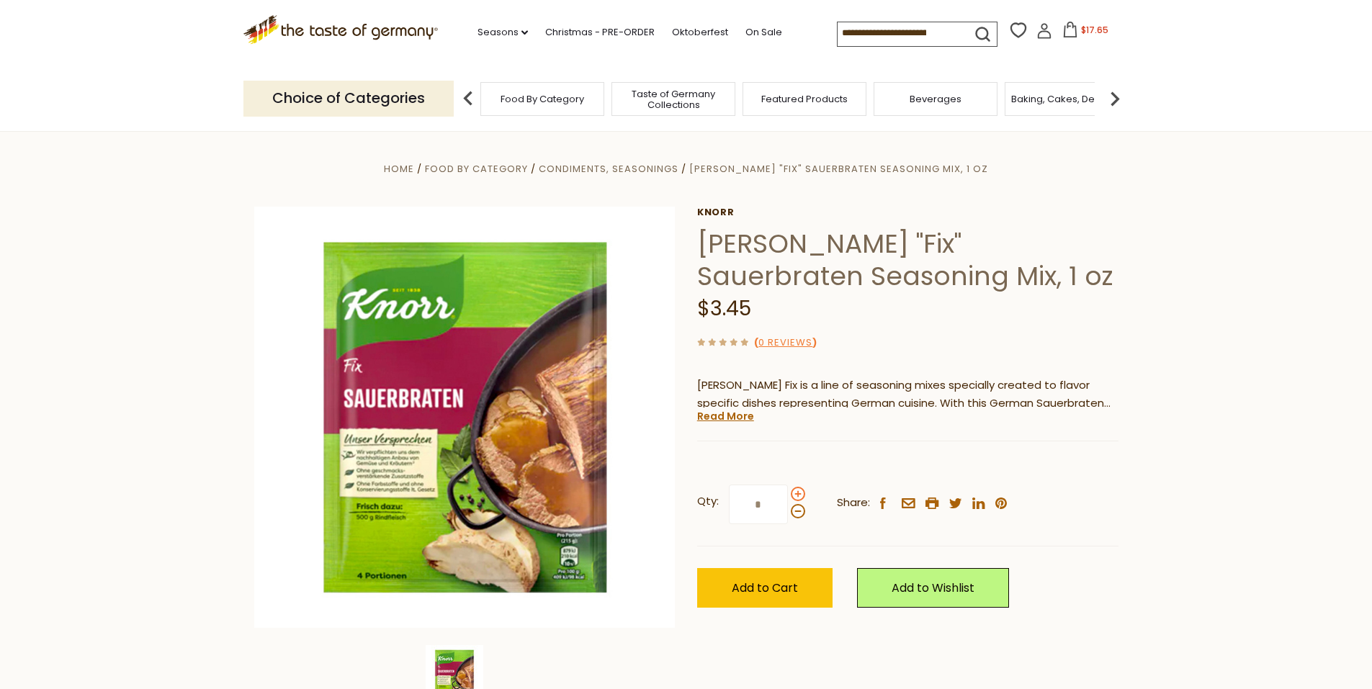
click at [788, 524] on input "*" at bounding box center [758, 505] width 59 height 40
type input "*"
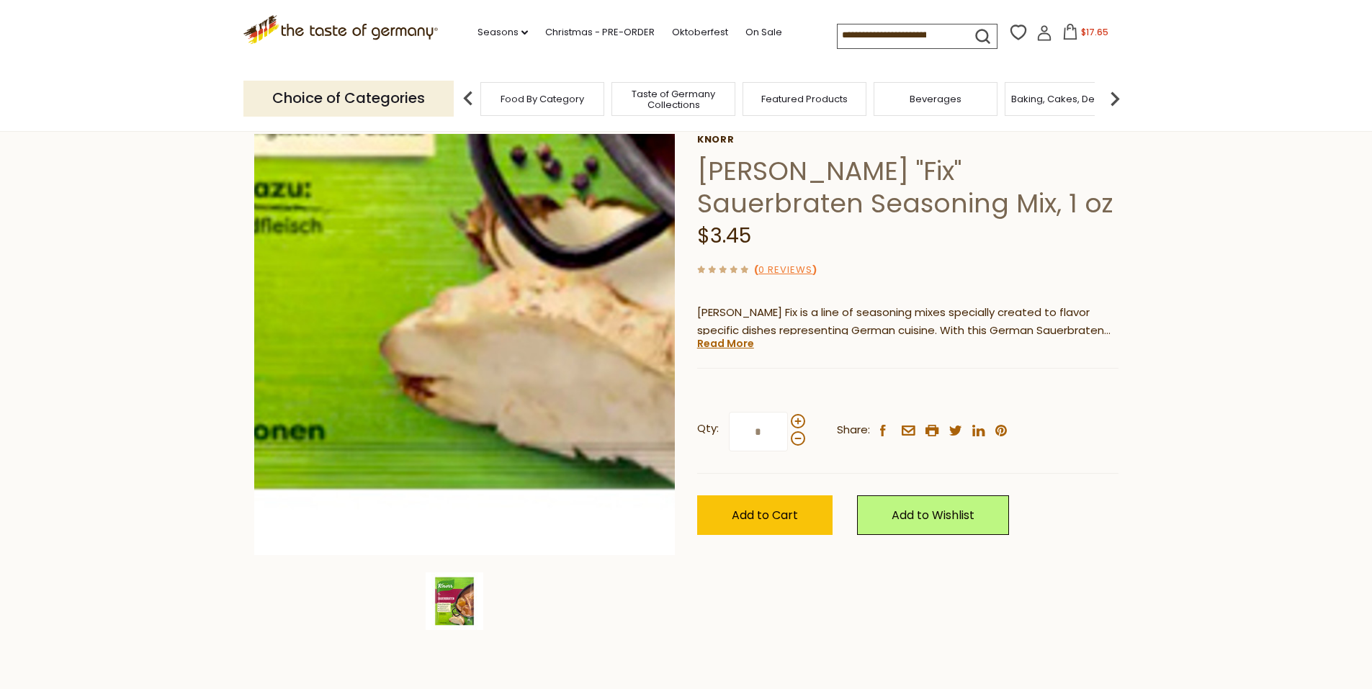
scroll to position [72, 0]
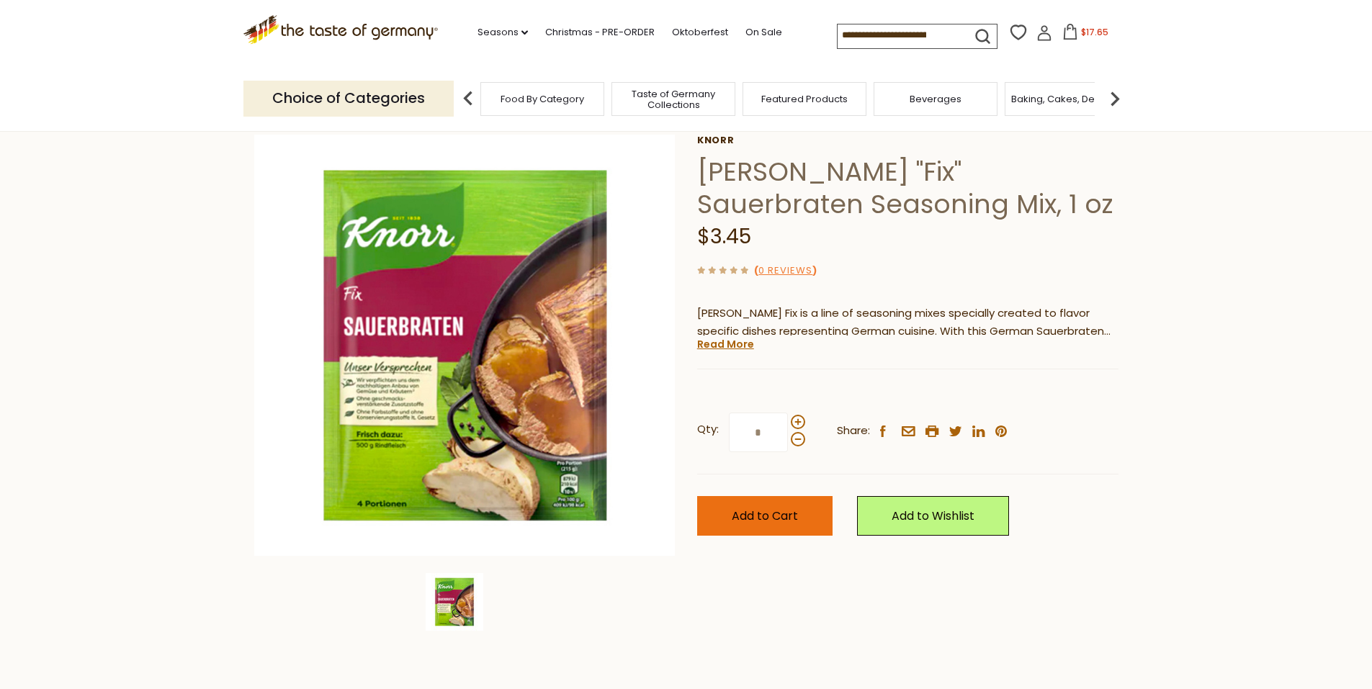
click at [758, 524] on span "Add to Cart" at bounding box center [764, 516] width 66 height 17
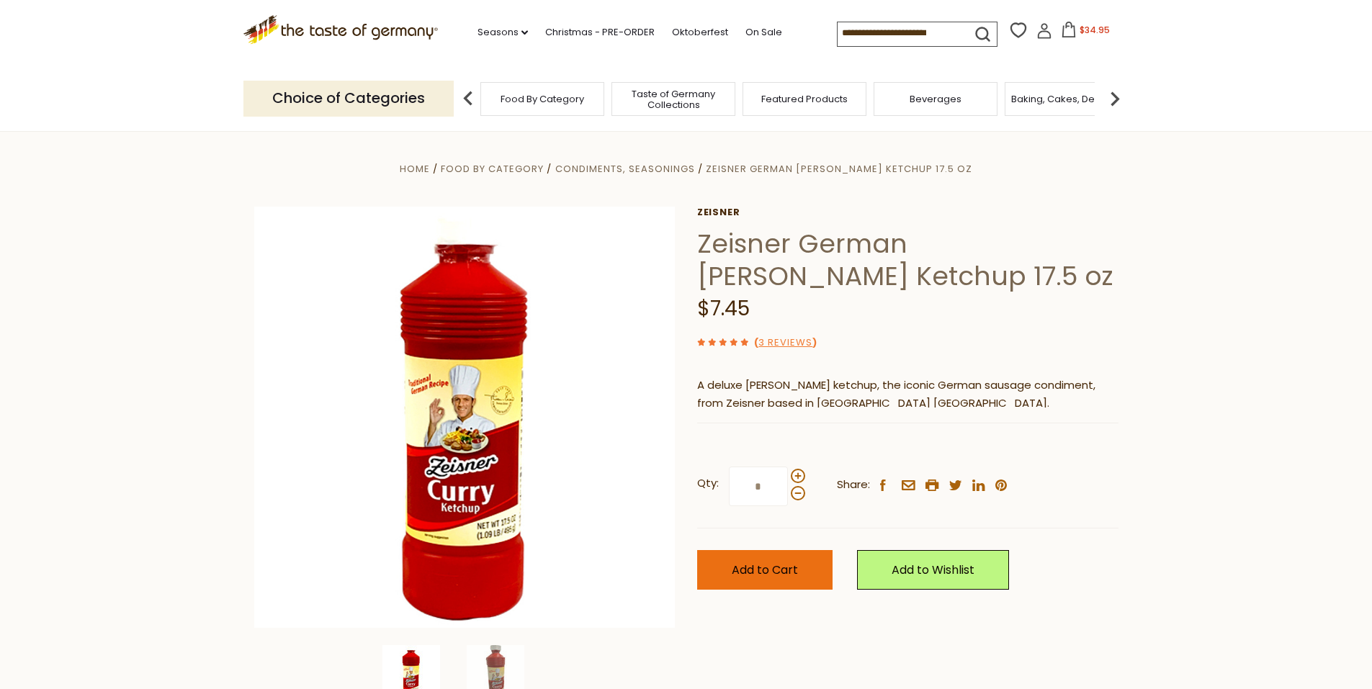
click at [765, 578] on span "Add to Cart" at bounding box center [764, 570] width 66 height 17
click at [1114, 105] on img at bounding box center [1114, 98] width 29 height 29
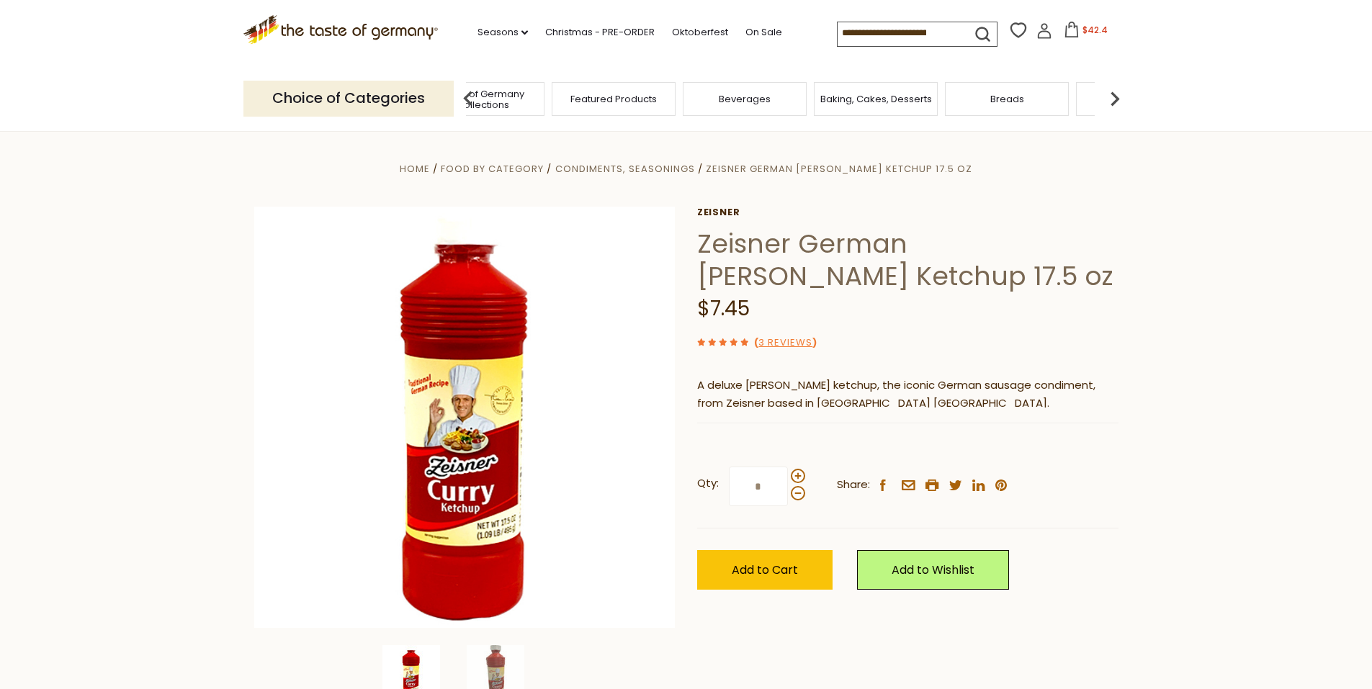
click at [1114, 105] on img at bounding box center [1114, 98] width 29 height 29
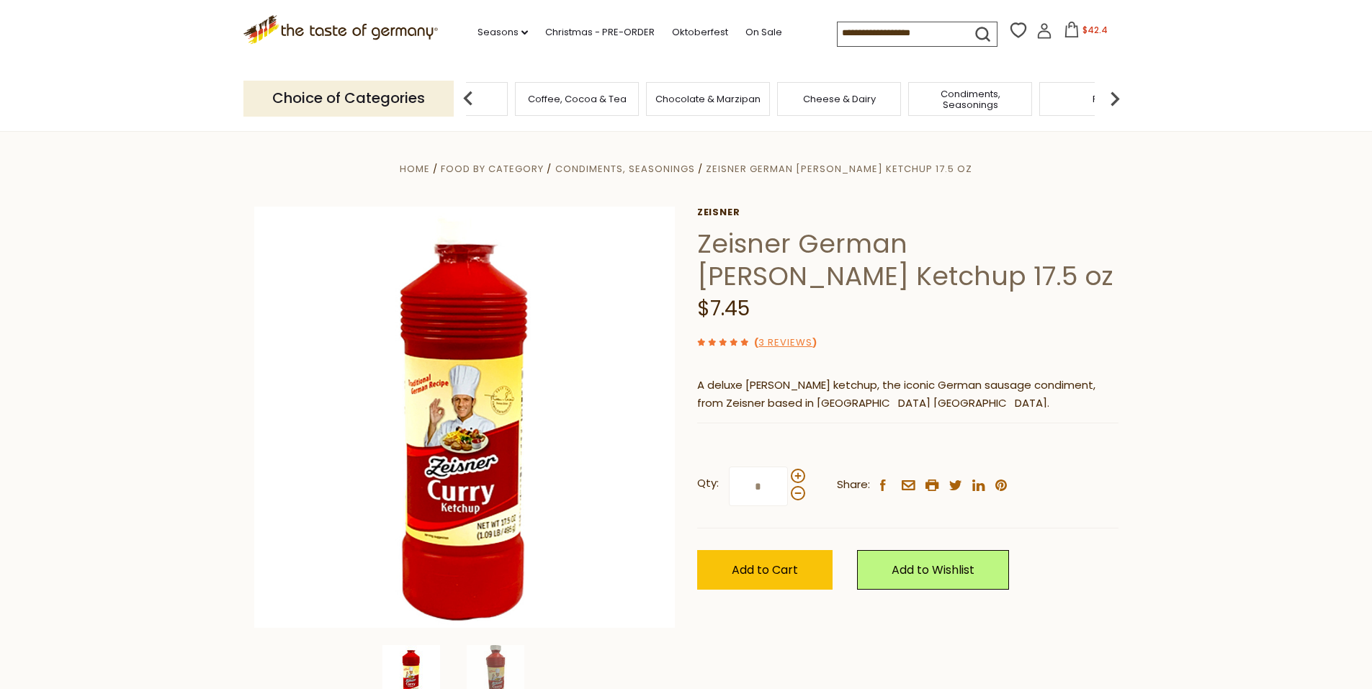
click at [1114, 105] on img at bounding box center [1114, 98] width 29 height 29
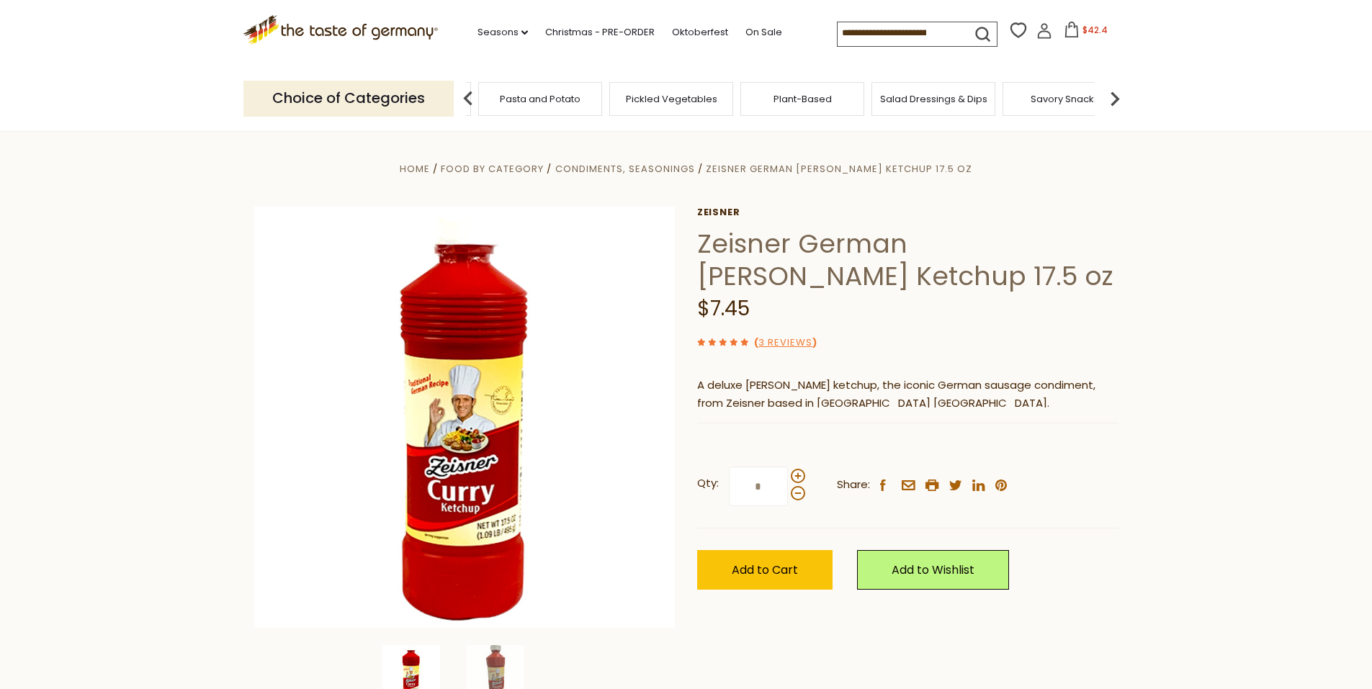
click at [1114, 105] on img at bounding box center [1114, 98] width 29 height 29
click at [469, 94] on img at bounding box center [468, 98] width 29 height 29
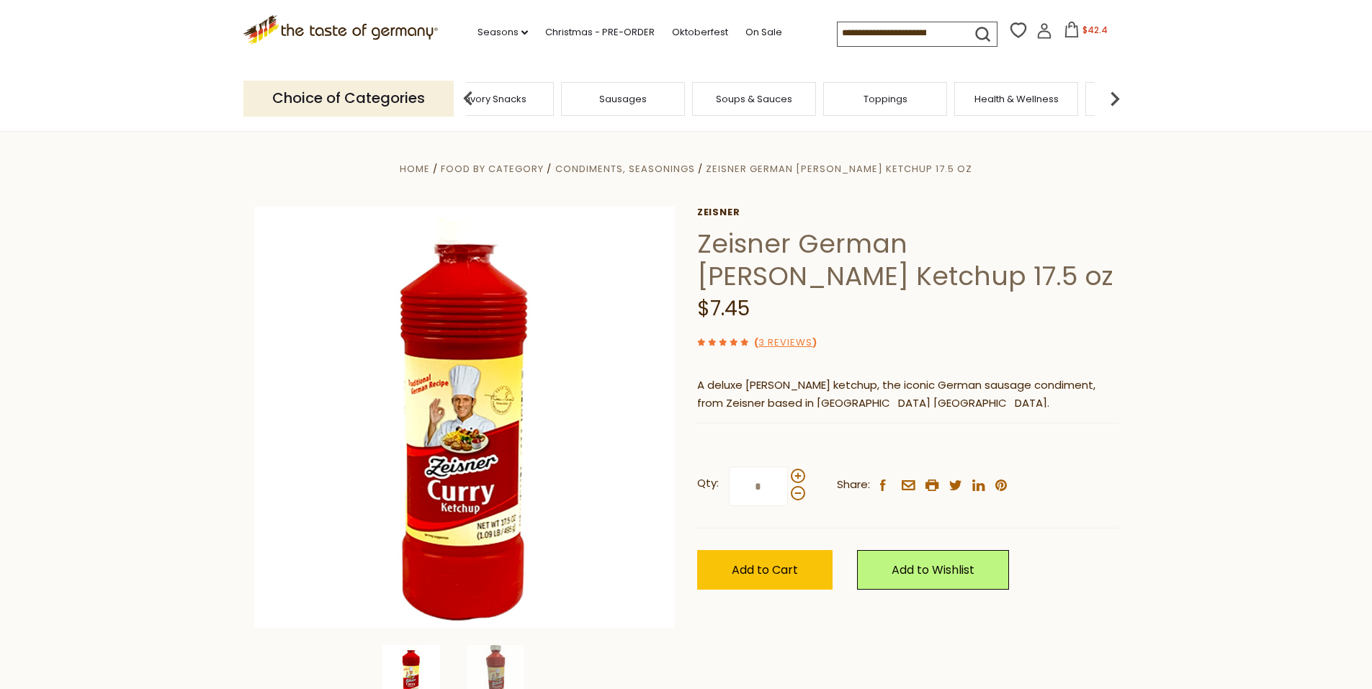
click at [627, 95] on span "Sausages" at bounding box center [623, 99] width 48 height 11
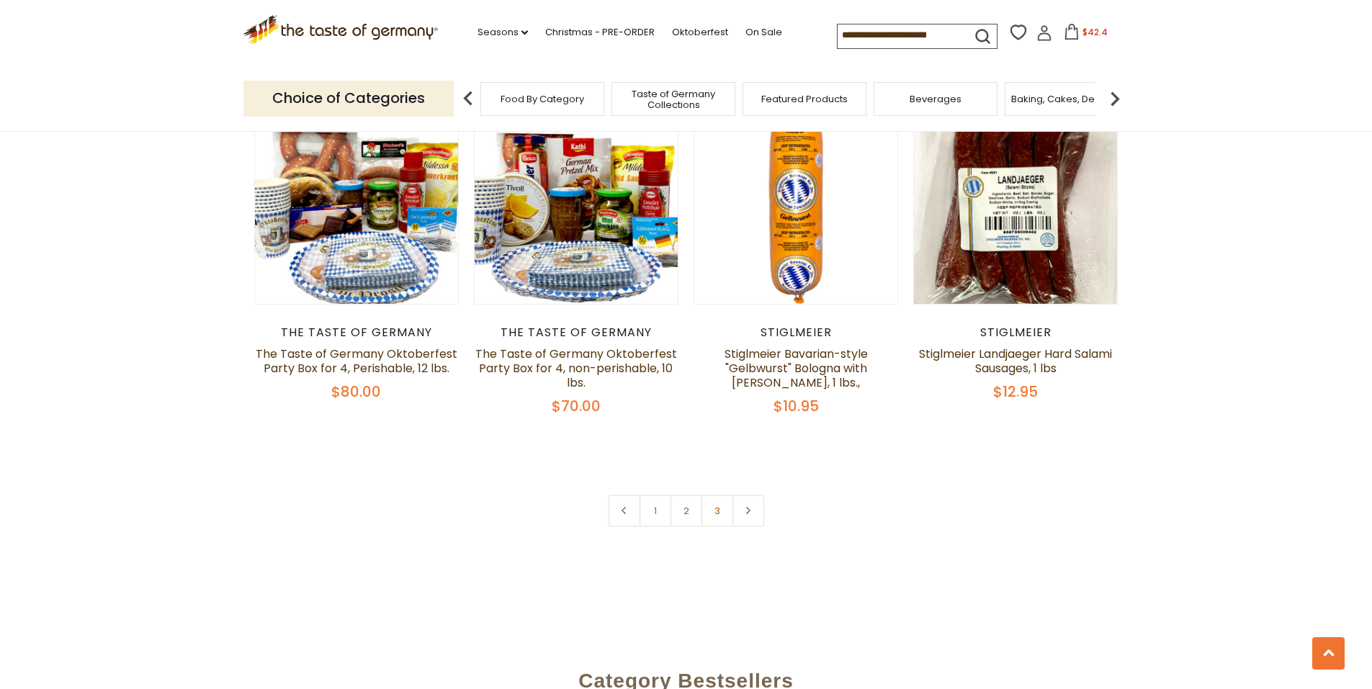
scroll to position [3528, 0]
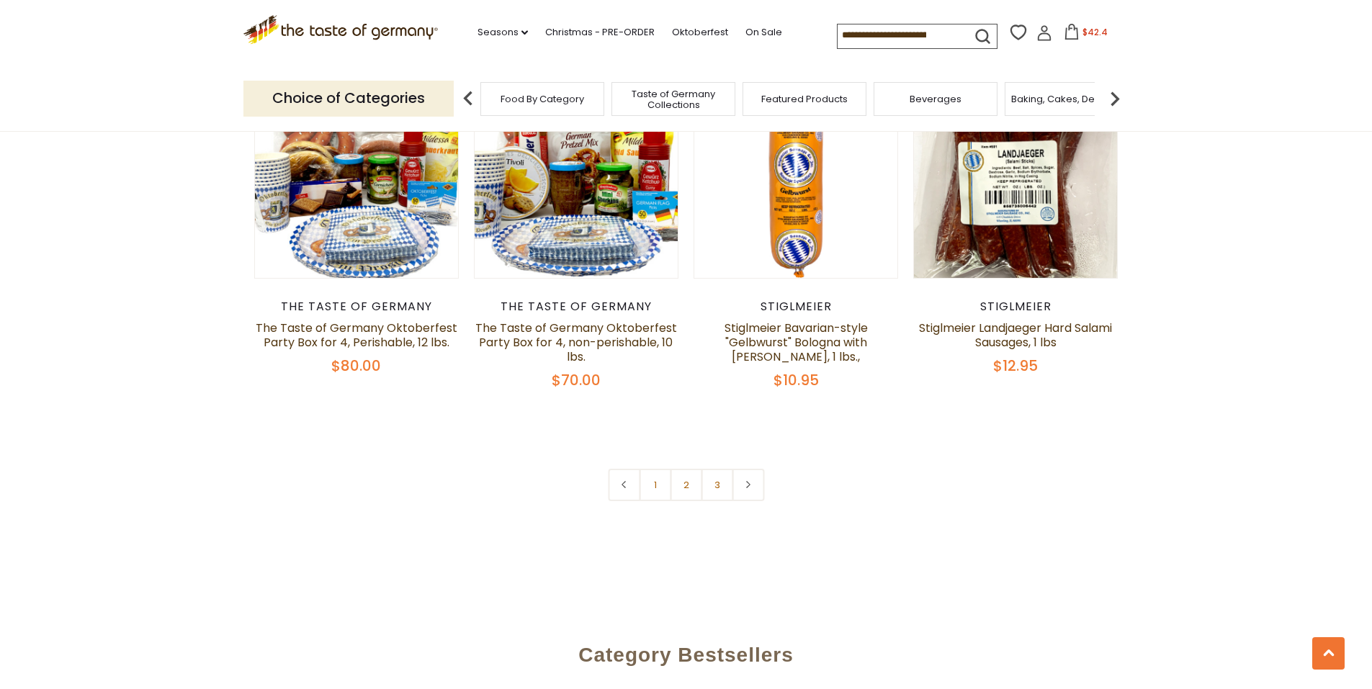
click at [915, 31] on input at bounding box center [898, 34] width 122 height 20
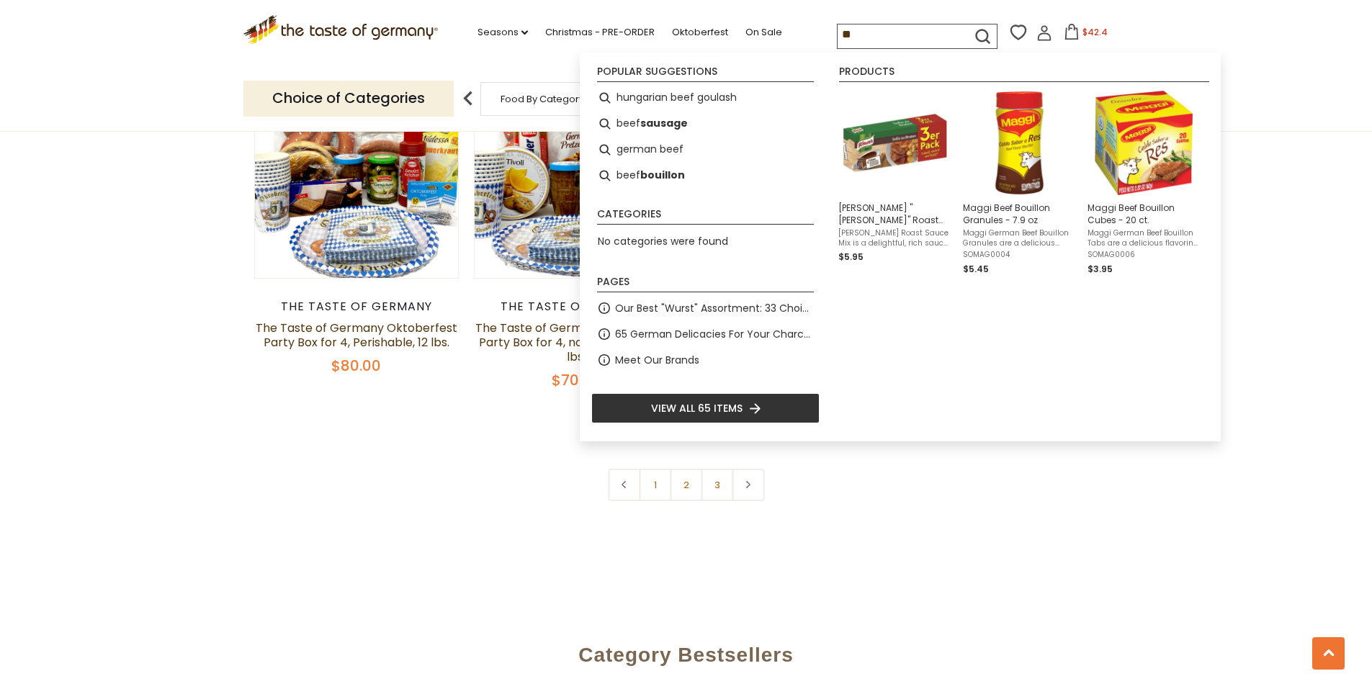
type input "*"
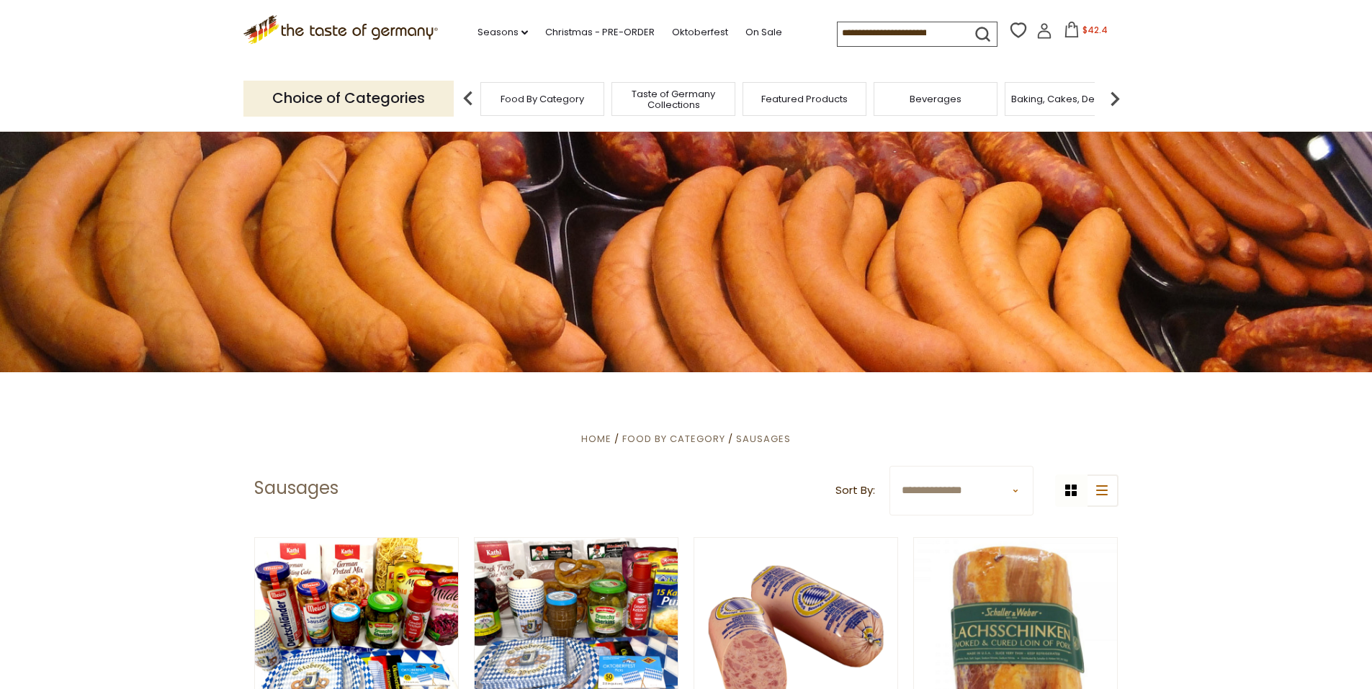
scroll to position [67, 0]
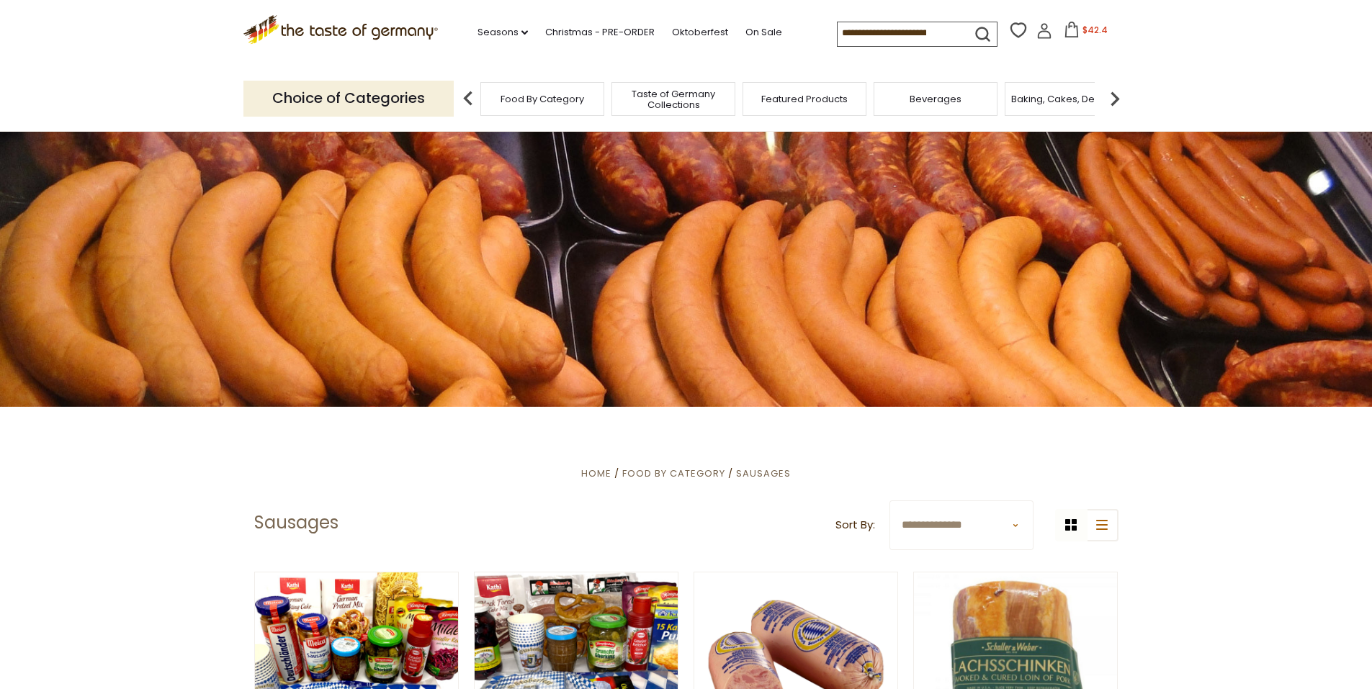
click at [1118, 105] on img at bounding box center [1114, 98] width 29 height 29
click at [1118, 104] on img at bounding box center [1114, 98] width 29 height 29
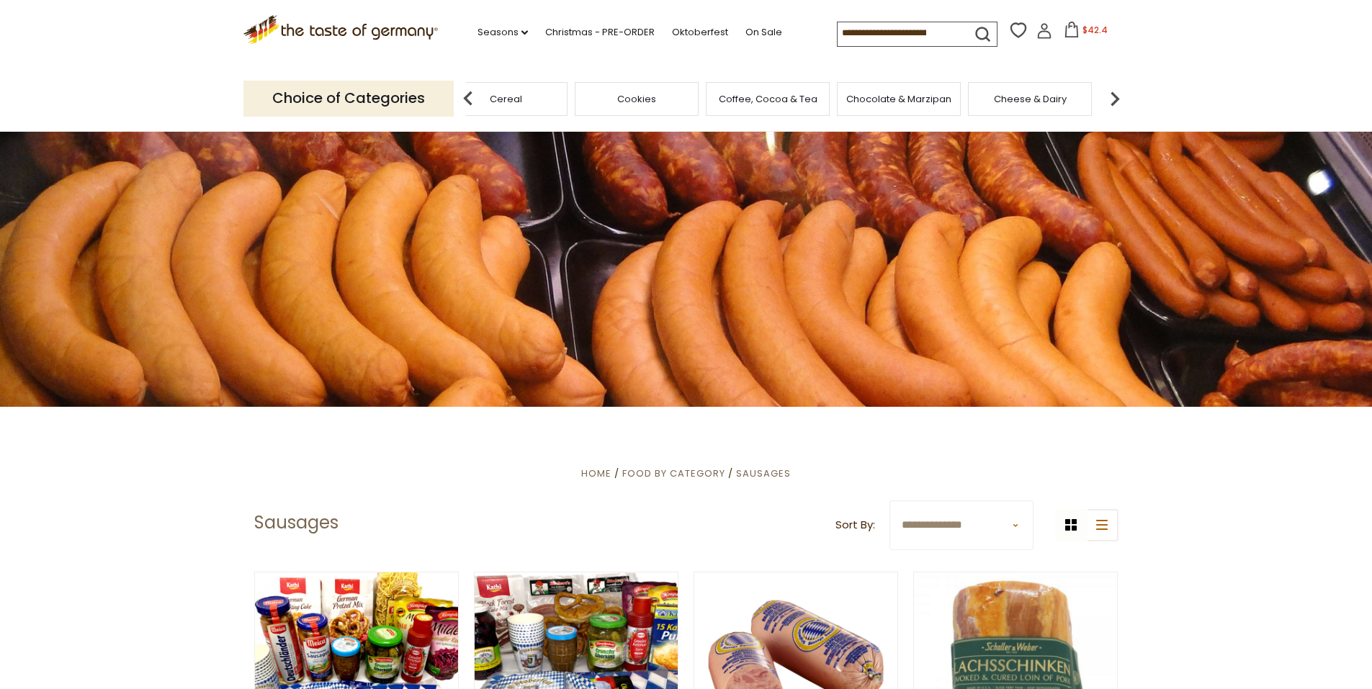
click at [1118, 104] on img at bounding box center [1114, 98] width 29 height 29
click at [852, 28] on input at bounding box center [898, 32] width 122 height 20
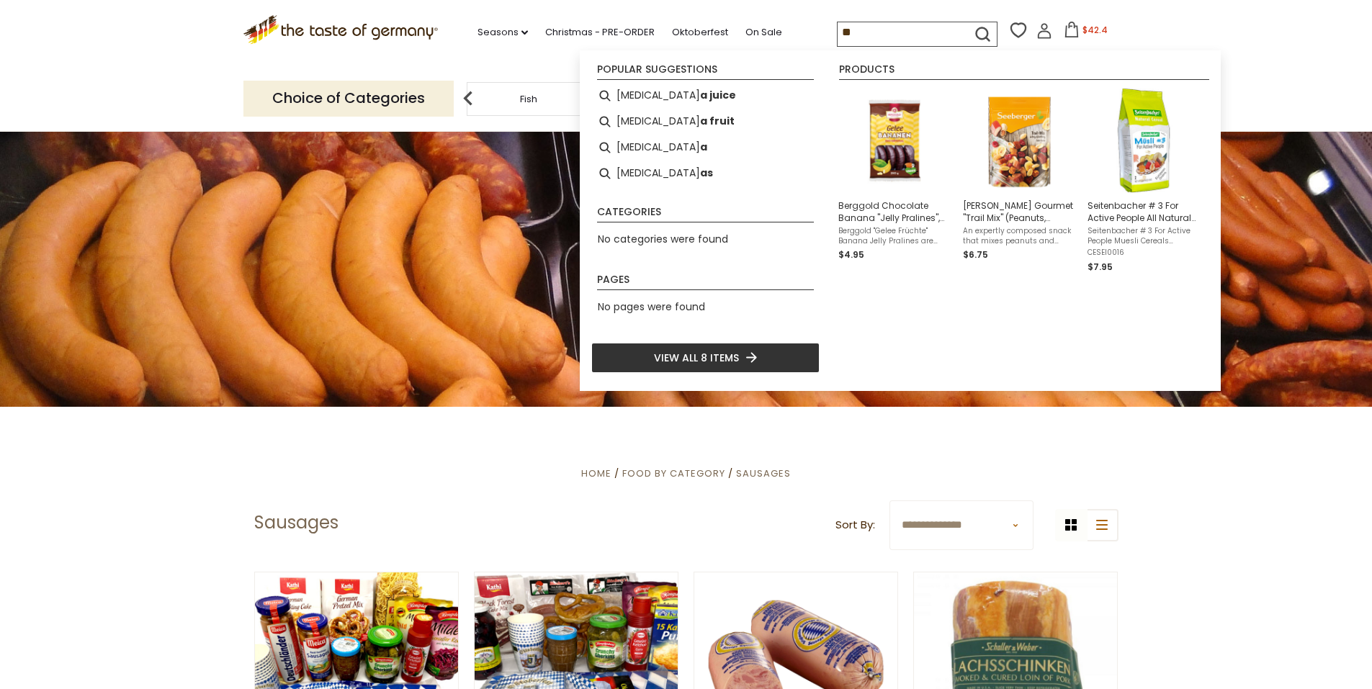
type input "*"
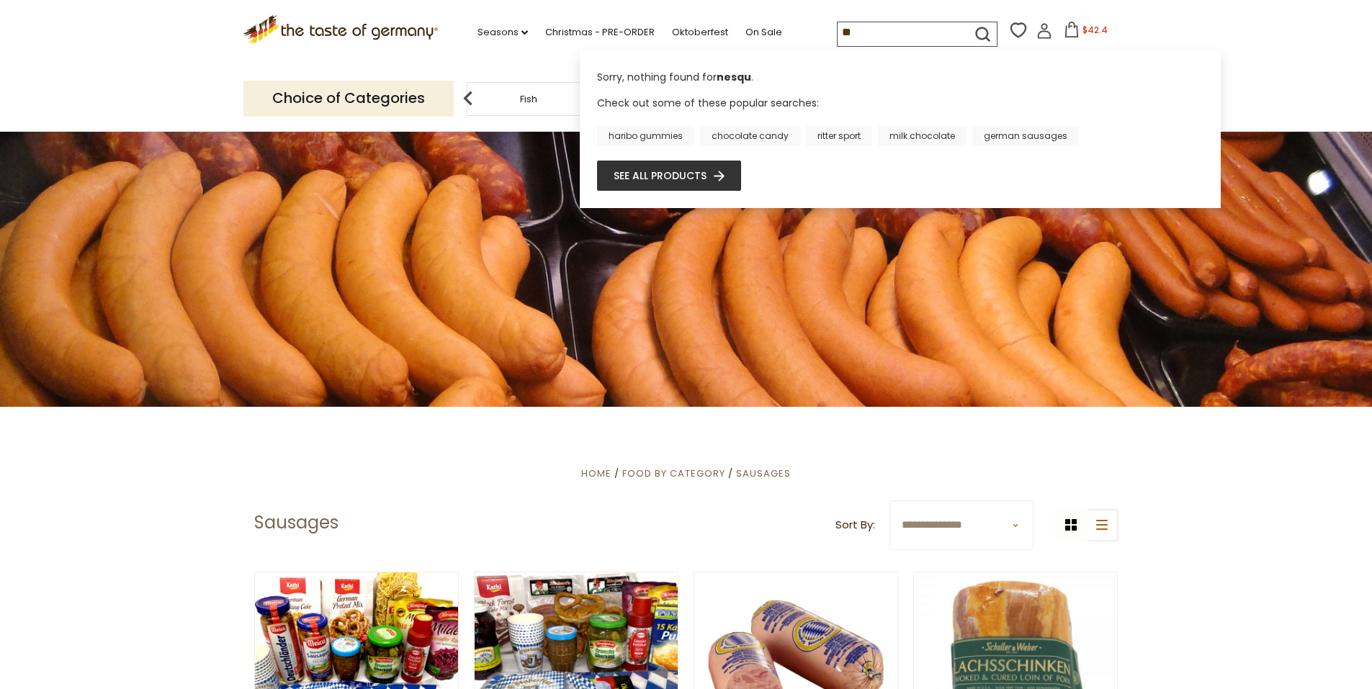
type input "*"
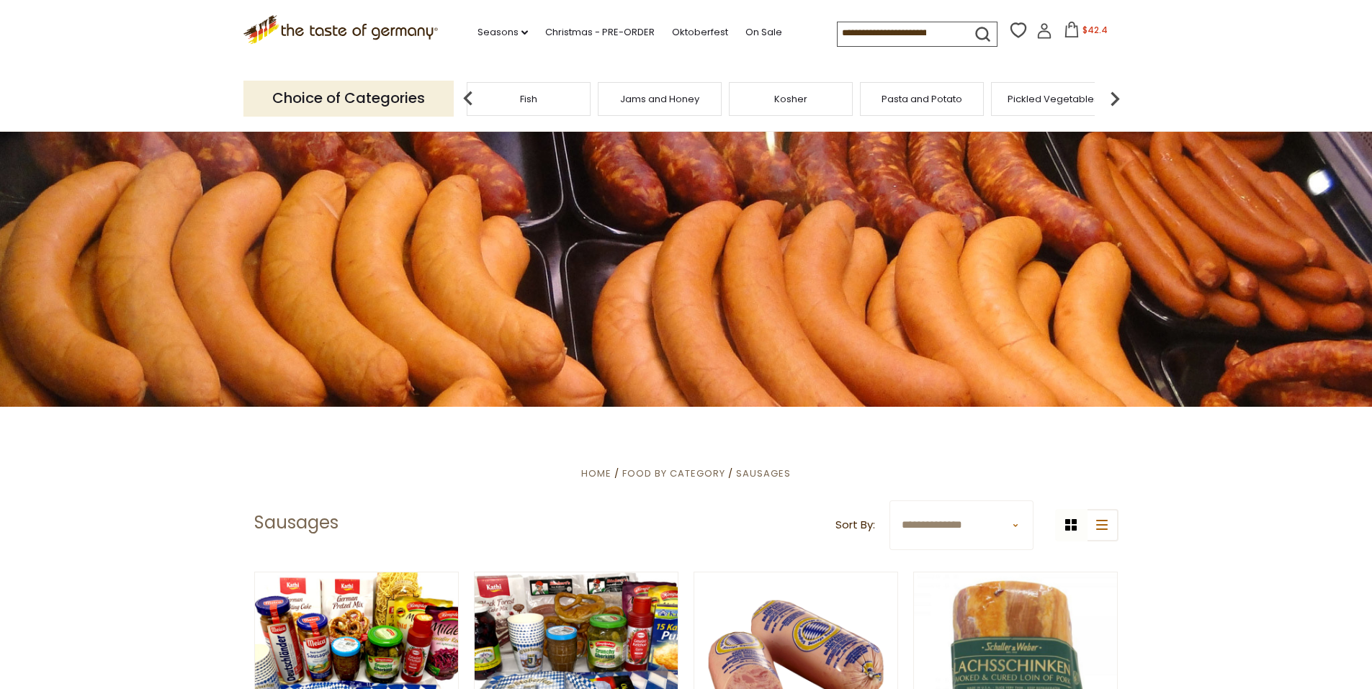
click at [1117, 96] on img at bounding box center [1114, 98] width 29 height 29
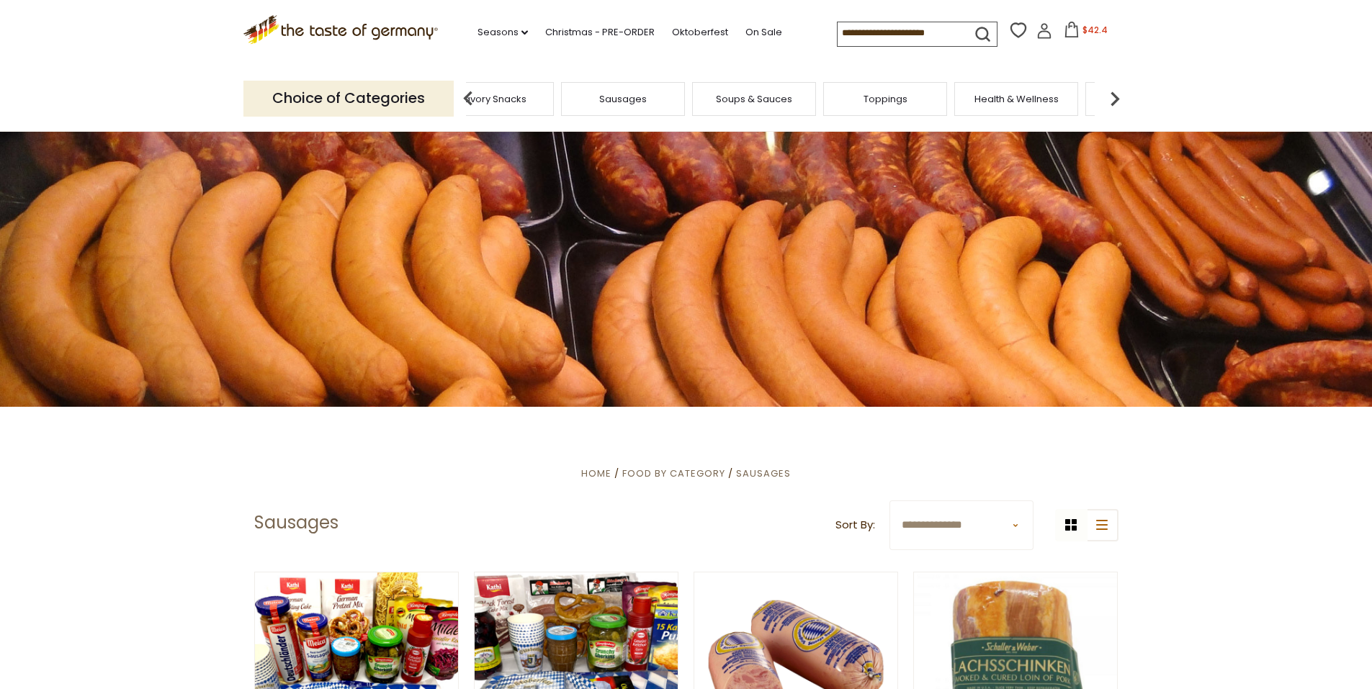
click at [1117, 96] on img at bounding box center [1114, 98] width 29 height 29
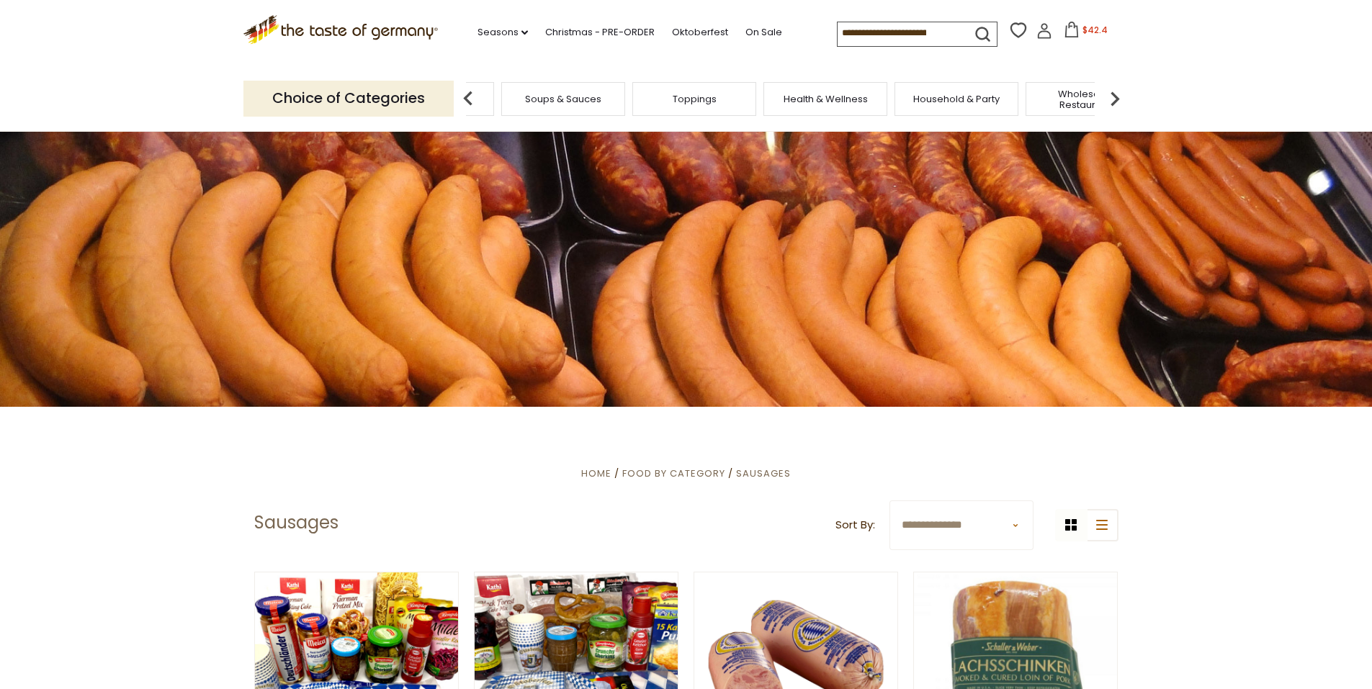
click at [1117, 96] on img at bounding box center [1114, 98] width 29 height 29
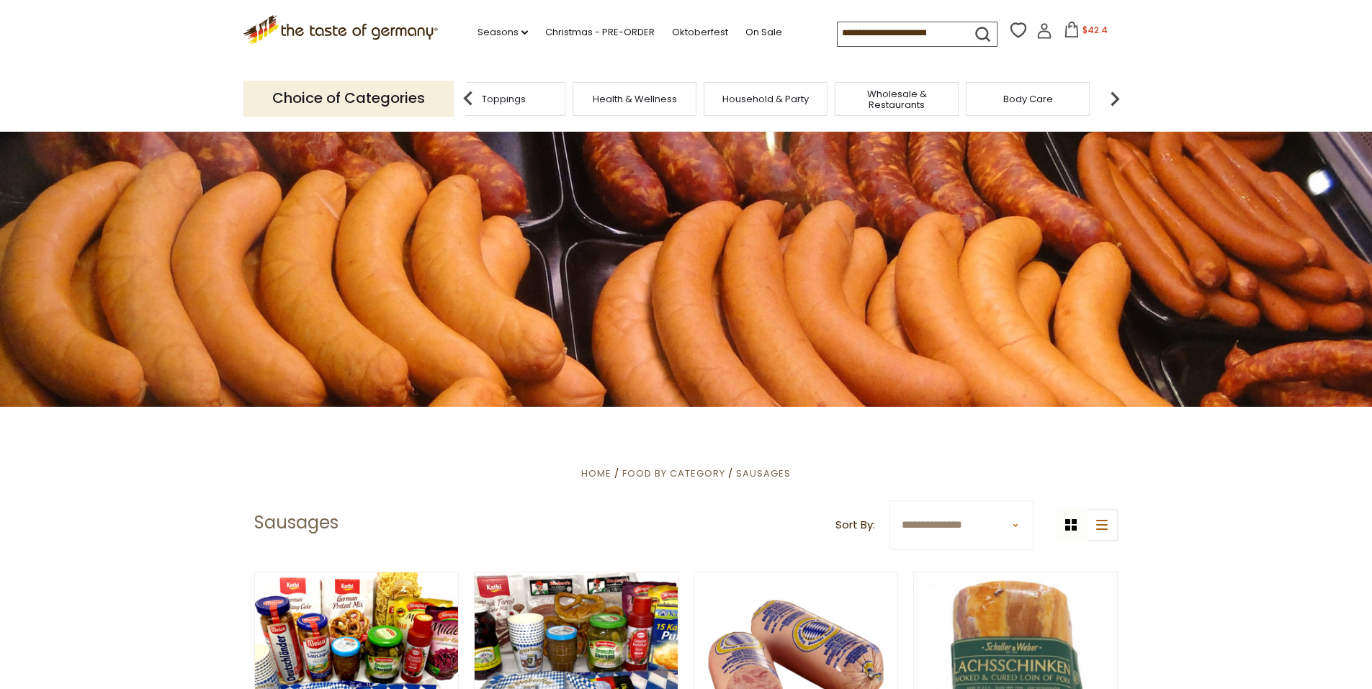
click at [1117, 96] on img at bounding box center [1114, 98] width 29 height 29
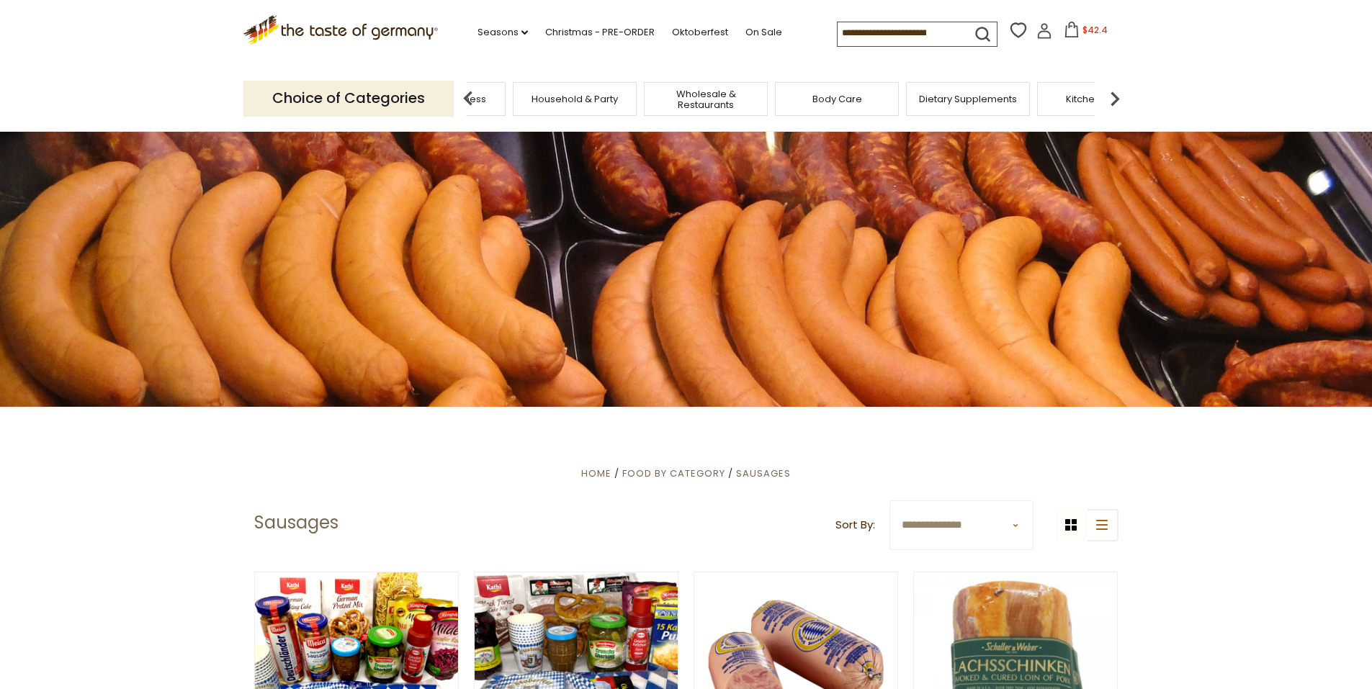
click at [1117, 94] on img at bounding box center [1114, 98] width 29 height 29
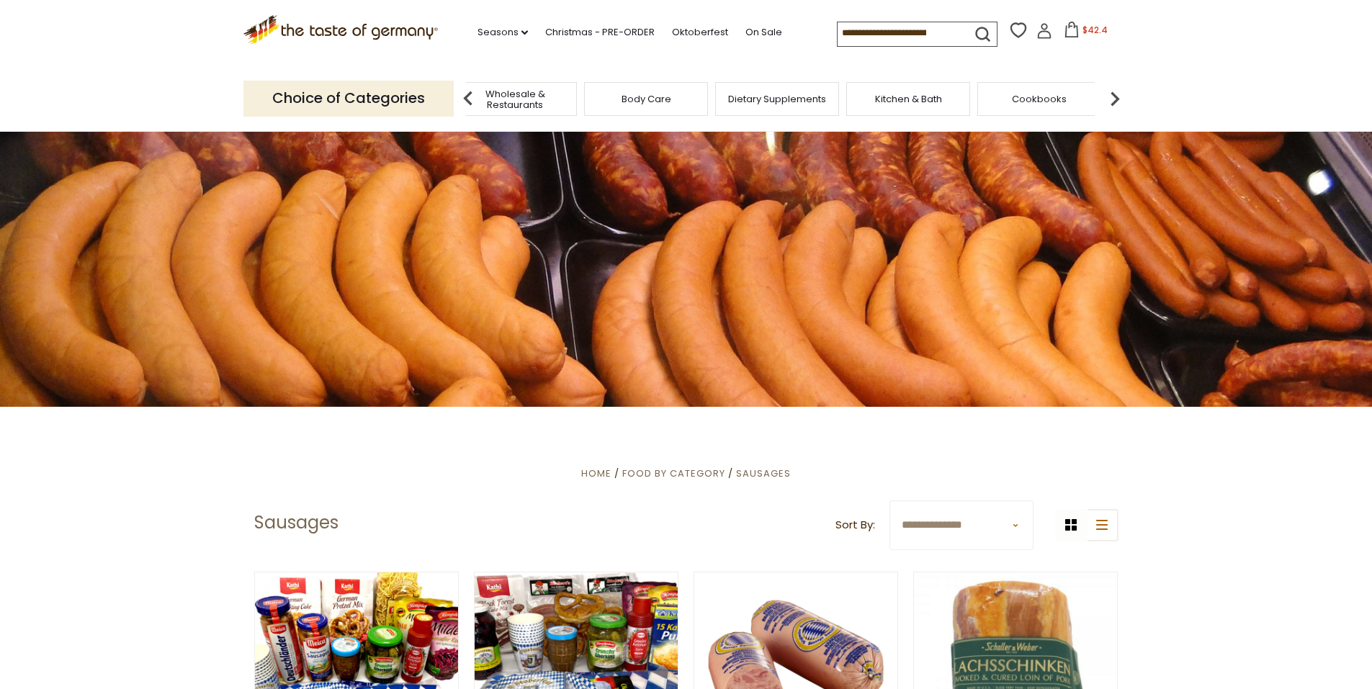
click at [1117, 94] on img at bounding box center [1114, 98] width 29 height 29
click at [1117, 91] on img at bounding box center [1114, 98] width 29 height 29
click at [472, 99] on img at bounding box center [468, 98] width 29 height 29
click at [848, 102] on span "Kitchen & Bath" at bounding box center [844, 99] width 67 height 11
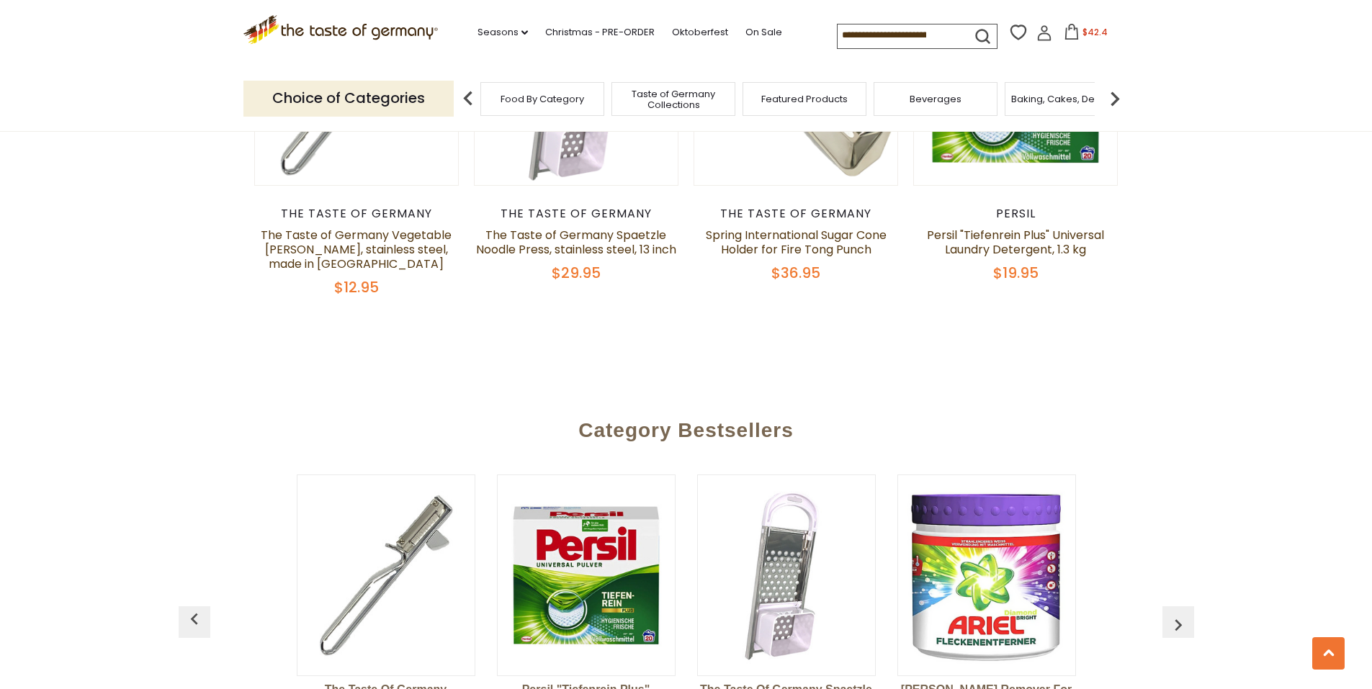
scroll to position [1728, 0]
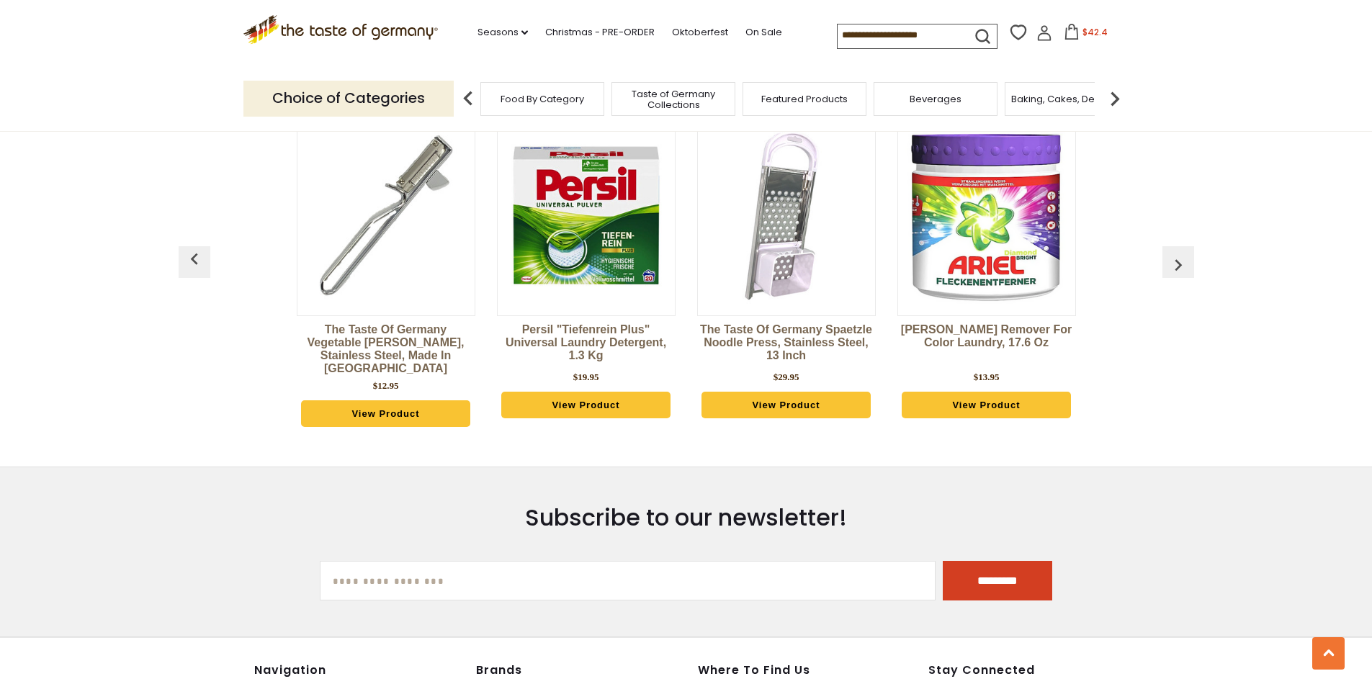
click at [1114, 96] on img at bounding box center [1114, 98] width 29 height 29
click at [1114, 95] on img at bounding box center [1114, 98] width 29 height 29
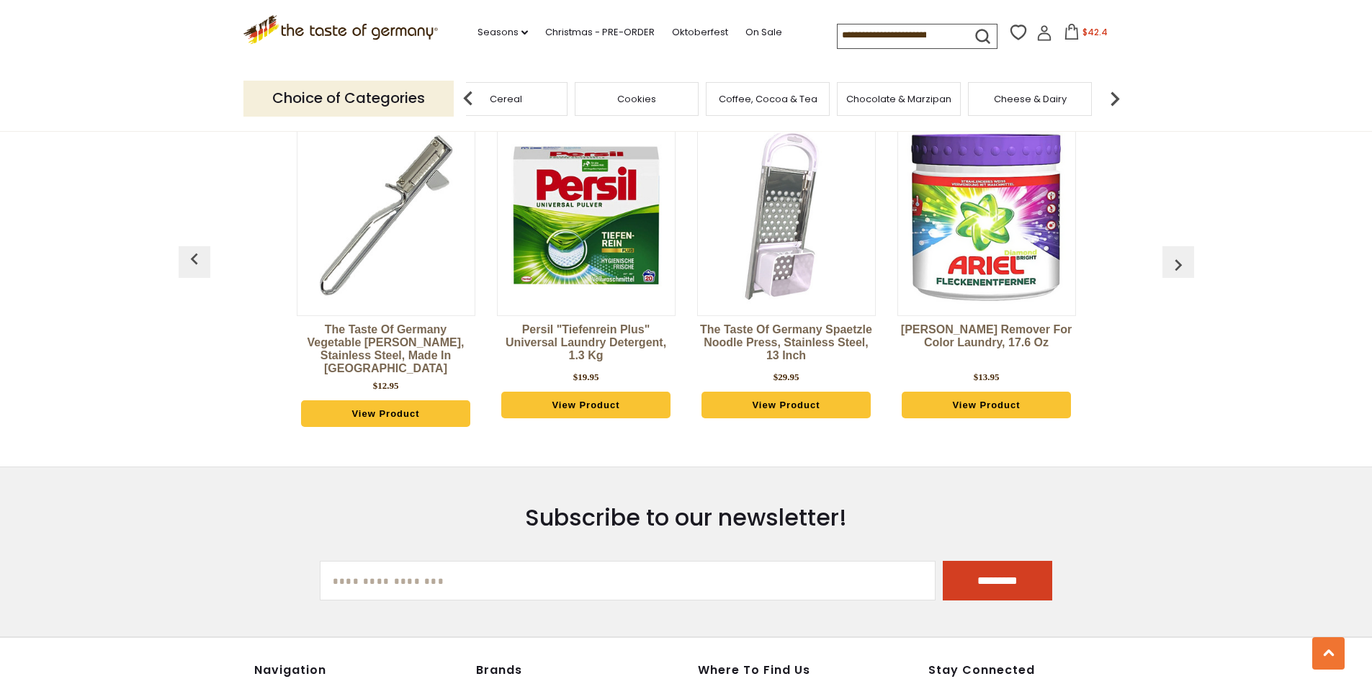
click at [1114, 95] on img at bounding box center [1114, 98] width 29 height 29
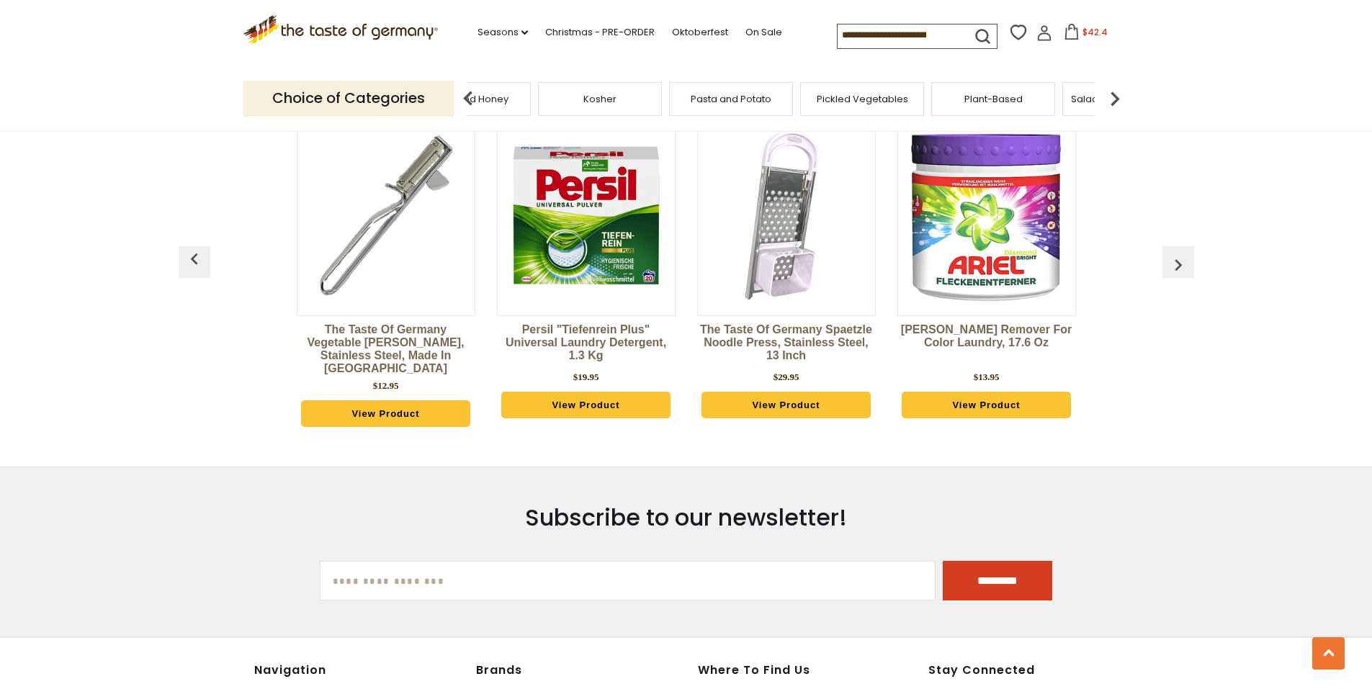
click at [1114, 95] on img at bounding box center [1114, 98] width 29 height 29
click at [880, 96] on span "Savory Snacks" at bounding box center [873, 99] width 68 height 11
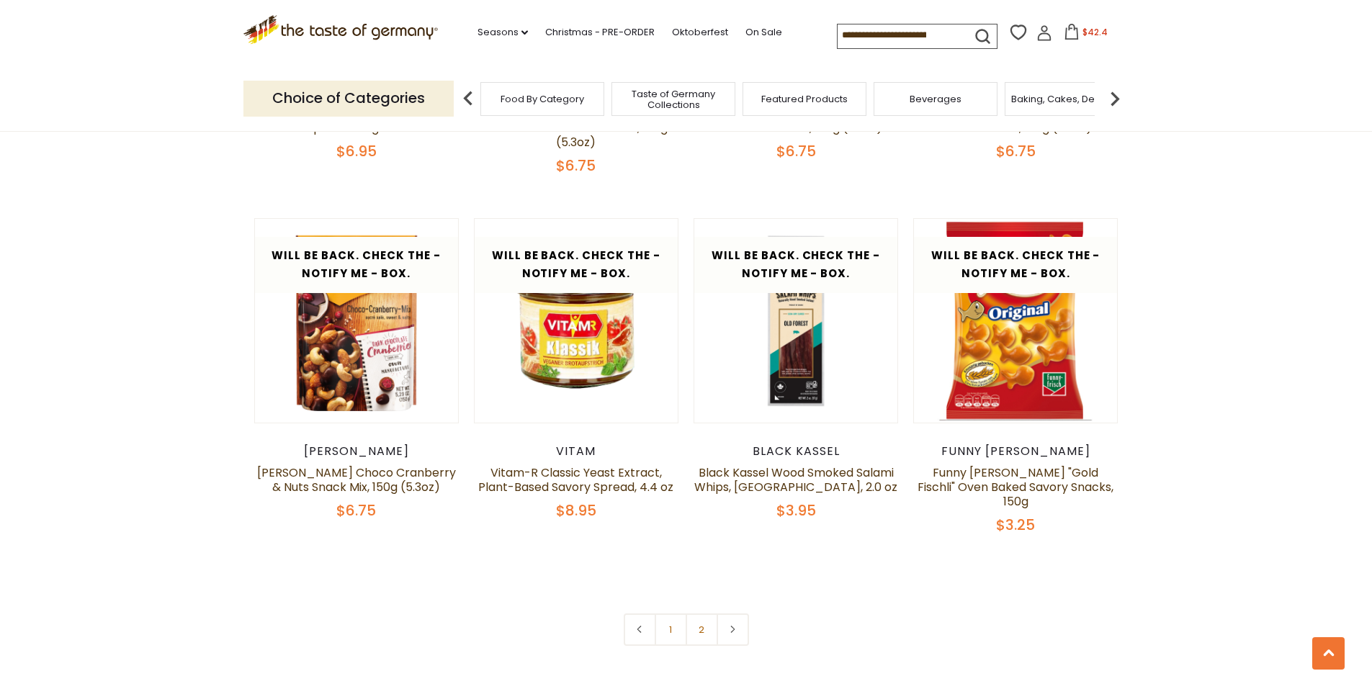
scroll to position [3456, 0]
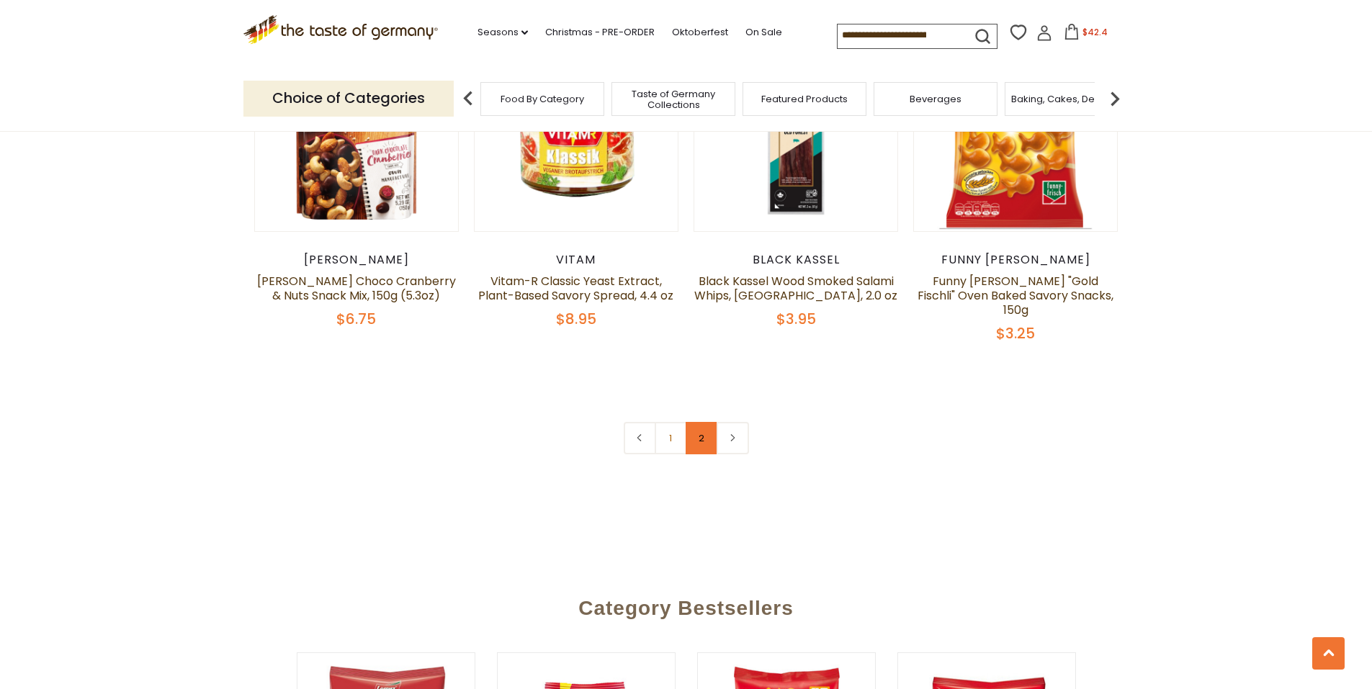
click at [688, 454] on link "2" at bounding box center [701, 438] width 32 height 32
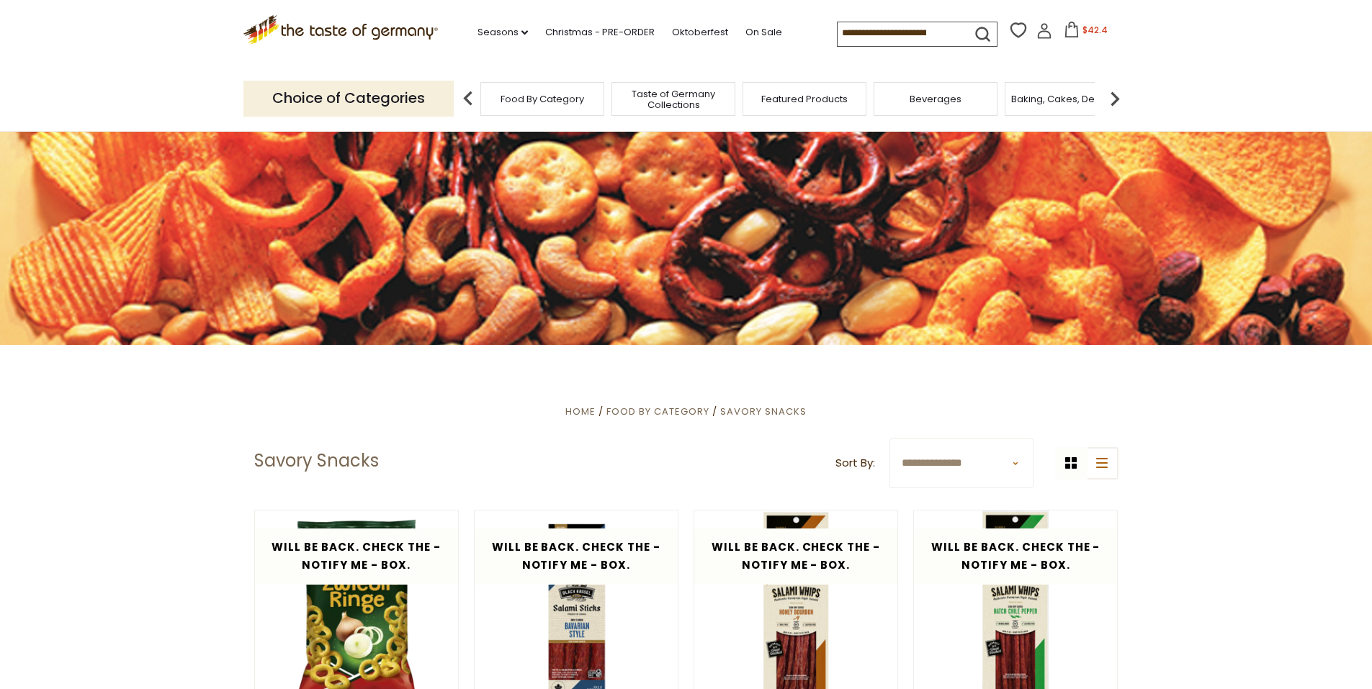
scroll to position [0, 0]
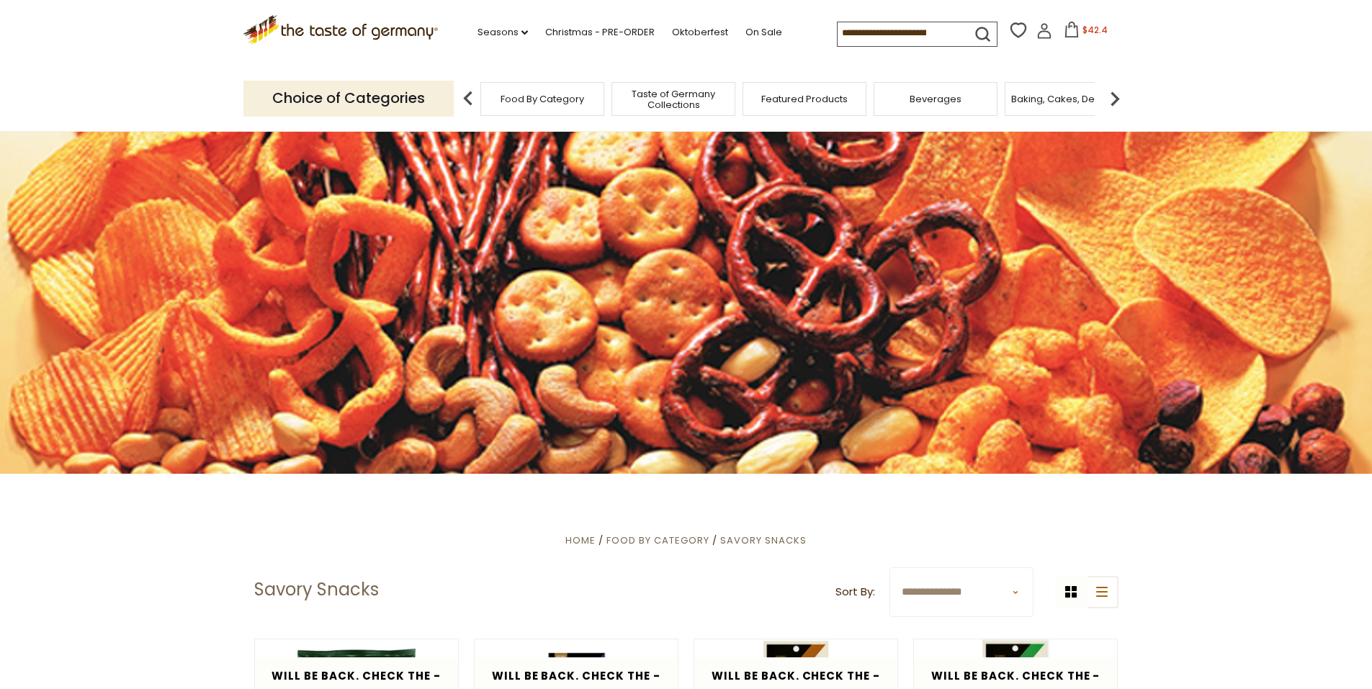
click at [1082, 32] on span "$42.4" at bounding box center [1094, 30] width 25 height 12
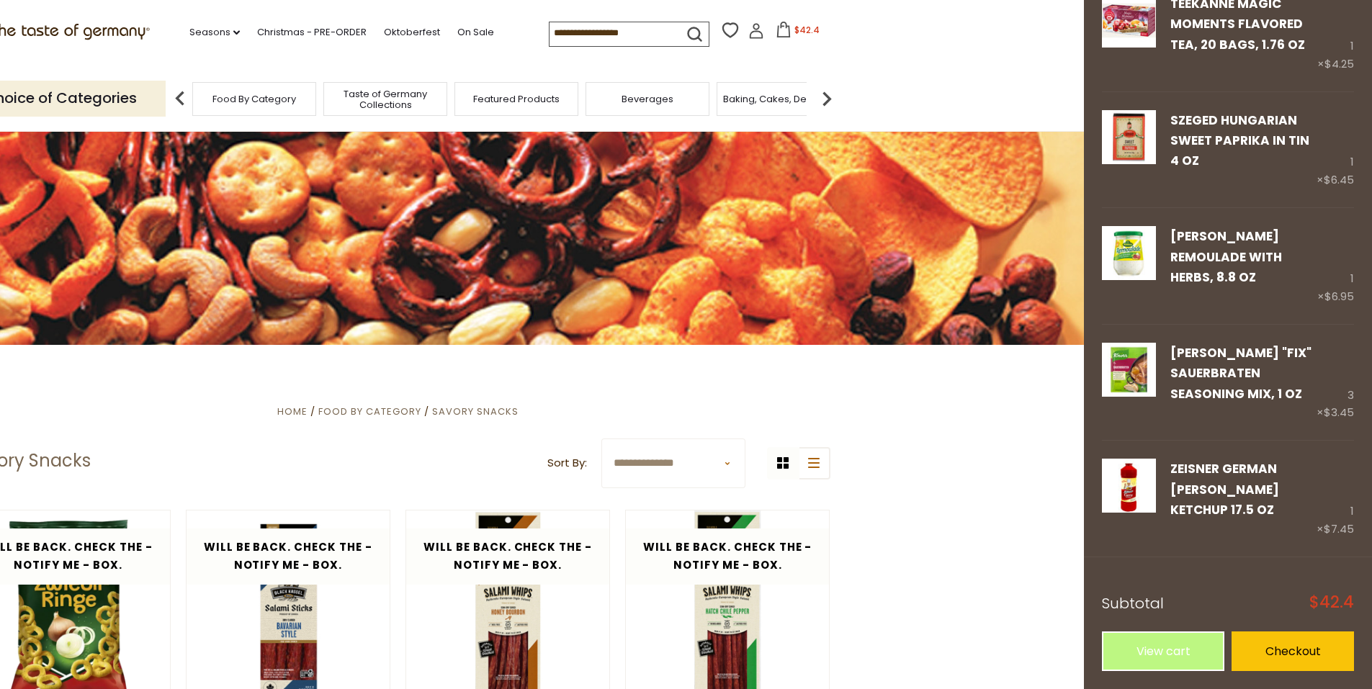
scroll to position [288, 0]
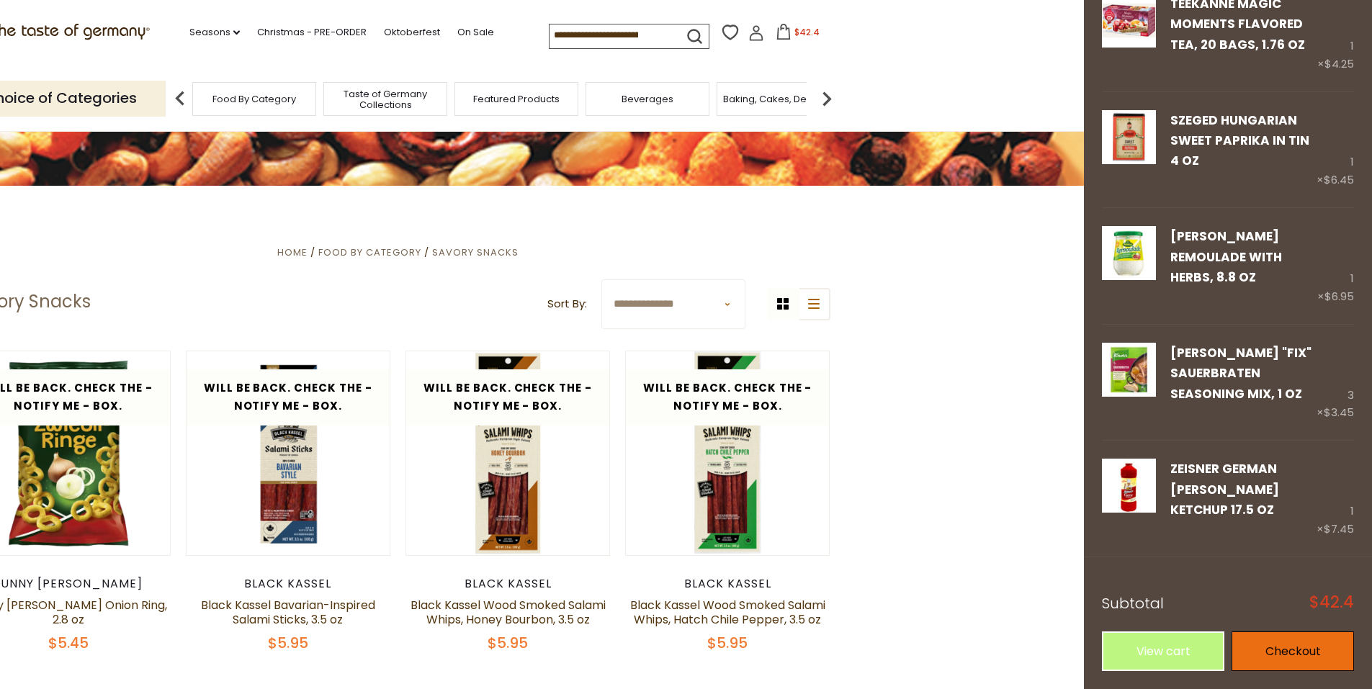
click at [1261, 656] on link "Checkout" at bounding box center [1292, 651] width 122 height 40
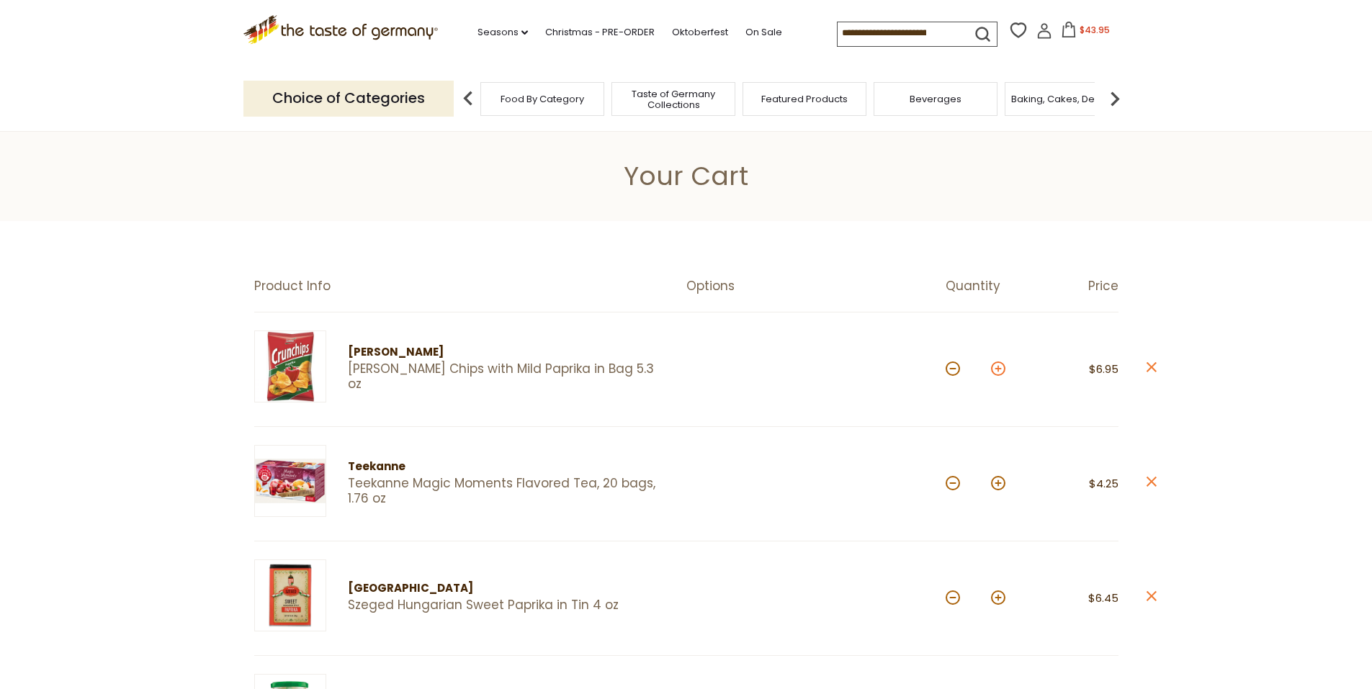
click at [1005, 376] on button at bounding box center [998, 368] width 14 height 14
type input "*"
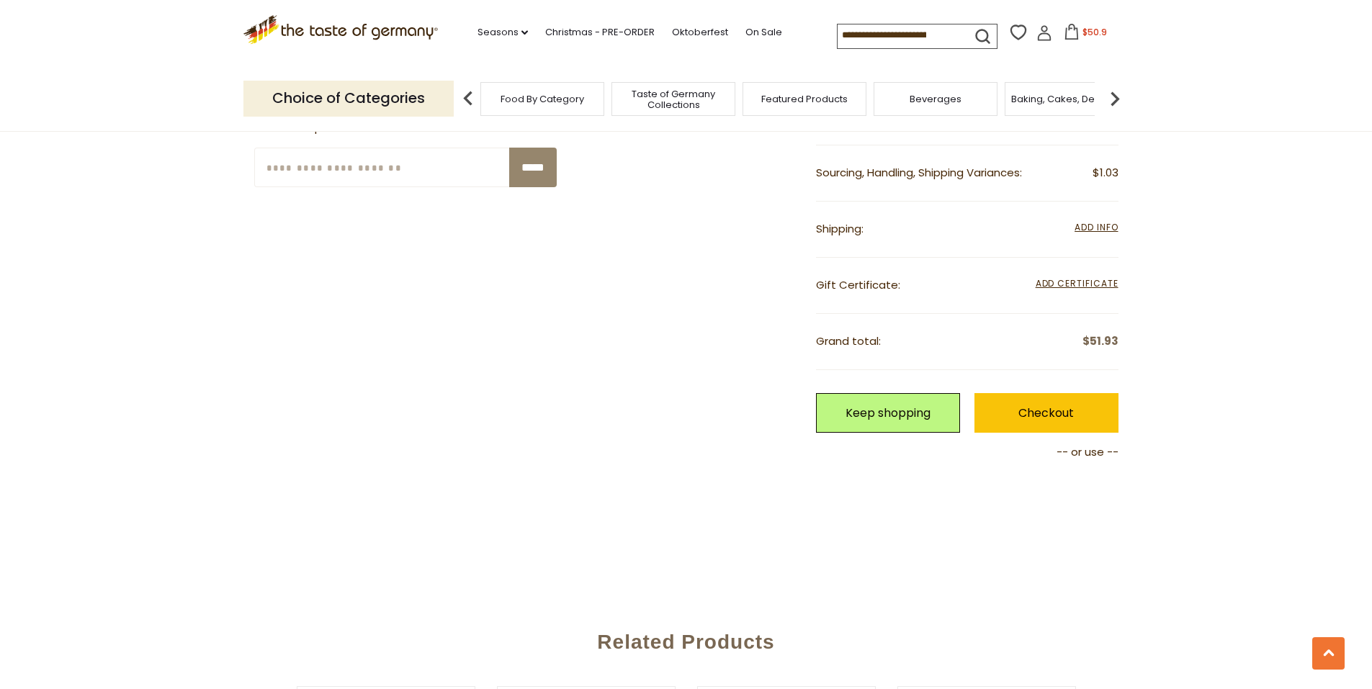
scroll to position [1224, 0]
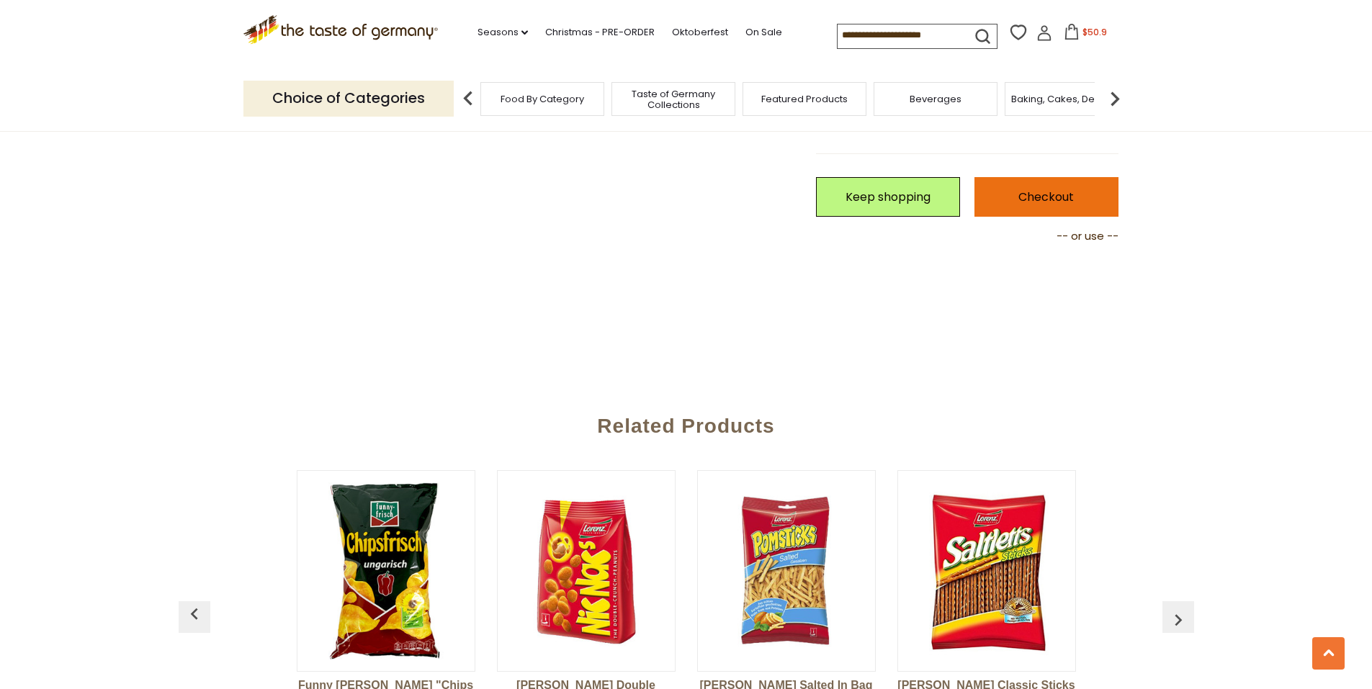
click at [1027, 217] on link "Checkout" at bounding box center [1046, 197] width 144 height 40
